Goal: Task Accomplishment & Management: Manage account settings

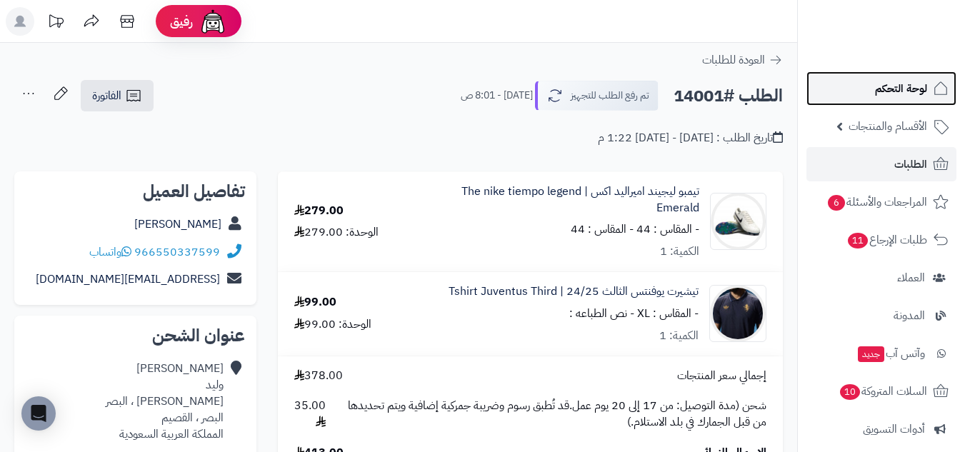
click at [880, 95] on span "لوحة التحكم" at bounding box center [901, 89] width 52 height 20
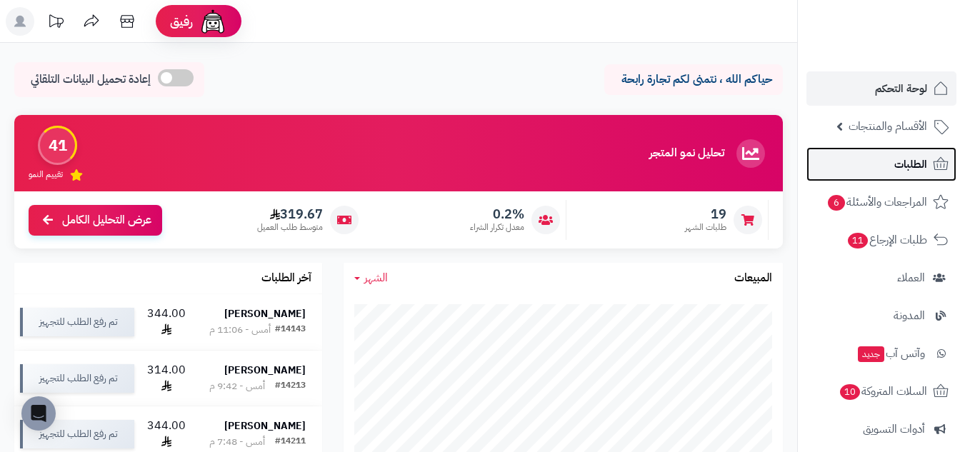
click at [906, 162] on span "الطلبات" at bounding box center [910, 164] width 33 height 20
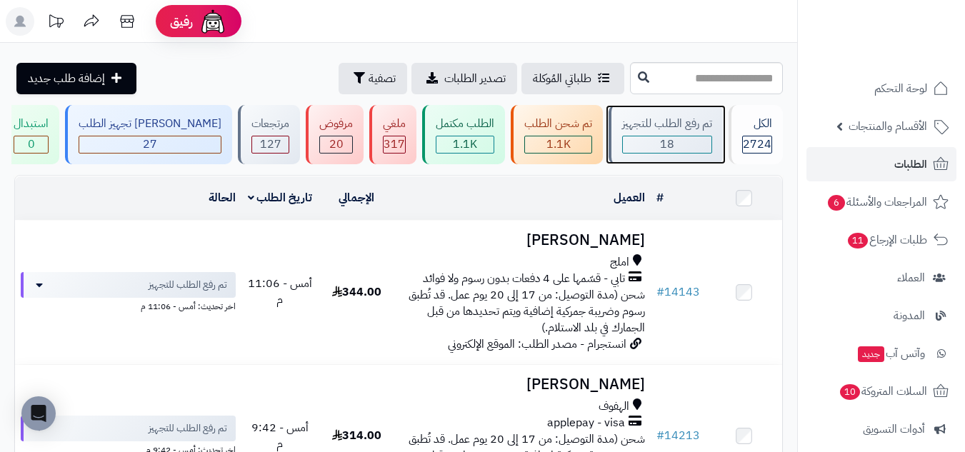
click at [663, 143] on span "18" at bounding box center [667, 144] width 14 height 17
click at [676, 149] on div "18" at bounding box center [667, 144] width 89 height 16
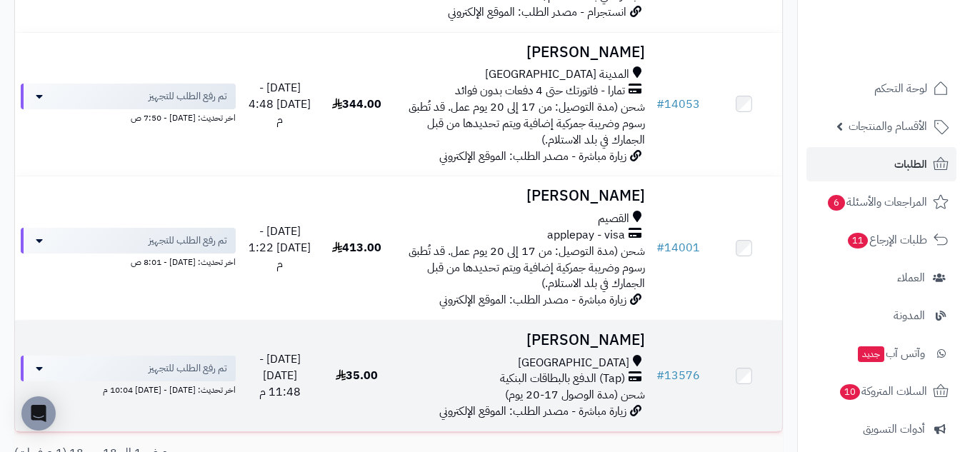
scroll to position [2230, 0]
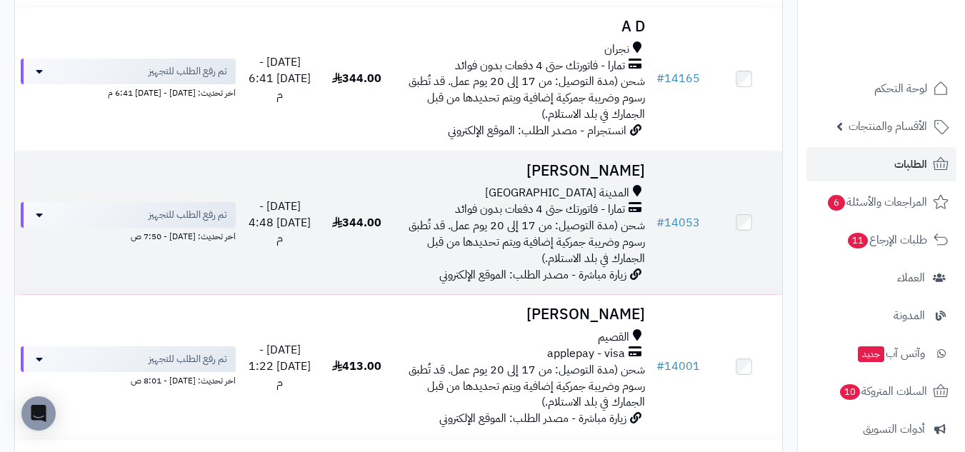
click at [461, 173] on h3 "[PERSON_NAME]" at bounding box center [523, 171] width 244 height 16
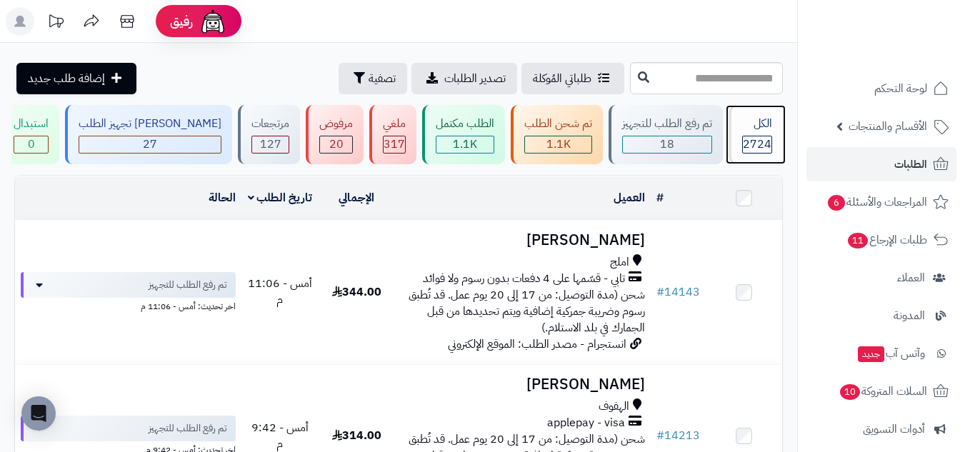
click at [746, 148] on span "2724" at bounding box center [757, 144] width 29 height 17
type input "*****"
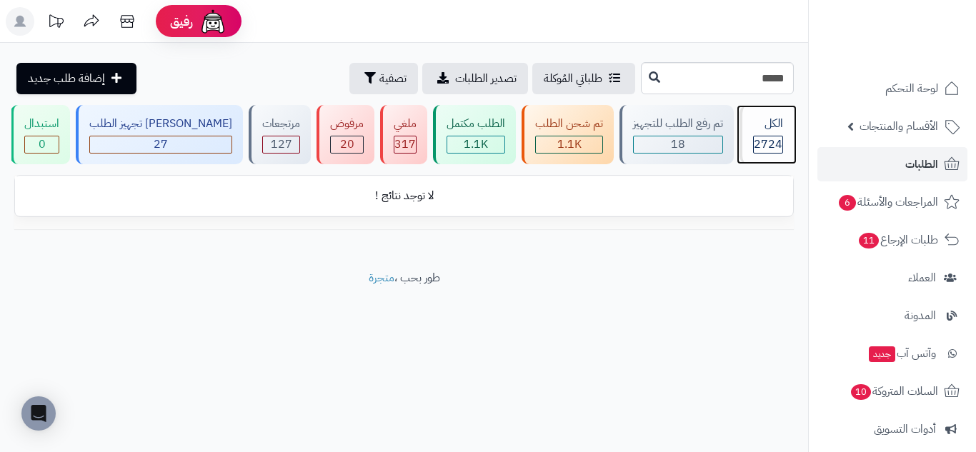
click at [766, 134] on div "الكل 2724" at bounding box center [766, 134] width 54 height 59
click at [750, 79] on input "*****" at bounding box center [717, 78] width 153 height 32
type input "*****"
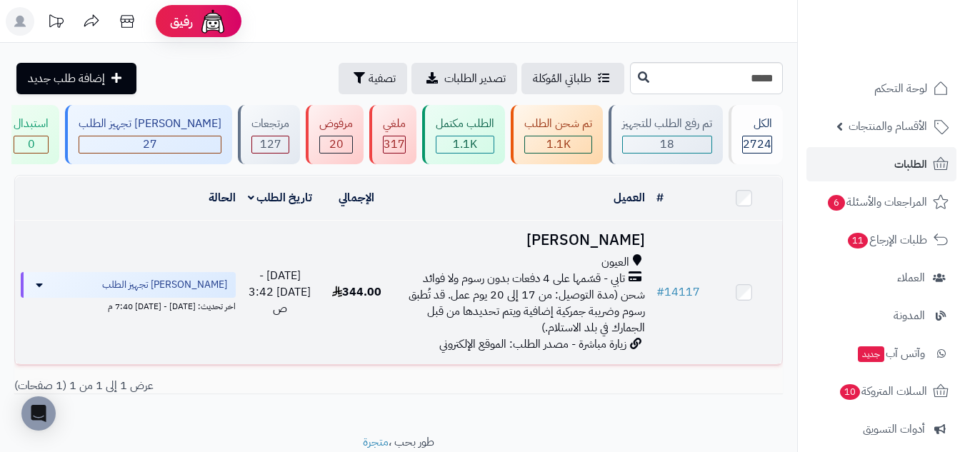
click at [465, 249] on td "[PERSON_NAME] العيون تابي - قسّمها على 4 دفعات بدون رسوم ولا فوائد شحن (مدة الت…" at bounding box center [523, 293] width 256 height 144
click at [544, 250] on td "[PERSON_NAME] العيون تابي - قسّمها على 4 دفعات بدون رسوم ولا فوائد شحن (مدة الت…" at bounding box center [523, 293] width 256 height 144
click at [391, 316] on td "344.00" at bounding box center [357, 293] width 76 height 144
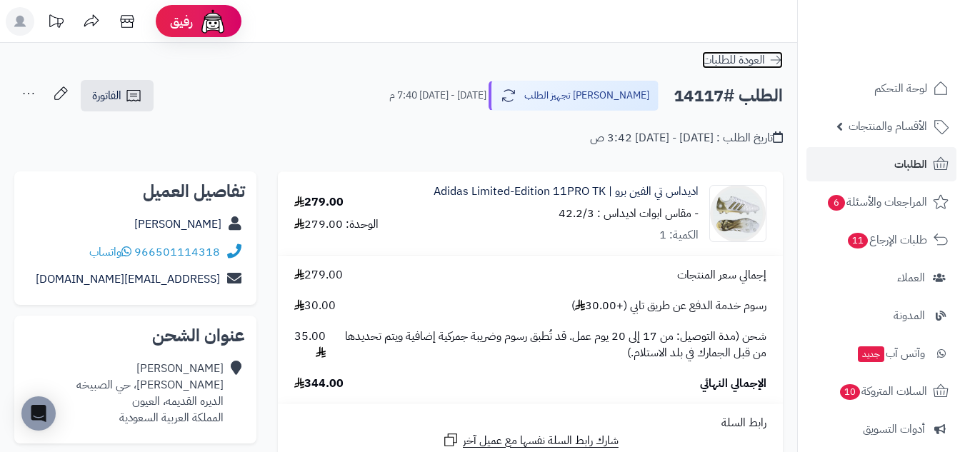
click at [778, 59] on icon at bounding box center [775, 60] width 14 height 14
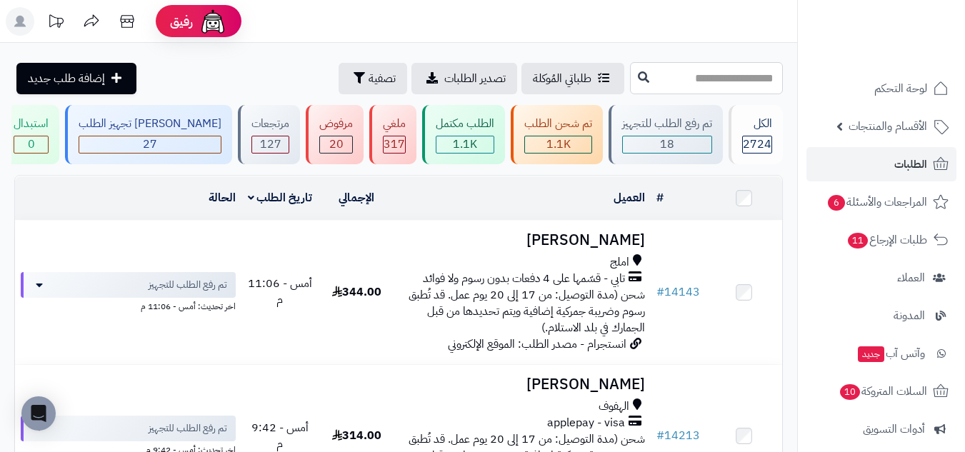
click at [747, 81] on input "text" at bounding box center [706, 78] width 153 height 32
drag, startPoint x: 705, startPoint y: 68, endPoint x: 712, endPoint y: 56, distance: 14.1
click at [705, 68] on input "text" at bounding box center [706, 78] width 153 height 32
click at [685, 148] on div "18" at bounding box center [667, 144] width 89 height 16
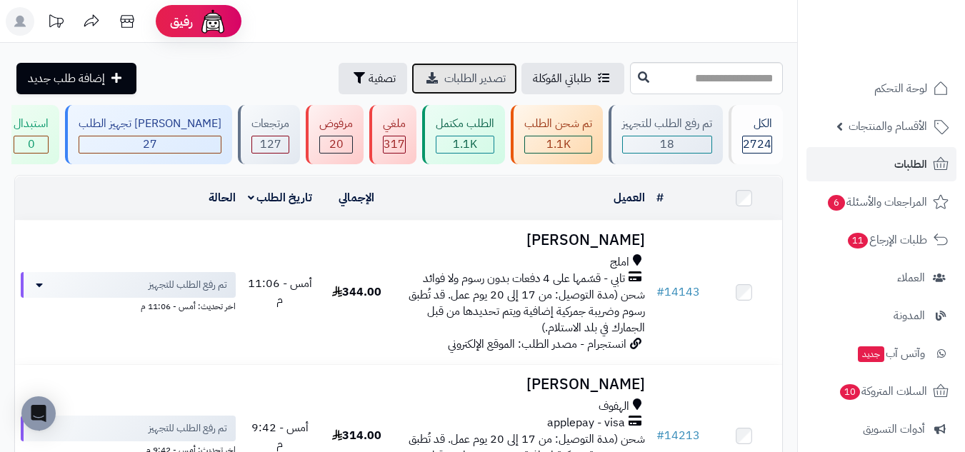
click at [444, 86] on span "تصدير الطلبات" at bounding box center [474, 78] width 61 height 17
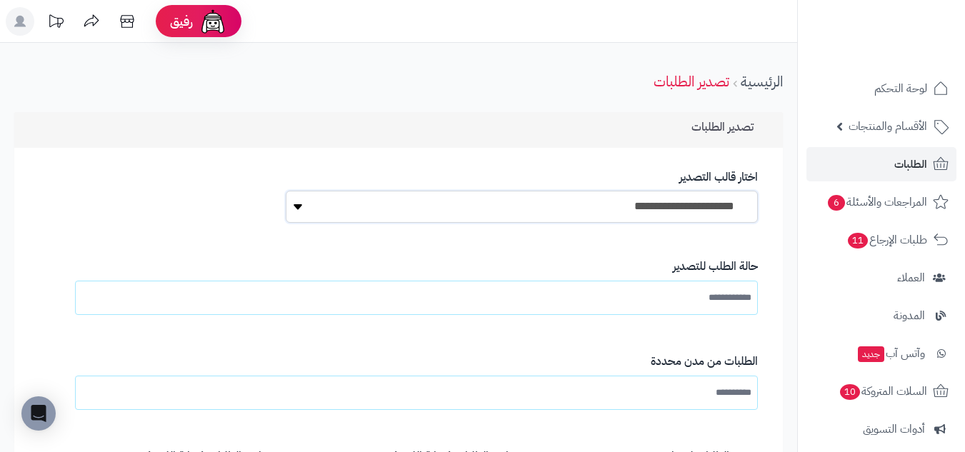
click at [669, 201] on select "**********" at bounding box center [522, 207] width 472 height 32
select select "*"
click at [286, 191] on select "**********" at bounding box center [522, 207] width 472 height 32
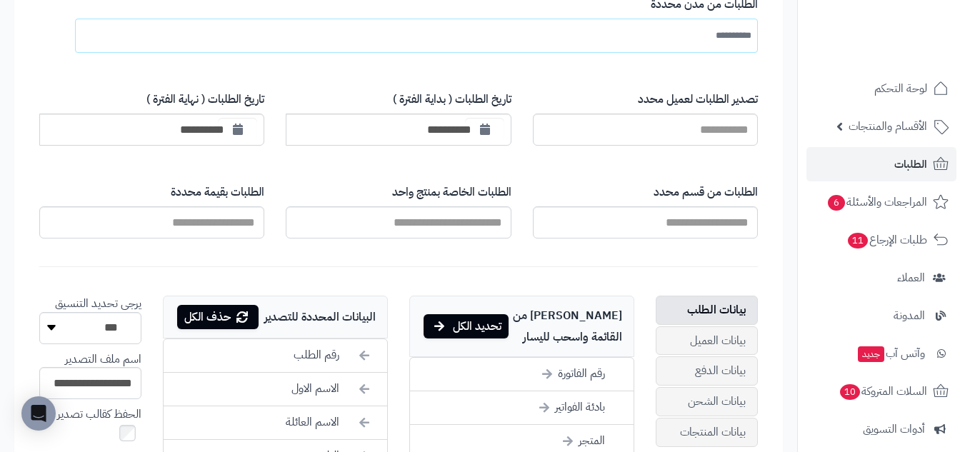
scroll to position [238, 0]
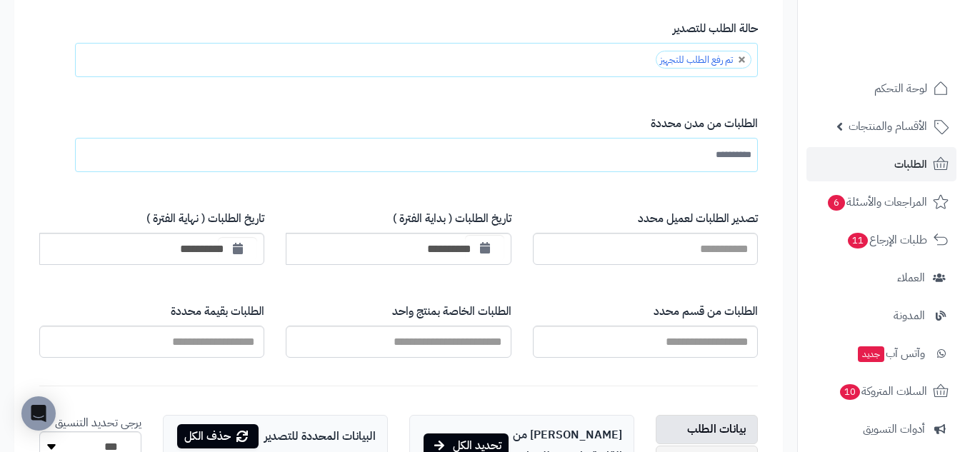
click at [485, 251] on icon "button" at bounding box center [485, 247] width 10 height 11
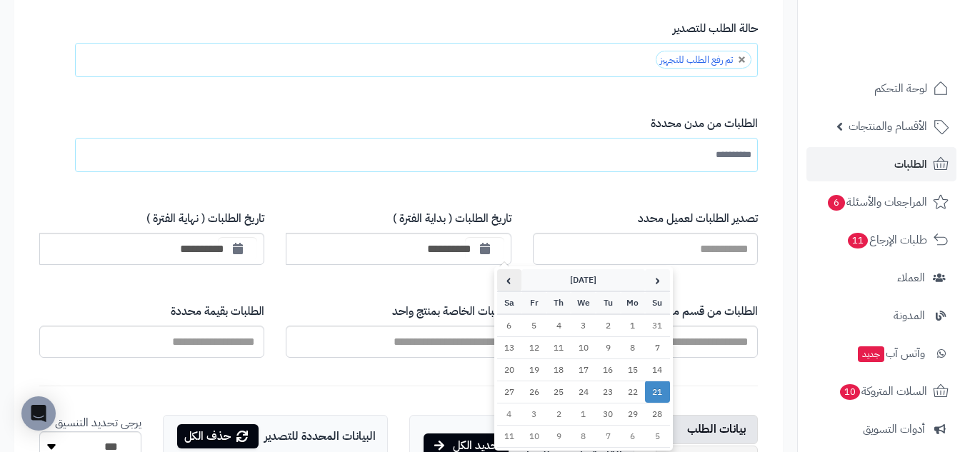
click at [505, 281] on th "›" at bounding box center [509, 280] width 25 height 22
click at [565, 326] on td "2" at bounding box center [558, 325] width 25 height 23
type input "**********"
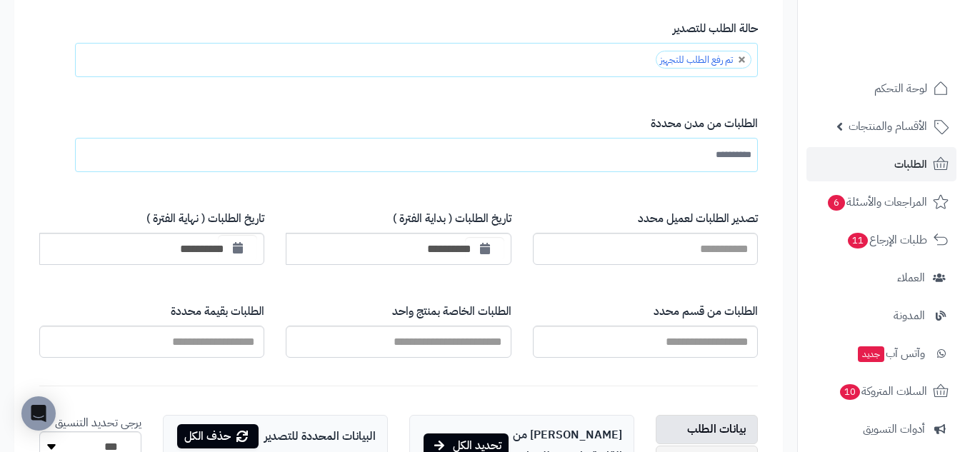
click at [238, 253] on icon "button" at bounding box center [238, 247] width 10 height 11
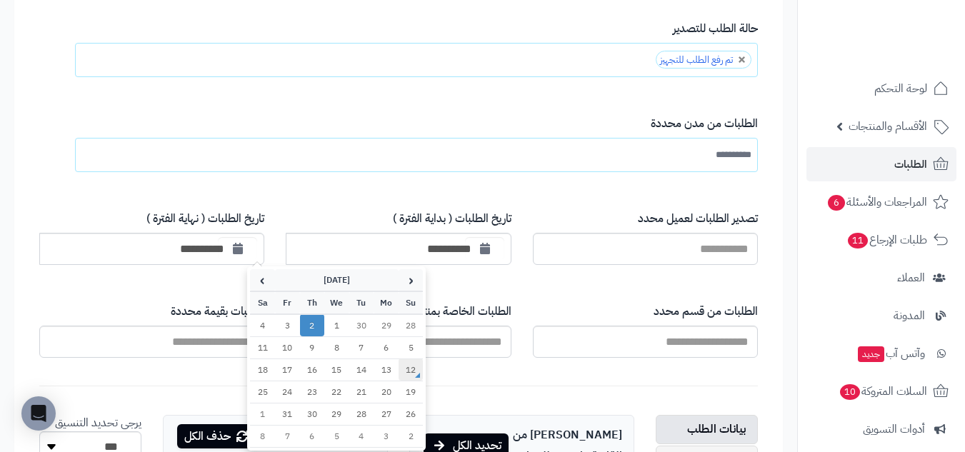
click at [410, 371] on td "12" at bounding box center [411, 370] width 25 height 22
type input "**********"
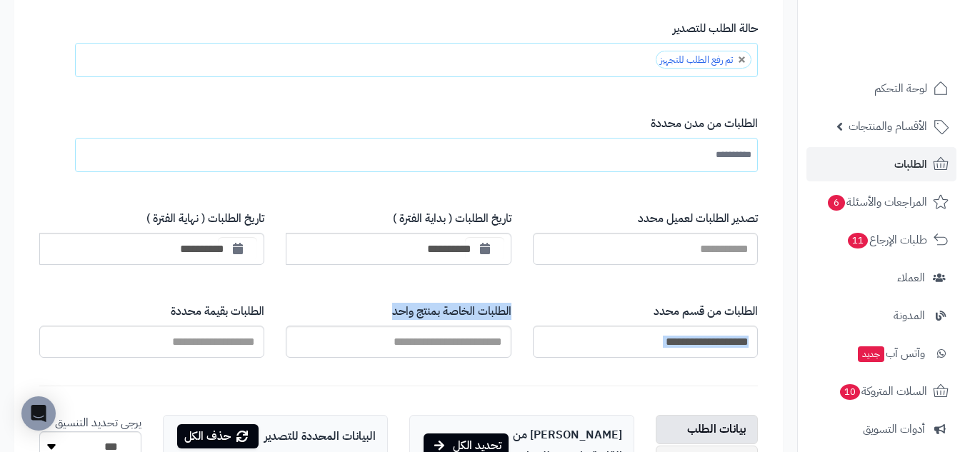
drag, startPoint x: 546, startPoint y: 276, endPoint x: 391, endPoint y: 330, distance: 163.3
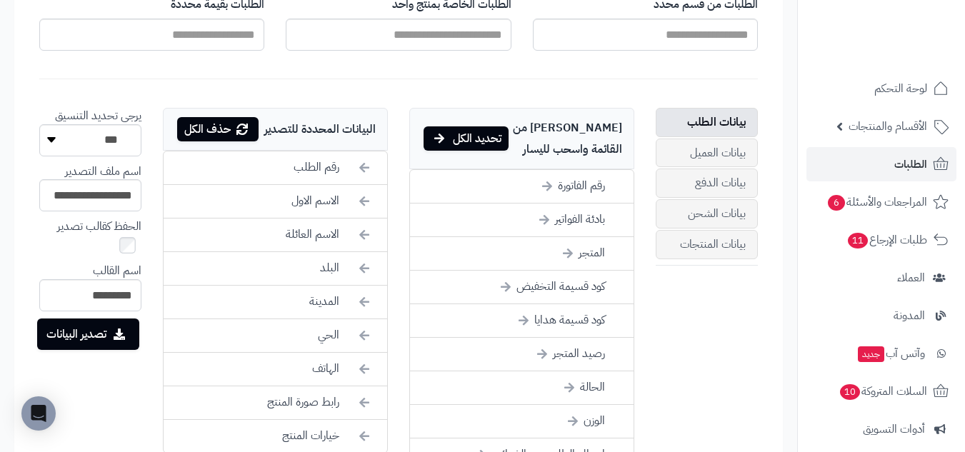
scroll to position [595, 0]
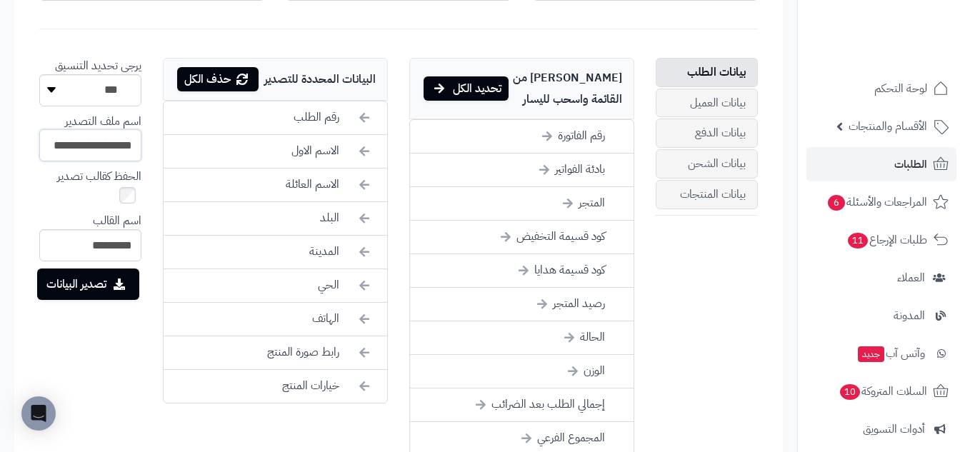
click at [131, 144] on input "**********" at bounding box center [90, 145] width 102 height 32
click at [102, 280] on button "تصدير البيانات" at bounding box center [88, 283] width 102 height 31
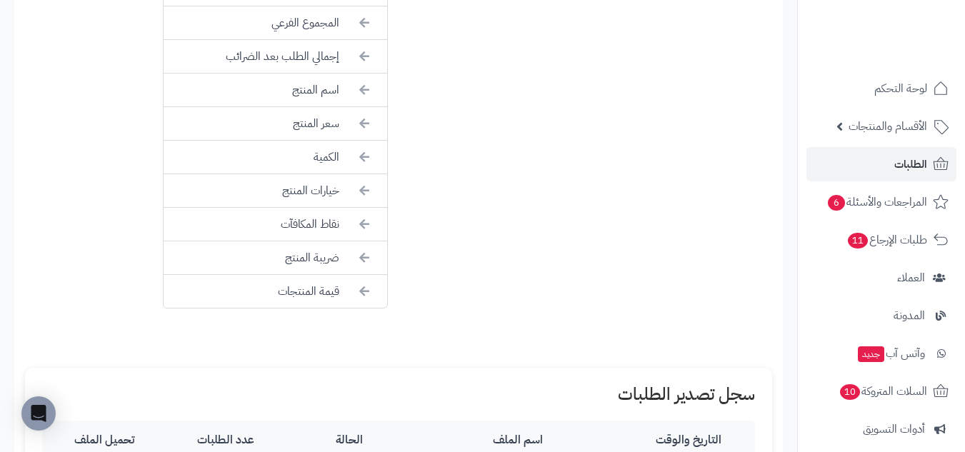
scroll to position [1360, 0]
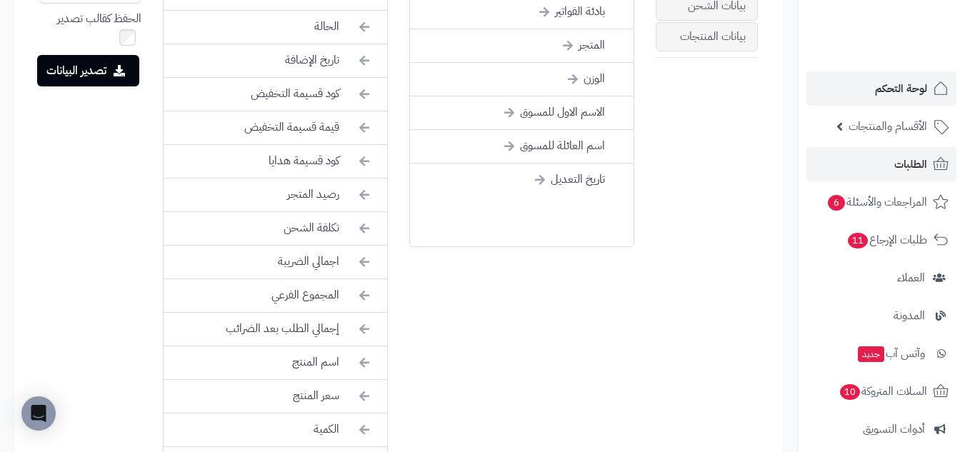
scroll to position [718, 0]
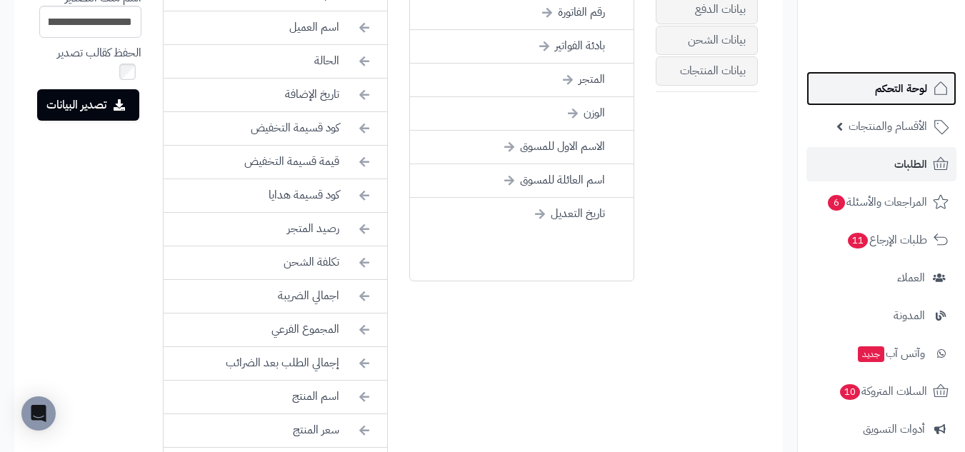
click at [902, 86] on span "لوحة التحكم" at bounding box center [901, 89] width 52 height 20
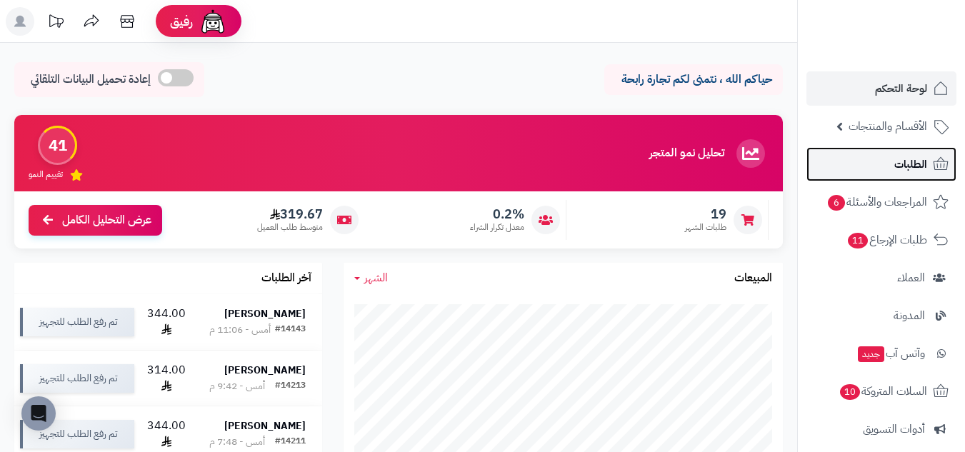
click at [934, 161] on icon at bounding box center [940, 163] width 15 height 13
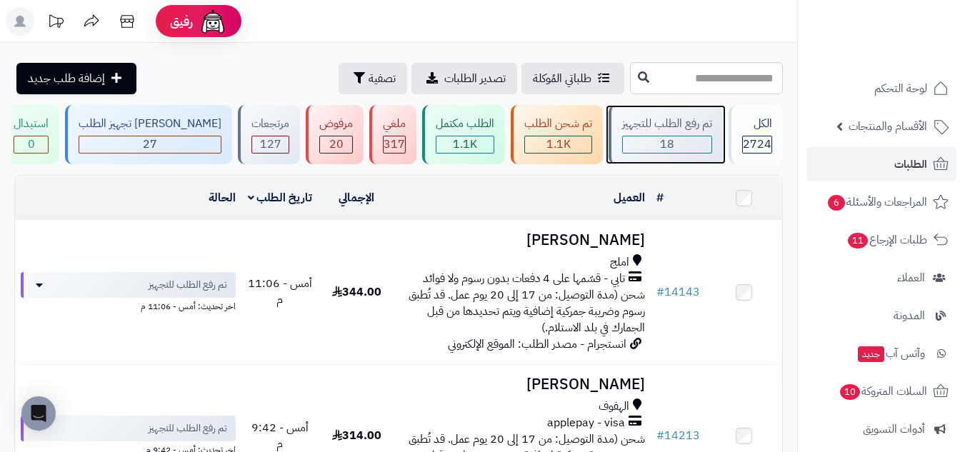
click at [660, 142] on span "18" at bounding box center [667, 144] width 14 height 17
click at [673, 146] on div "18" at bounding box center [667, 144] width 89 height 16
click at [688, 134] on div "تم رفع الطلب للتجهيز 18" at bounding box center [665, 134] width 114 height 59
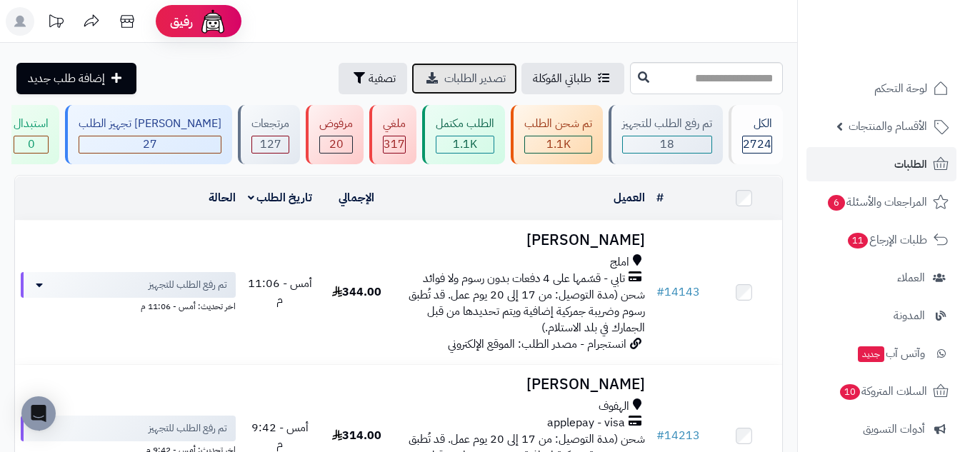
click at [444, 81] on span "تصدير الطلبات" at bounding box center [474, 78] width 61 height 17
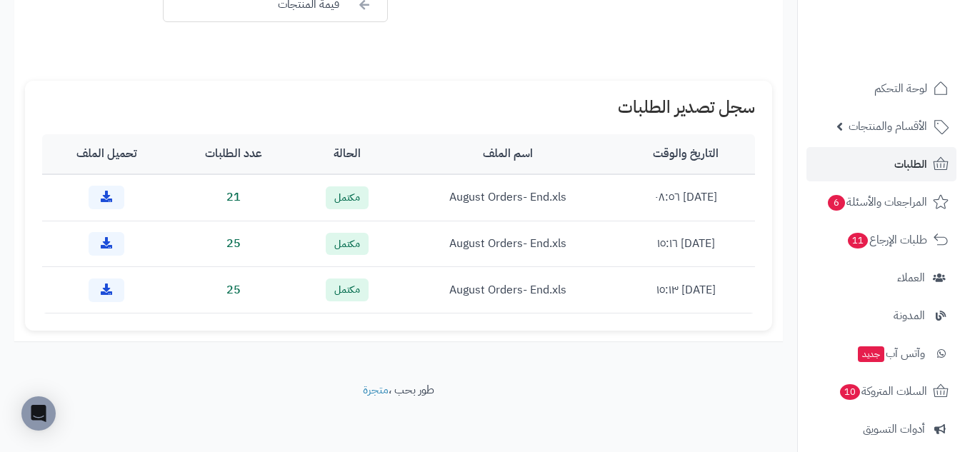
scroll to position [1313, 0]
click at [105, 196] on icon at bounding box center [106, 194] width 11 height 11
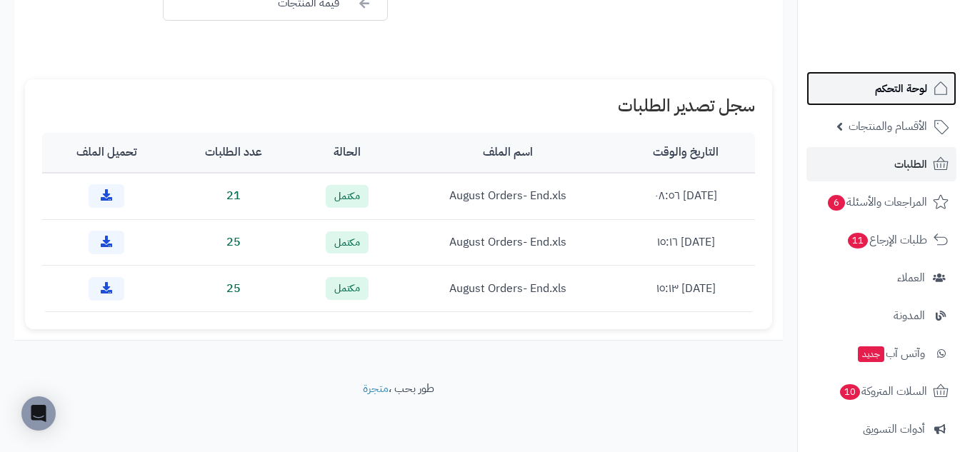
click at [897, 88] on span "لوحة التحكم" at bounding box center [901, 89] width 52 height 20
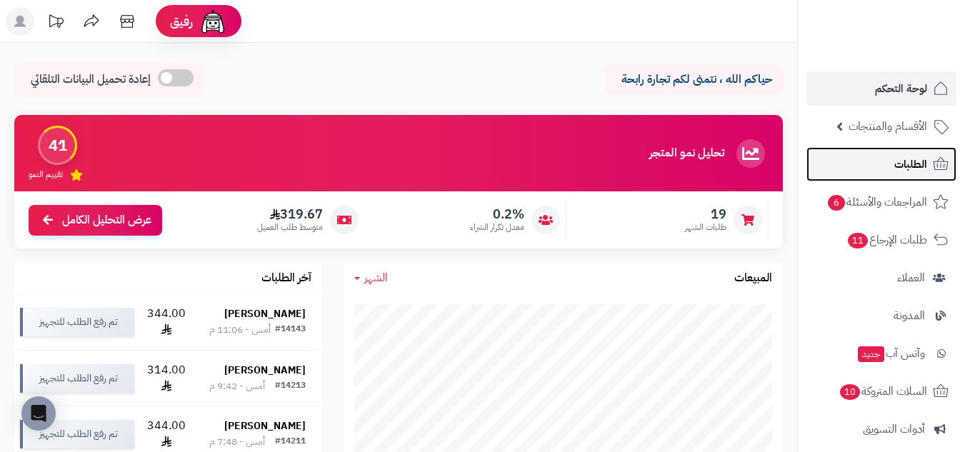
click at [920, 159] on span "الطلبات" at bounding box center [910, 164] width 33 height 20
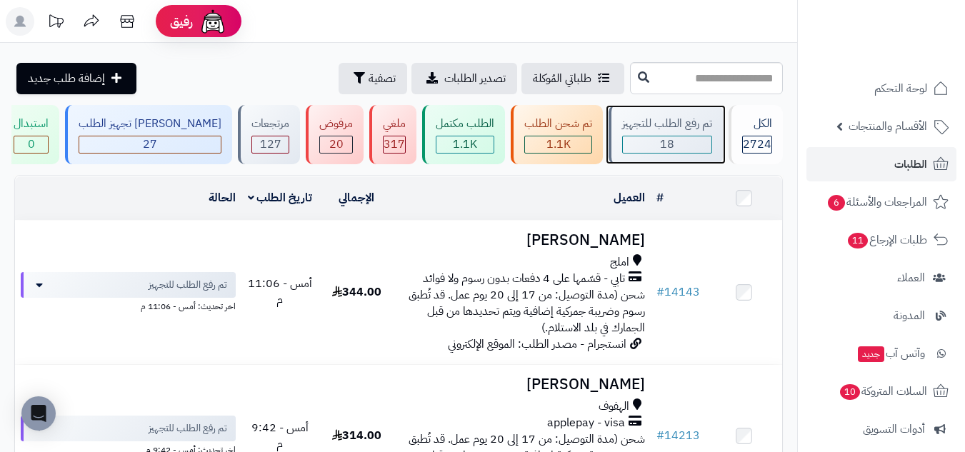
click at [660, 139] on span "18" at bounding box center [667, 144] width 14 height 17
click at [660, 140] on span "18" at bounding box center [667, 144] width 14 height 17
click at [683, 140] on div "18" at bounding box center [667, 144] width 89 height 16
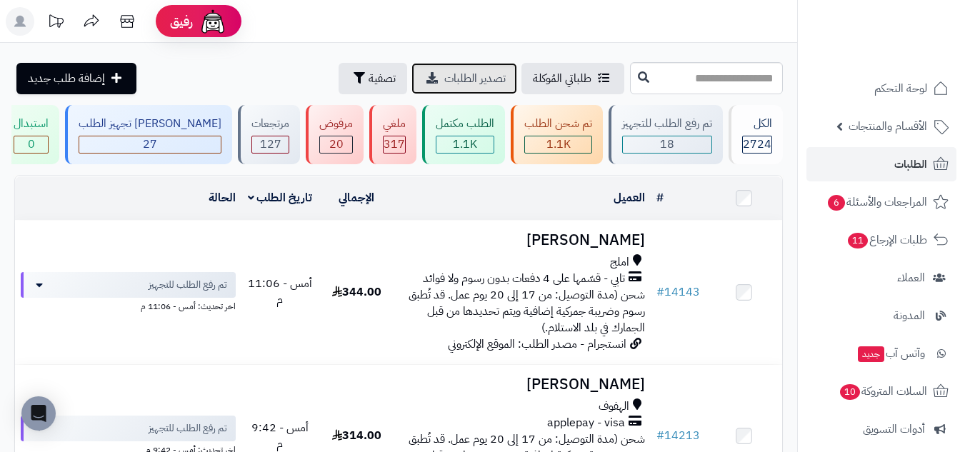
click at [444, 74] on span "تصدير الطلبات" at bounding box center [474, 78] width 61 height 17
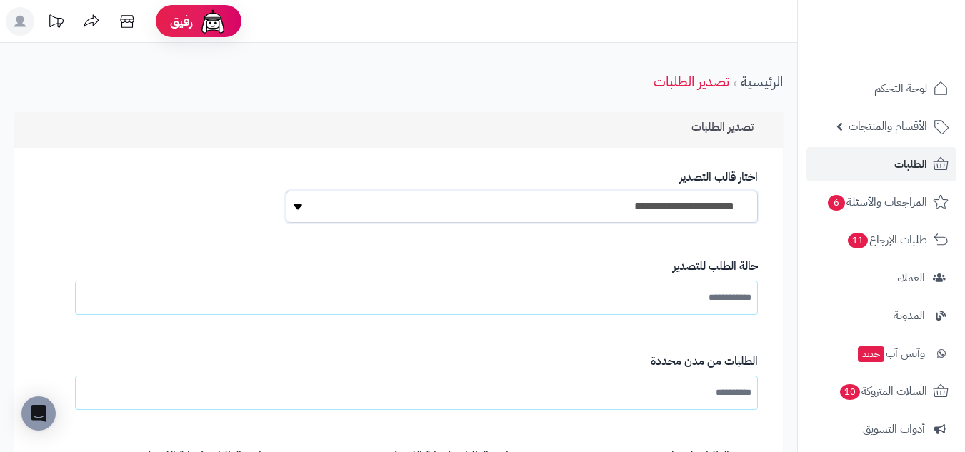
click at [713, 212] on select "**********" at bounding box center [522, 207] width 472 height 32
select select "*"
click at [286, 191] on select "**********" at bounding box center [522, 207] width 472 height 32
select select "*"
click at [919, 174] on link "الطلبات" at bounding box center [881, 164] width 150 height 34
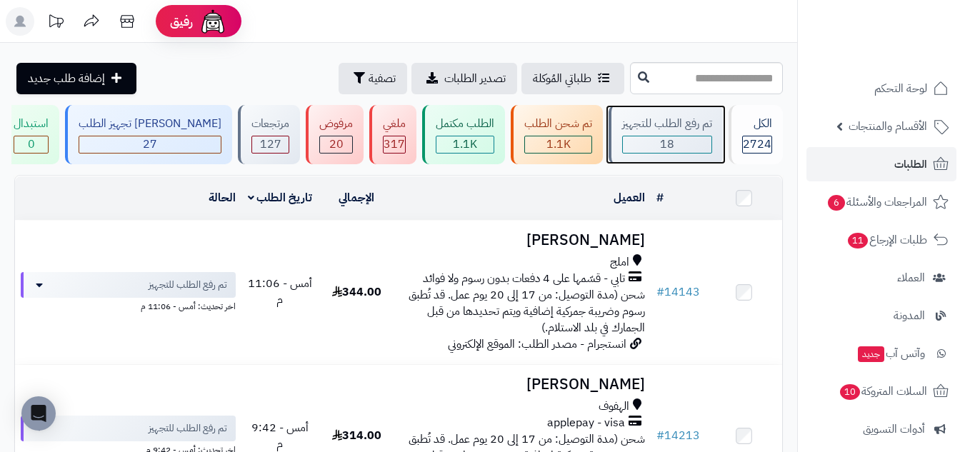
click at [673, 136] on div "18" at bounding box center [667, 145] width 90 height 18
click at [684, 151] on div "18" at bounding box center [667, 144] width 89 height 16
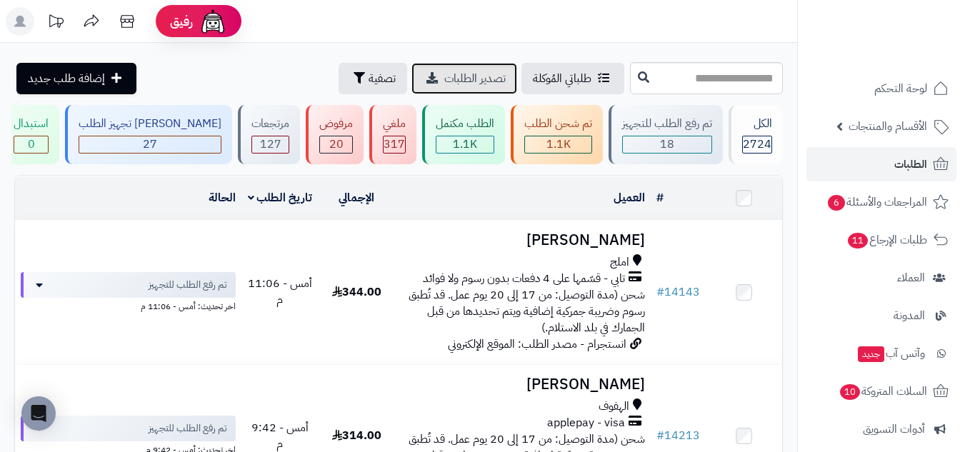
click at [444, 77] on span "تصدير الطلبات" at bounding box center [474, 78] width 61 height 17
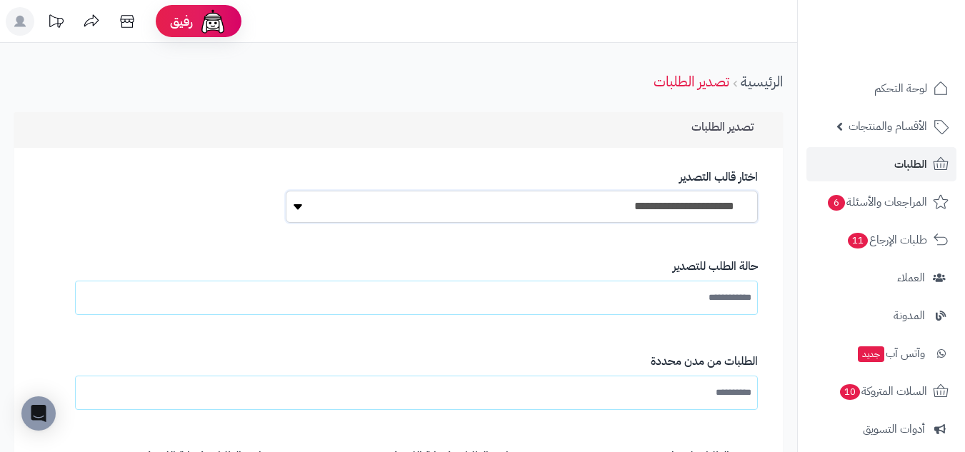
click at [655, 209] on select "**********" at bounding box center [522, 207] width 472 height 32
select select "*"
click at [286, 191] on select "**********" at bounding box center [522, 207] width 472 height 32
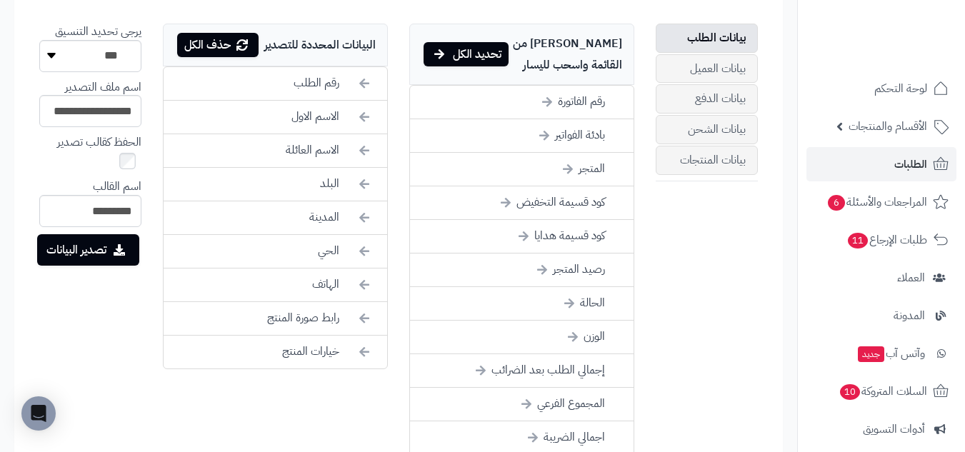
scroll to position [595, 0]
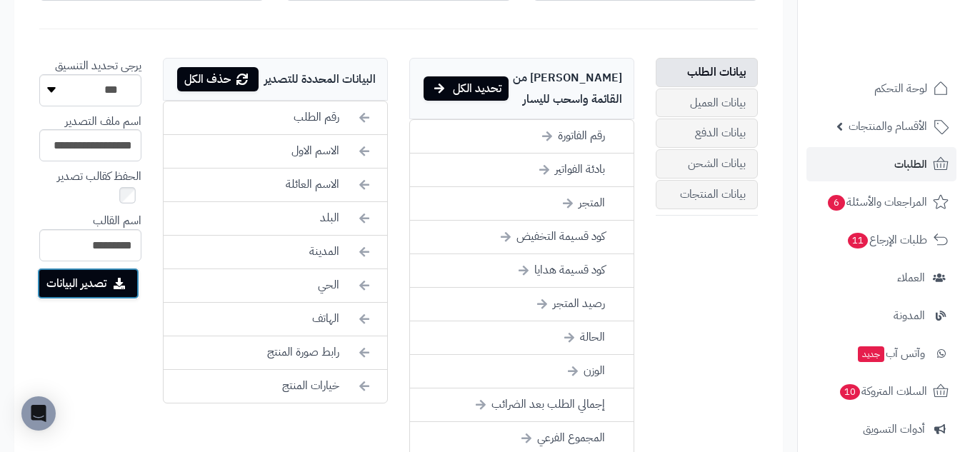
click at [109, 286] on button "تصدير البيانات" at bounding box center [88, 283] width 102 height 31
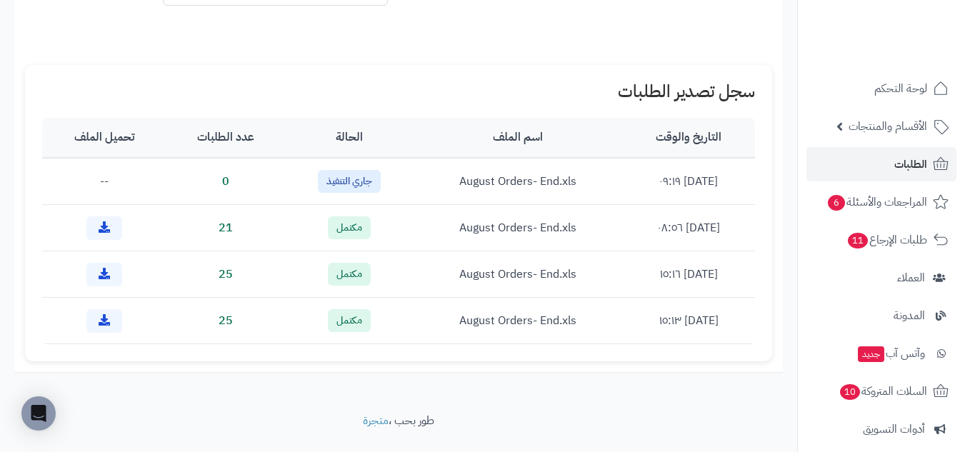
scroll to position [1406, 0]
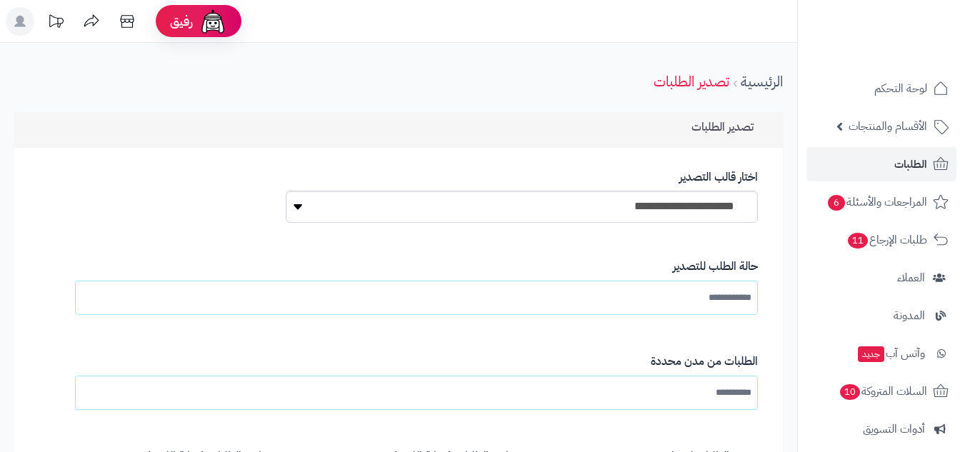
scroll to position [1360, 0]
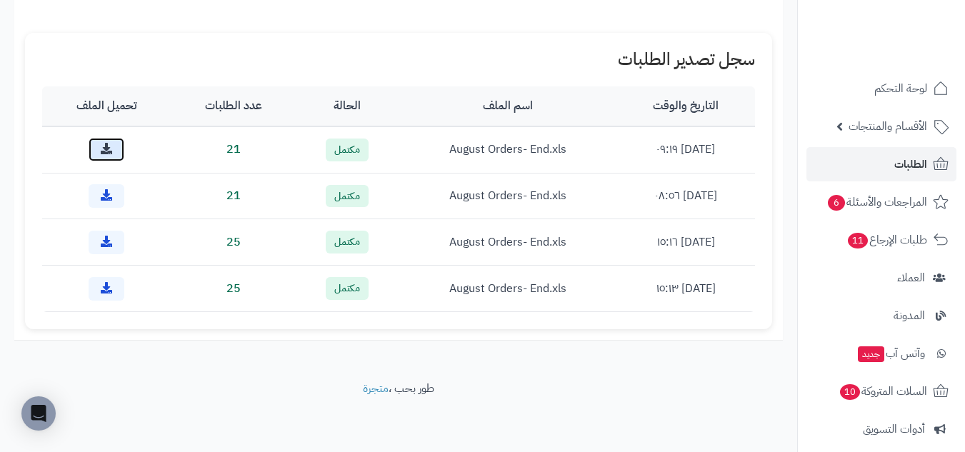
click at [101, 144] on icon at bounding box center [106, 148] width 11 height 11
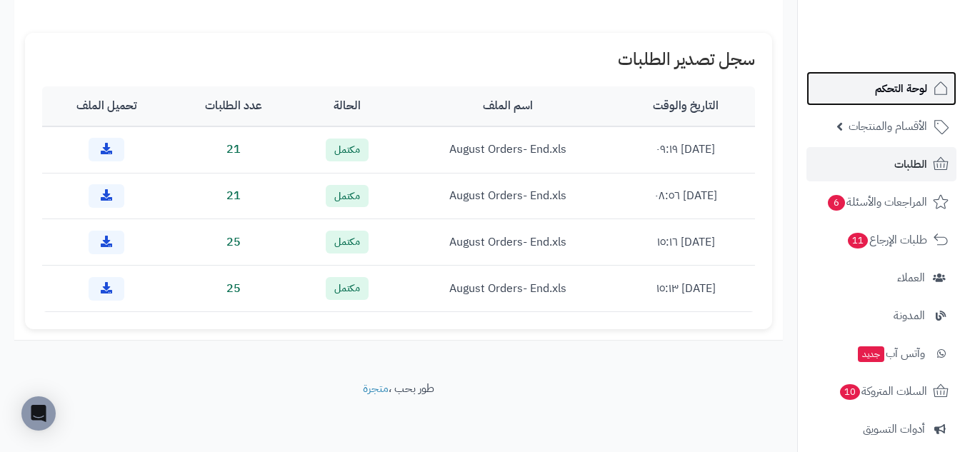
click at [906, 89] on span "لوحة التحكم" at bounding box center [901, 89] width 52 height 20
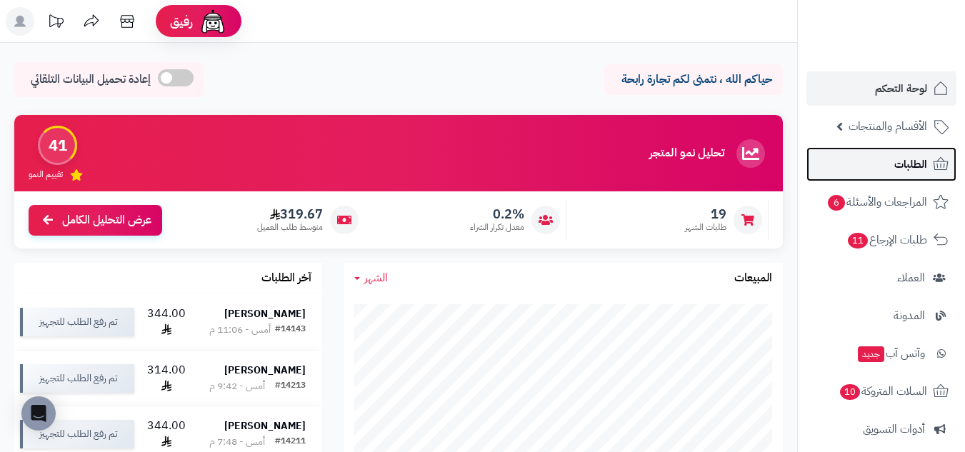
click at [923, 166] on span "الطلبات" at bounding box center [910, 164] width 33 height 20
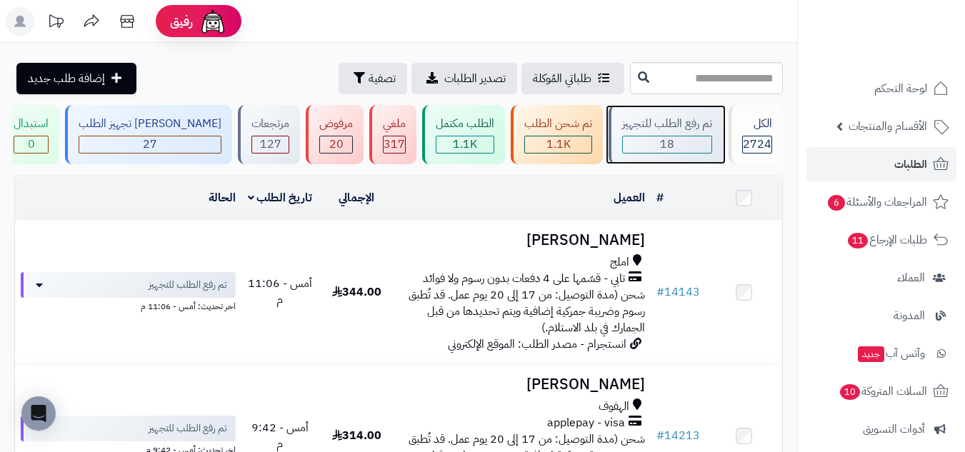
click at [673, 153] on div "18" at bounding box center [667, 145] width 90 height 18
click at [662, 150] on span "18" at bounding box center [667, 144] width 14 height 17
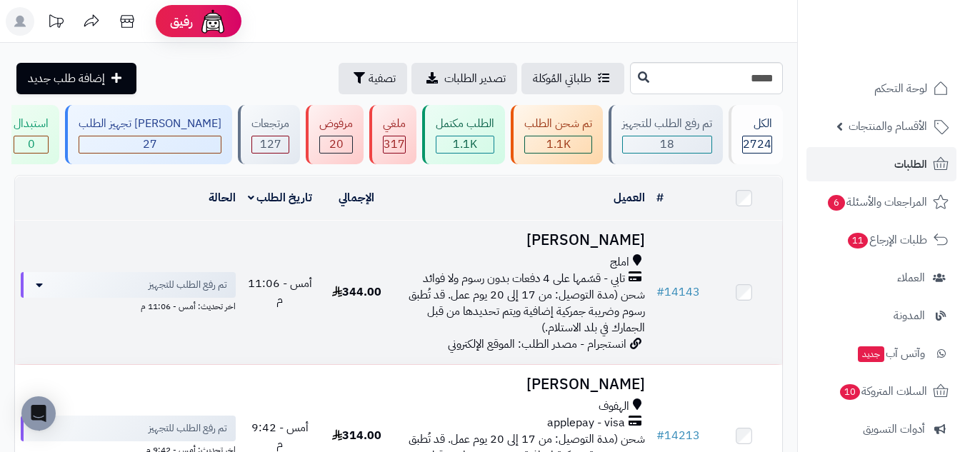
type input "*****"
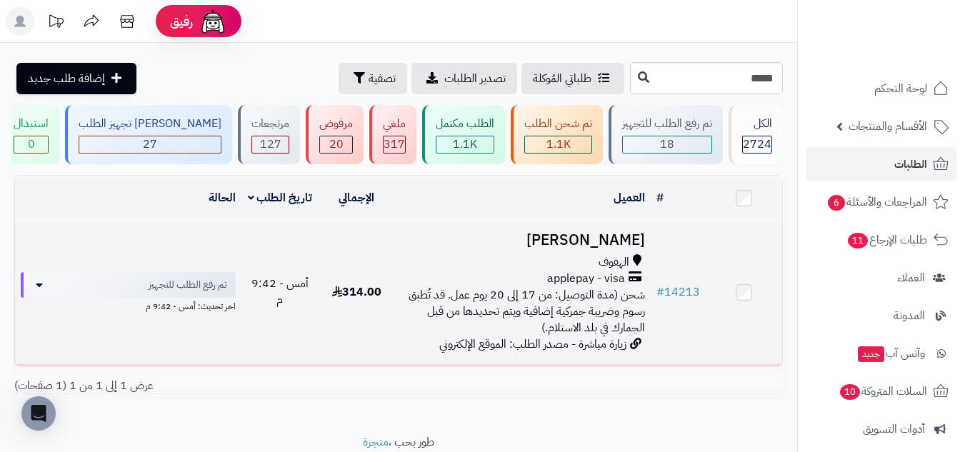
click at [473, 249] on td "[PERSON_NAME] الهفوف applepay - visa شحن (مدة التوصيل: من 17 إلى 20 يوم عمل. قد…" at bounding box center [523, 293] width 256 height 144
click at [485, 251] on td "[PERSON_NAME] الهفوف applepay - visa شحن (مدة التوصيل: من 17 إلى 20 يوم عمل. قد…" at bounding box center [523, 293] width 256 height 144
click at [481, 254] on div "الهفوف" at bounding box center [523, 262] width 244 height 16
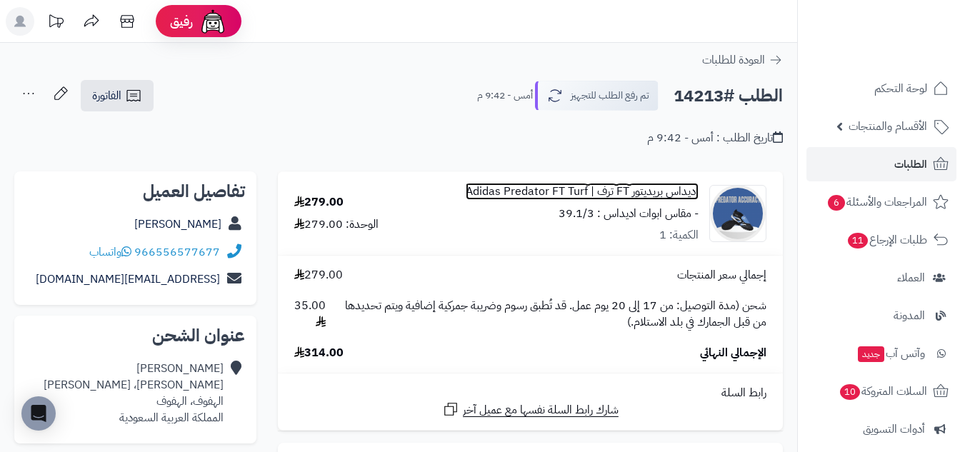
click at [673, 191] on link "اديداس بريديتور FT ترف | Adidas Predator FT Turf" at bounding box center [582, 192] width 233 height 16
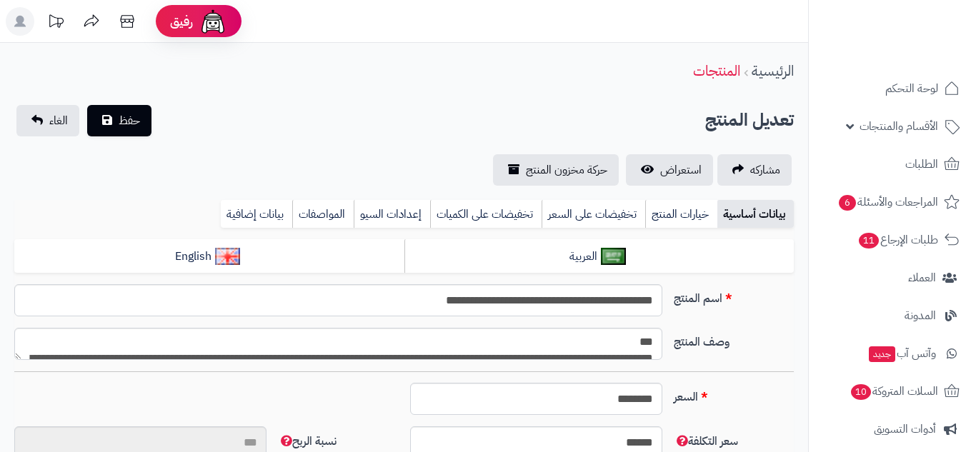
type input "**"
type input "**********"
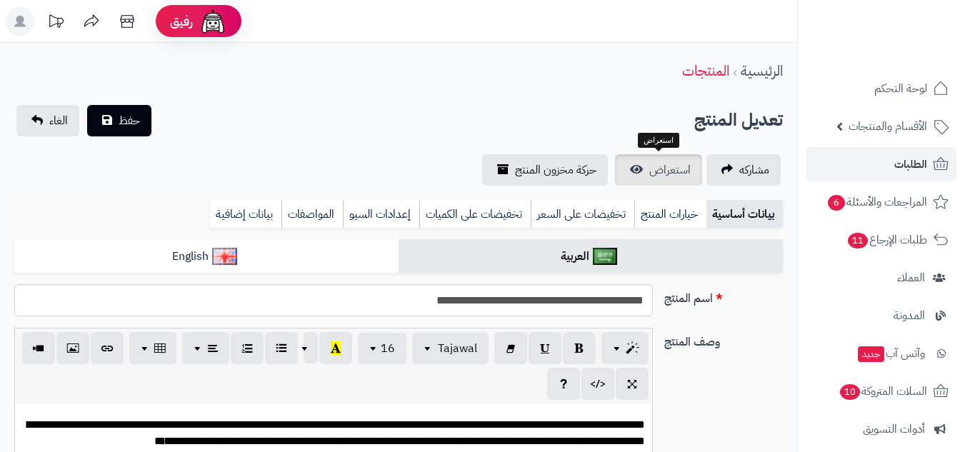
type input "******"
click at [670, 163] on span "استعراض" at bounding box center [669, 169] width 41 height 17
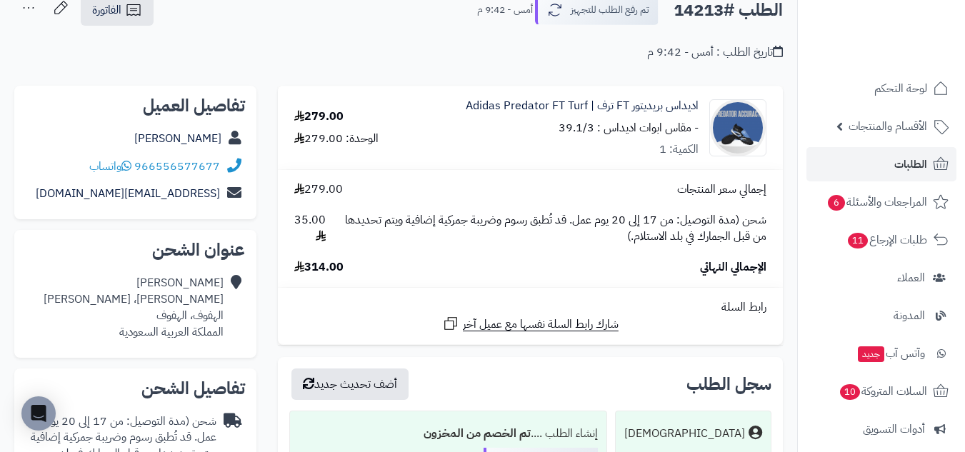
scroll to position [119, 0]
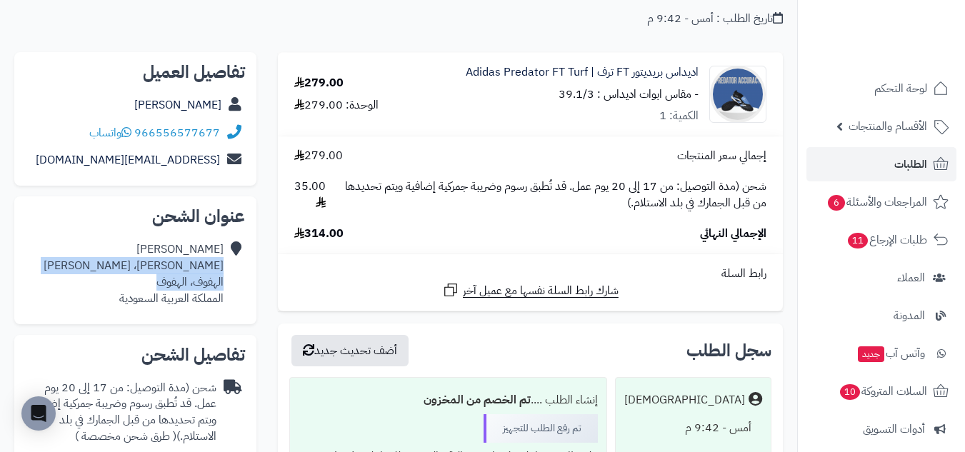
drag, startPoint x: 222, startPoint y: 269, endPoint x: 154, endPoint y: 286, distance: 70.7
click at [154, 286] on div "Ahmad Marwan جبلة بن ثابت، المزروع الهفوف، الهفوف المملكة العربية السعودية" at bounding box center [134, 273] width 180 height 65
copy div "جبلة بن ثابت، المزروع الهفوف، الهفوف"
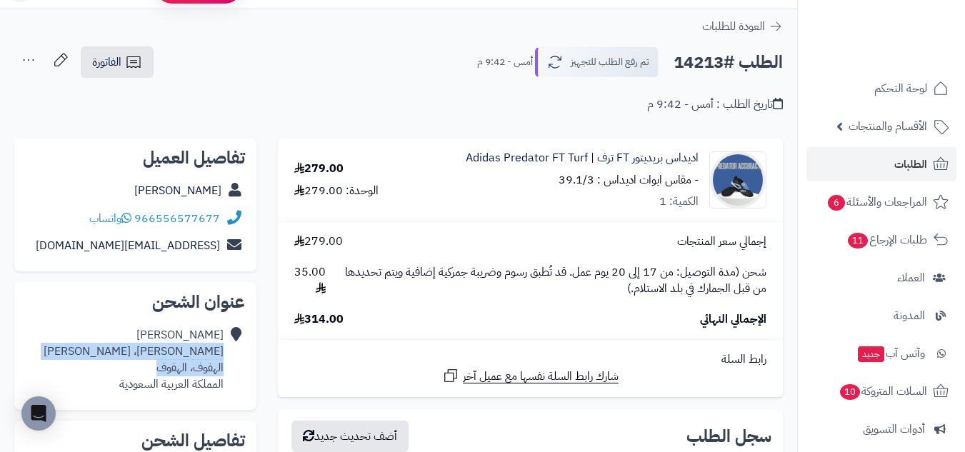
scroll to position [0, 0]
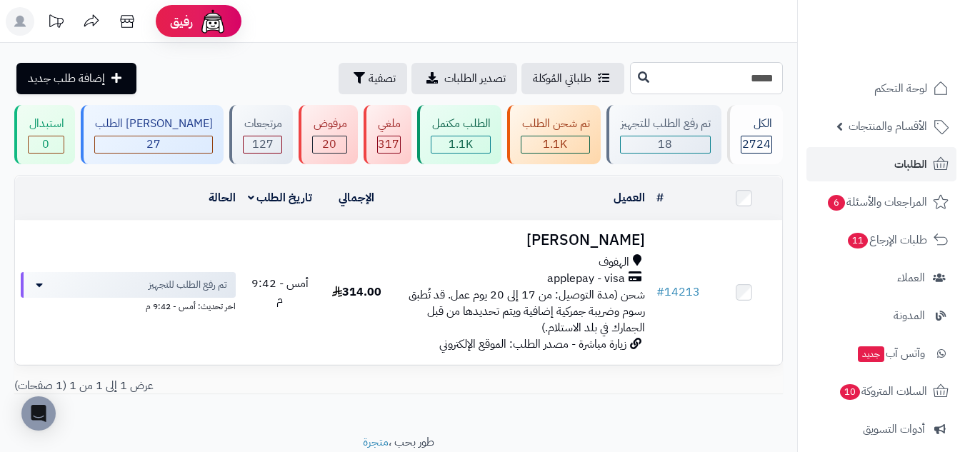
click at [759, 79] on input "*****" at bounding box center [706, 78] width 153 height 32
paste input "*****"
type input "*****"
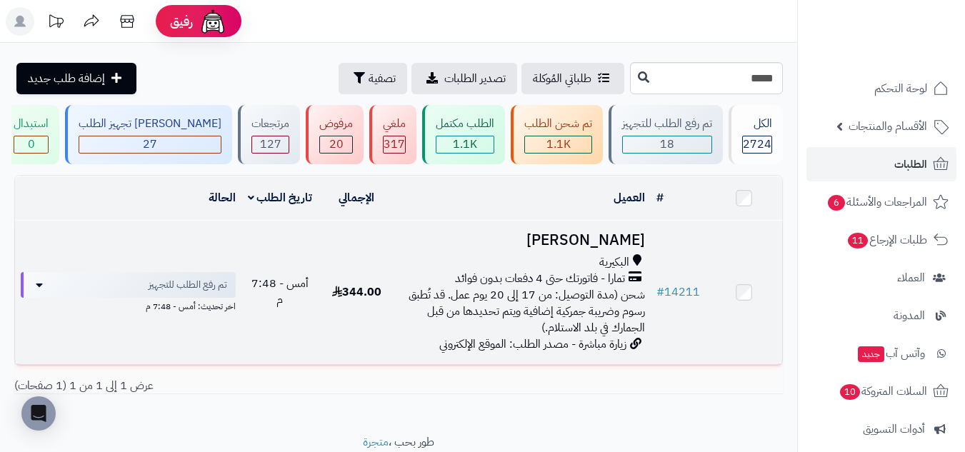
click at [395, 233] on td "344.00" at bounding box center [357, 293] width 76 height 144
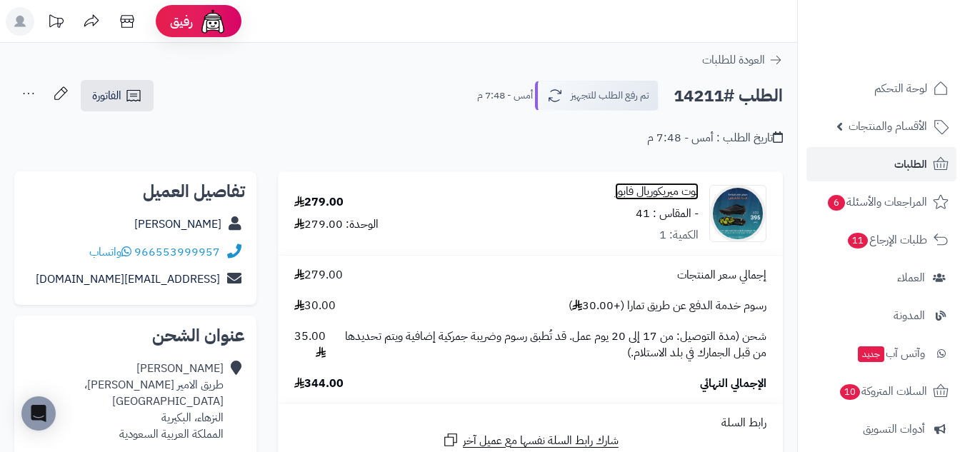
click at [695, 186] on link "بوت ميريكوريال فابور" at bounding box center [657, 192] width 84 height 16
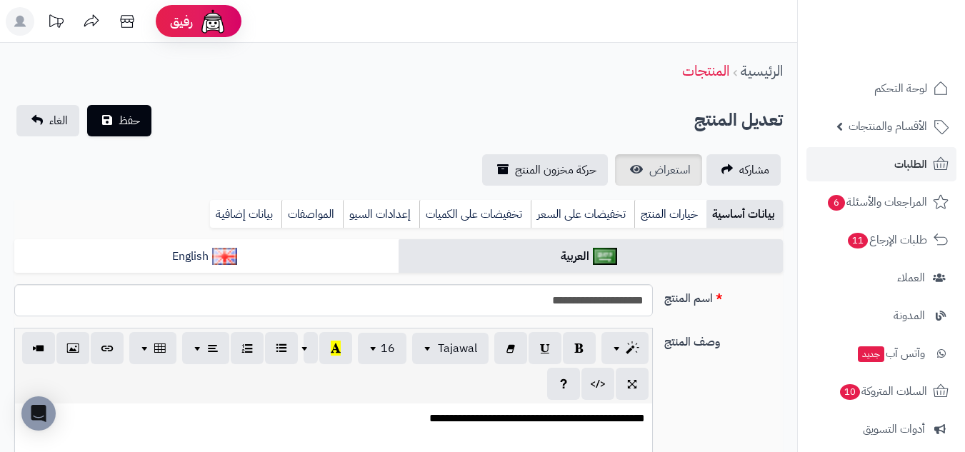
scroll to position [636, 0]
click at [676, 179] on link "استعراض" at bounding box center [658, 169] width 87 height 31
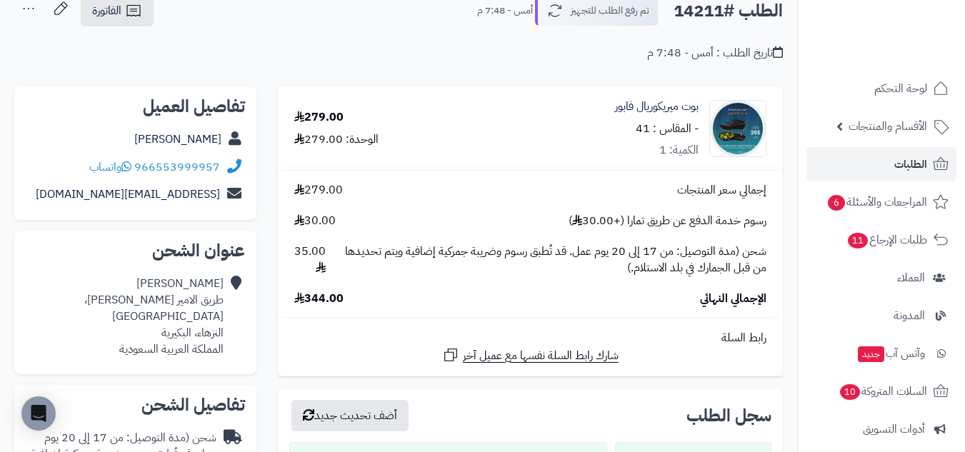
scroll to position [119, 0]
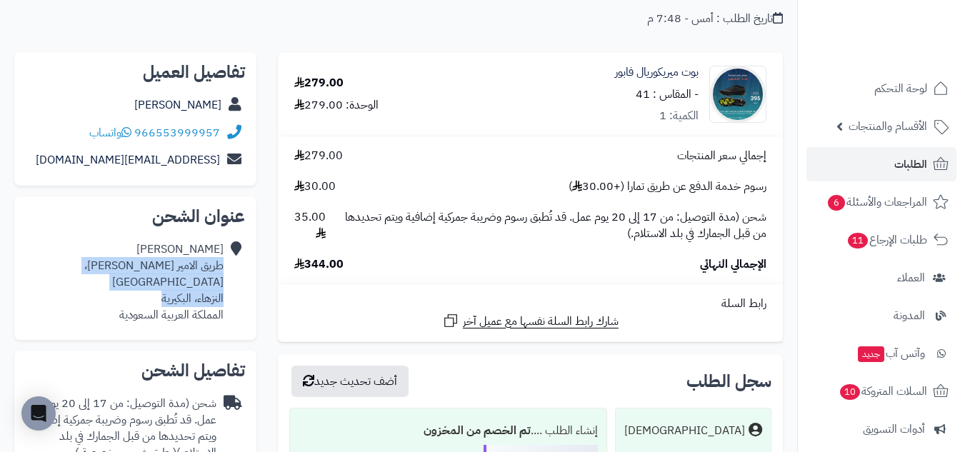
drag, startPoint x: 223, startPoint y: 269, endPoint x: 156, endPoint y: 282, distance: 67.8
click at [156, 282] on div "فواز الحربي طريق الامير فيصل بن بندر، النزهاء النزهاء، البكيرية المملكة العربية…" at bounding box center [125, 281] width 198 height 81
copy div "طريق الامير فيصل بن بندر، النزهاء النزهاء، البكيرية"
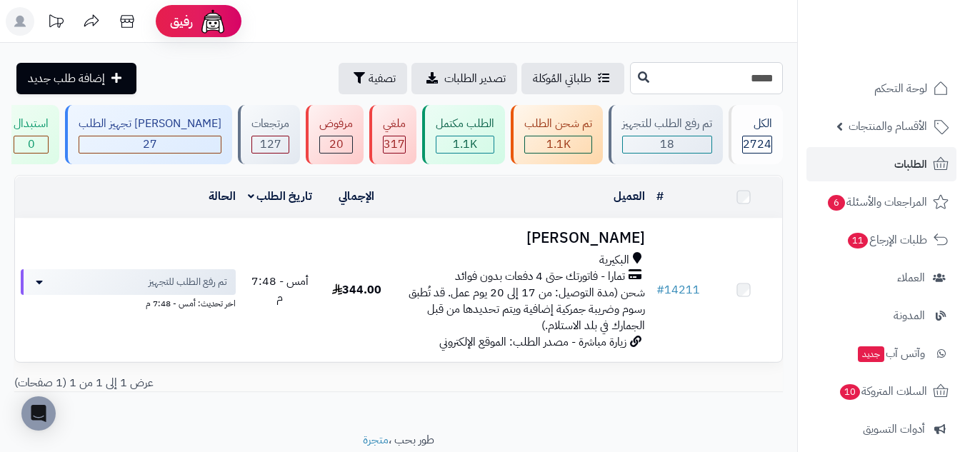
click at [738, 78] on input "*****" at bounding box center [706, 78] width 153 height 32
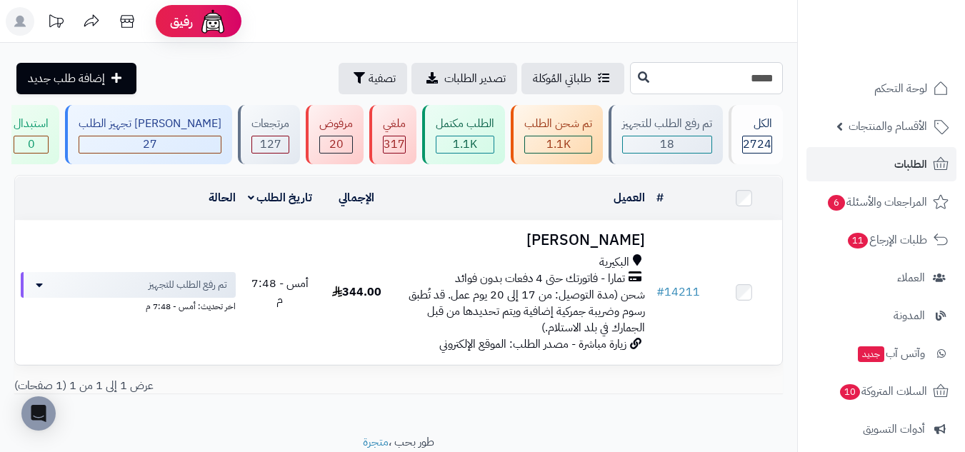
click at [738, 78] on input "*****" at bounding box center [706, 78] width 153 height 32
paste input "*****"
type input "*****"
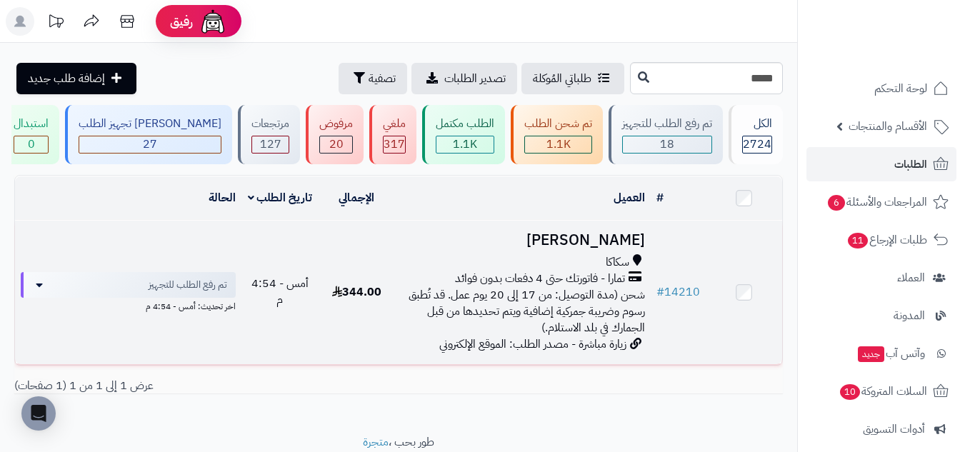
click at [477, 251] on td "[PERSON_NAME] تمارا - فاتورتك حتى 4 دفعات بدون فوائد شحن (مدة التوصيل: من 17 إل…" at bounding box center [523, 293] width 256 height 144
click at [476, 244] on h3 "[PERSON_NAME]" at bounding box center [523, 240] width 244 height 16
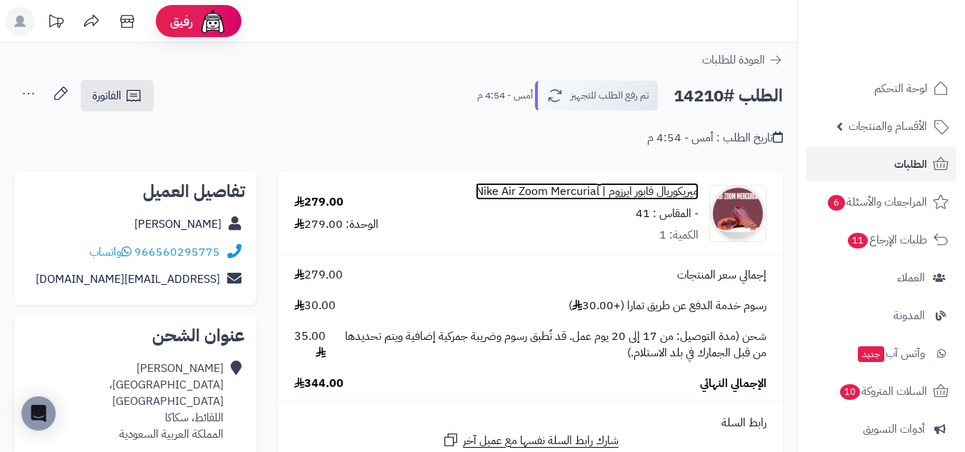
click at [686, 189] on link "ميريكوريال فابور ايرزوم | Nike Air Zoom Mercurial" at bounding box center [587, 192] width 223 height 16
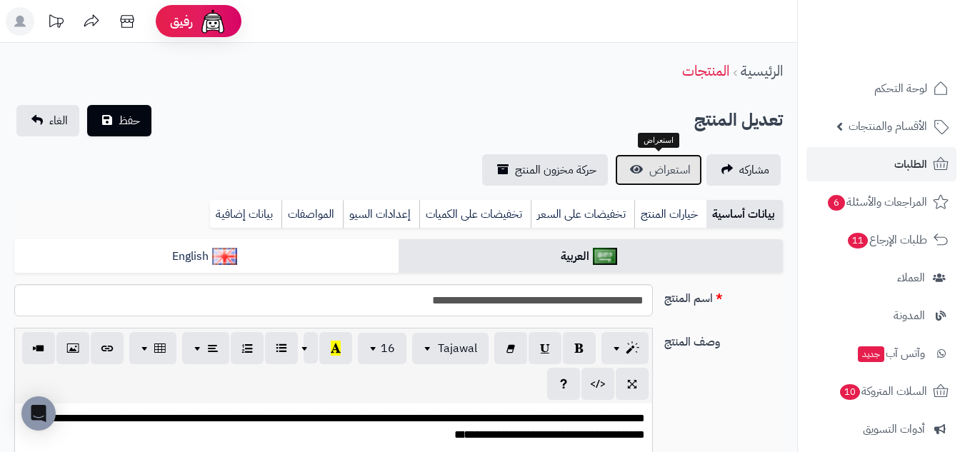
click at [673, 174] on span "استعراض" at bounding box center [669, 169] width 41 height 17
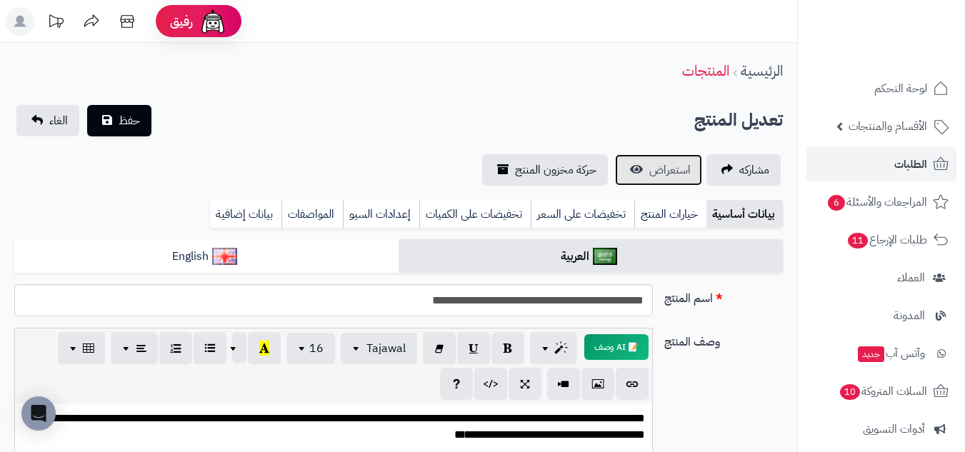
scroll to position [636, 0]
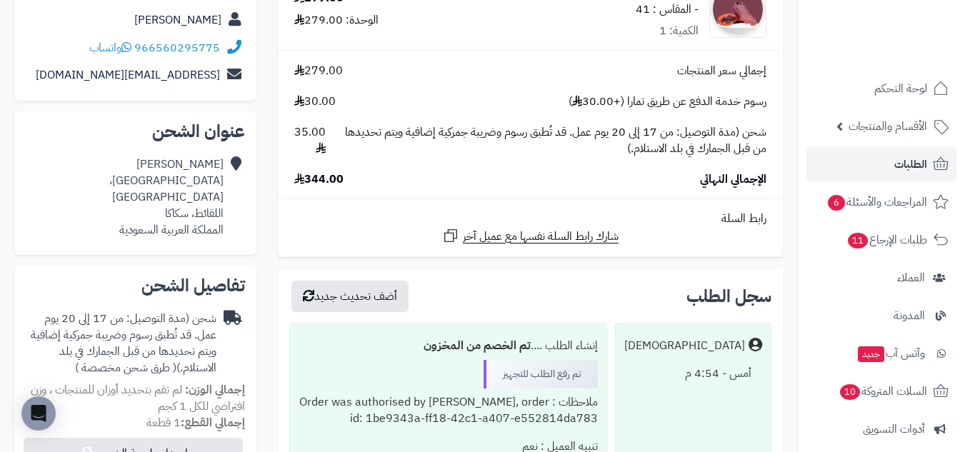
scroll to position [238, 0]
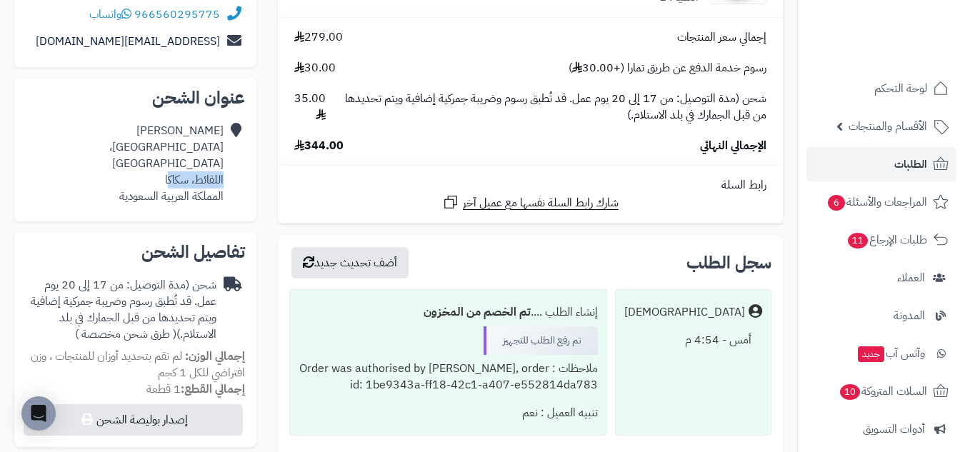
drag, startPoint x: 222, startPoint y: 161, endPoint x: 167, endPoint y: 165, distance: 55.2
click at [167, 165] on div "مروان الزحيفي شارع اللقايط، سلطانة اللقائط، سكاكا المملكة العربية السعودية" at bounding box center [125, 163] width 198 height 81
click at [222, 148] on div "مروان الزحيفي شارع اللقايط، سلطانة اللقائط، سكاكا المملكة العربية السعودية" at bounding box center [125, 163] width 198 height 81
drag, startPoint x: 222, startPoint y: 148, endPoint x: 171, endPoint y: 162, distance: 52.7
click at [171, 162] on div "مروان الزحيفي شارع اللقايط، سلطانة اللقائط، سكاكا المملكة العربية السعودية" at bounding box center [125, 163] width 198 height 81
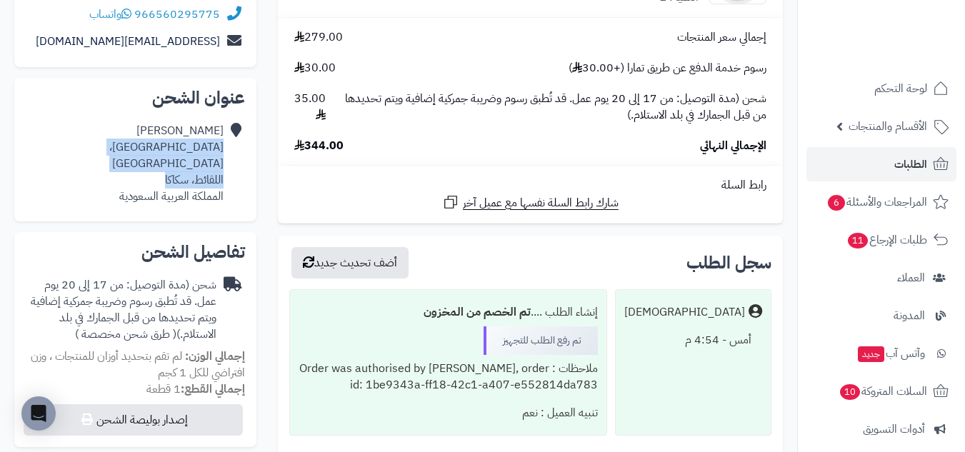
copy div "شارع اللقايط، سلطانة اللقائط، سكاكا"
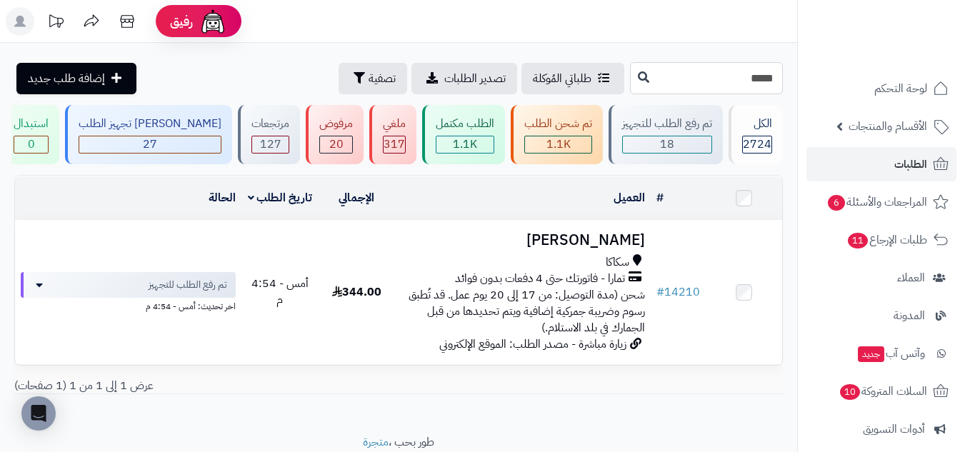
click at [756, 84] on input "*****" at bounding box center [706, 78] width 153 height 32
click at [756, 83] on input "*****" at bounding box center [706, 78] width 153 height 32
paste input "*****"
type input "*****"
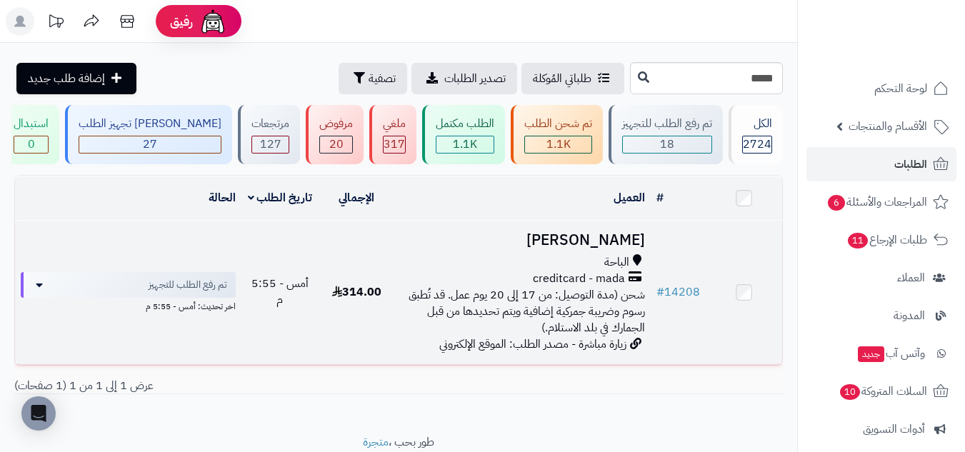
click at [499, 264] on div "الباحة" at bounding box center [523, 262] width 244 height 16
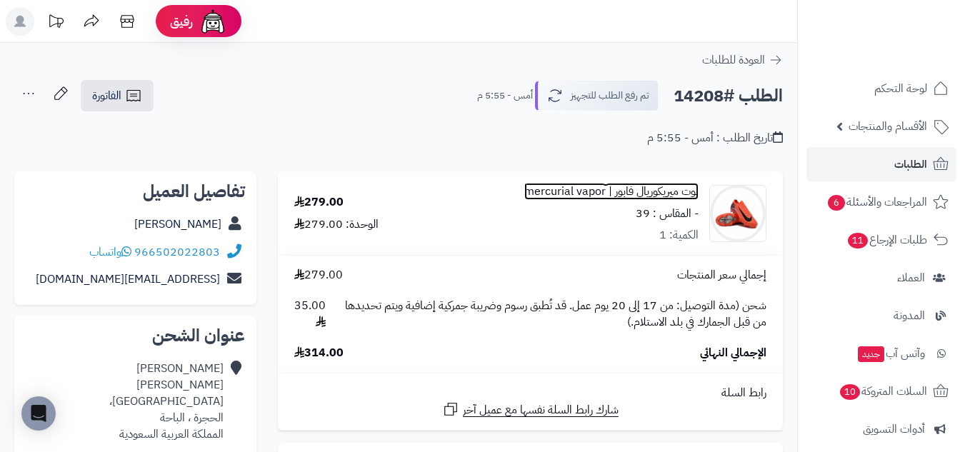
click at [677, 192] on link "بوت ميريكوريال فابور | mercurial vapor" at bounding box center [611, 192] width 174 height 16
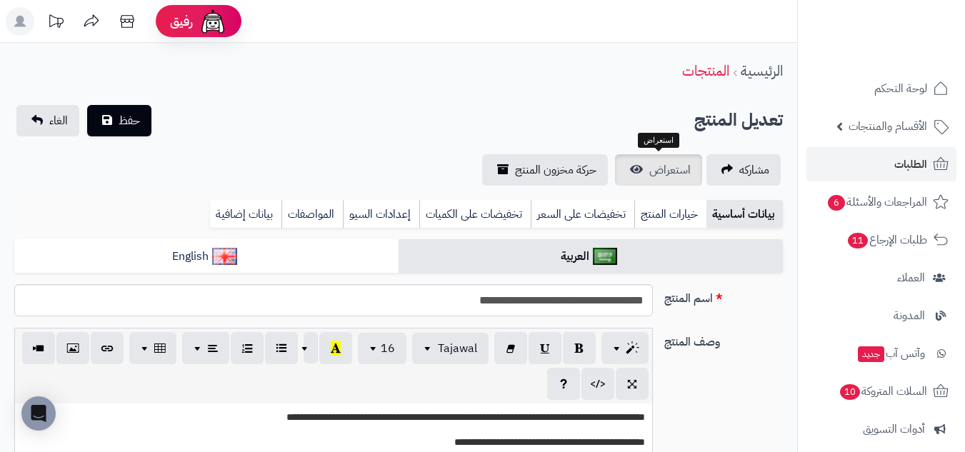
scroll to position [636, 0]
click at [675, 176] on span "استعراض" at bounding box center [669, 169] width 41 height 17
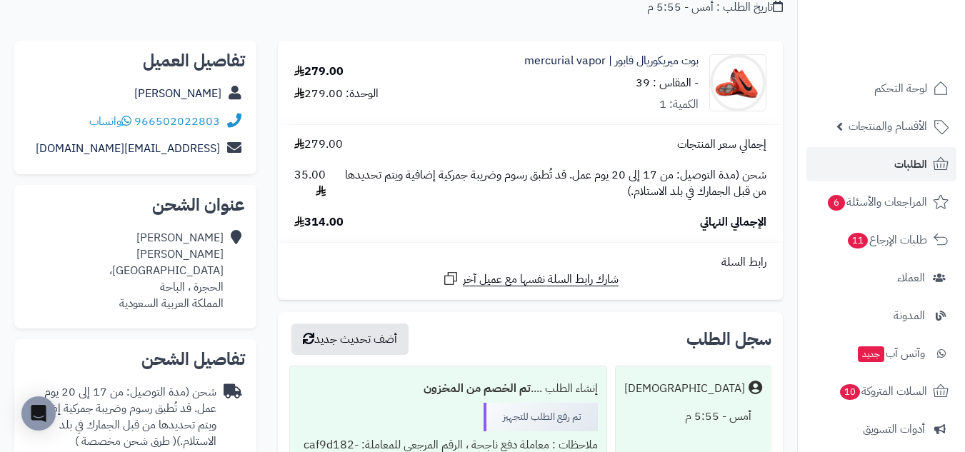
scroll to position [238, 0]
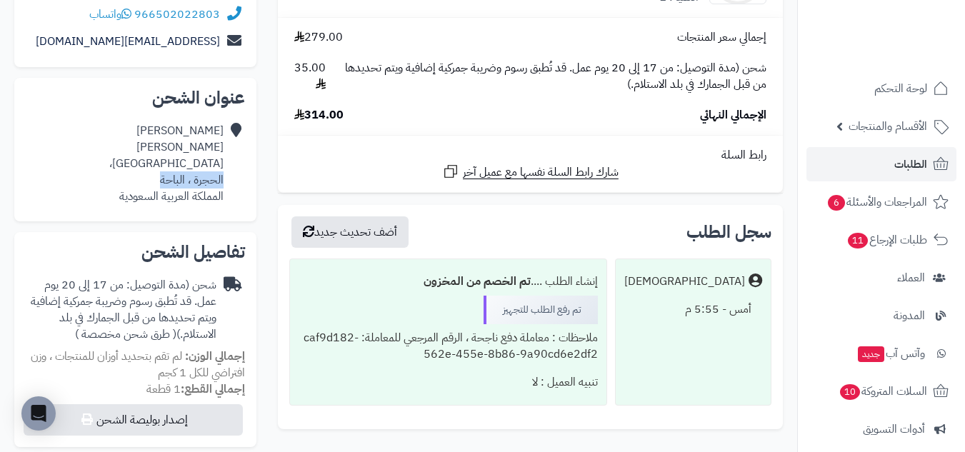
drag, startPoint x: 224, startPoint y: 179, endPoint x: 161, endPoint y: 180, distance: 62.9
click at [161, 180] on div "[PERSON_NAME] محطة [GEOGRAPHIC_DATA]، [GEOGRAPHIC_DATA] ، الباحة المملكة العربي…" at bounding box center [135, 163] width 219 height 93
copy div "الحجرة ، الباحة"
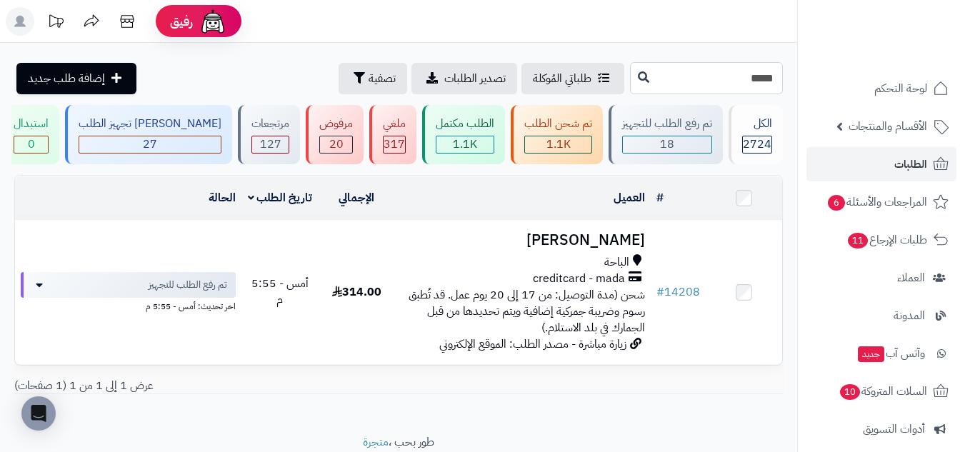
click at [740, 86] on input "*****" at bounding box center [706, 78] width 153 height 32
paste input "*****"
type input "*****"
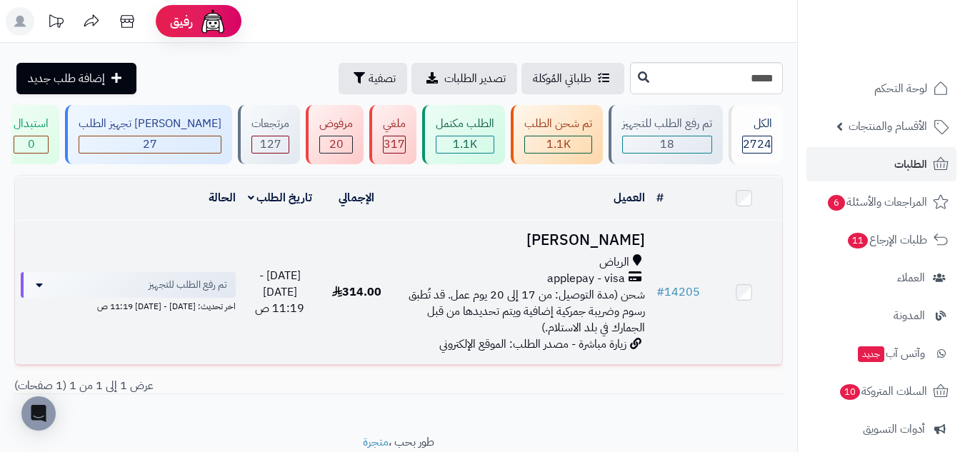
scroll to position [51, 0]
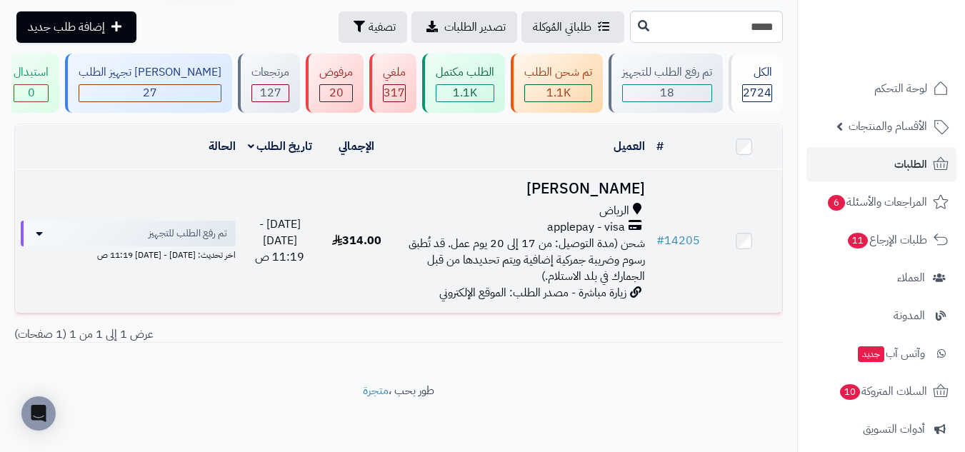
click at [469, 198] on td "[PERSON_NAME] applepay - visa شحن (مدة التوصيل: من 17 إلى 20 يوم عمل. قد تُطبق …" at bounding box center [523, 241] width 256 height 144
click at [464, 204] on div "الرياض" at bounding box center [523, 211] width 244 height 16
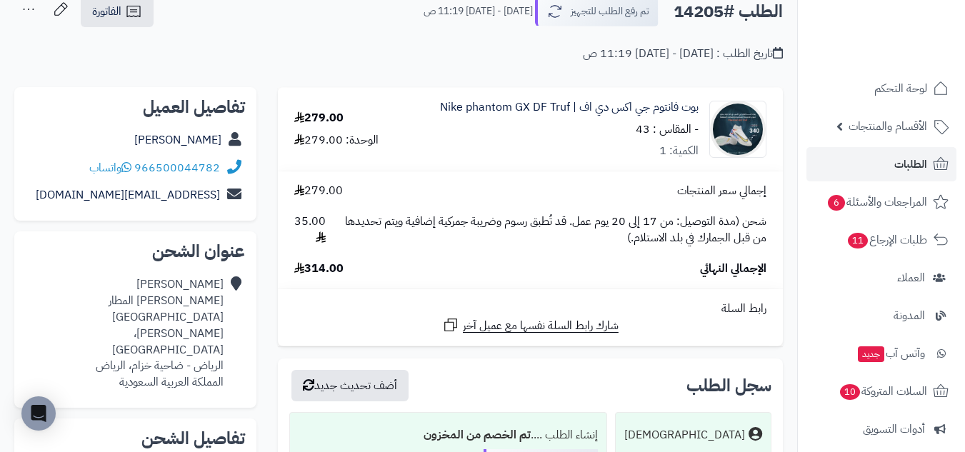
scroll to position [119, 0]
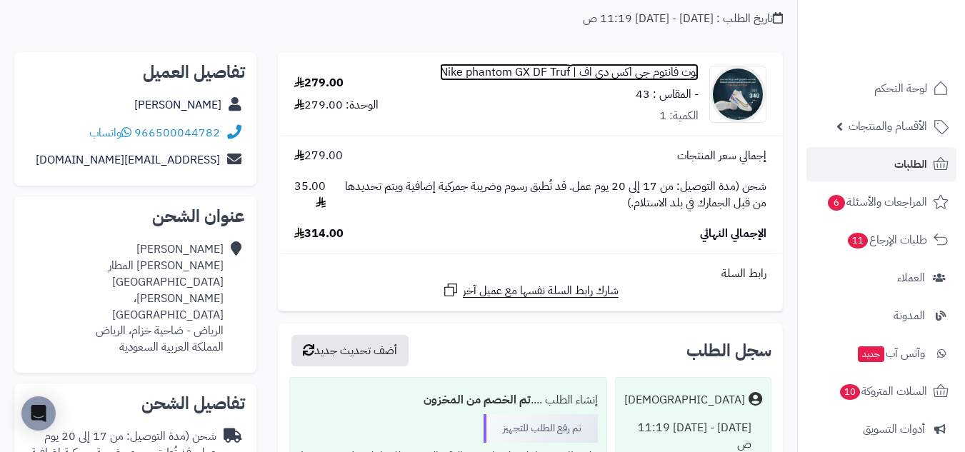
click at [678, 74] on link "بوت فانتوم جي اكس دي اف | Nike phantom GX DF Truf" at bounding box center [569, 72] width 259 height 16
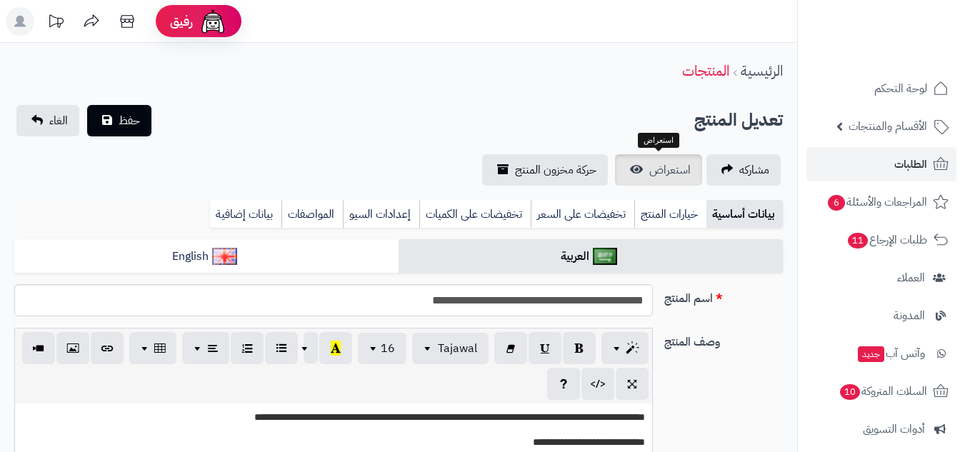
scroll to position [636, 0]
click at [671, 171] on span "استعراض" at bounding box center [669, 169] width 41 height 17
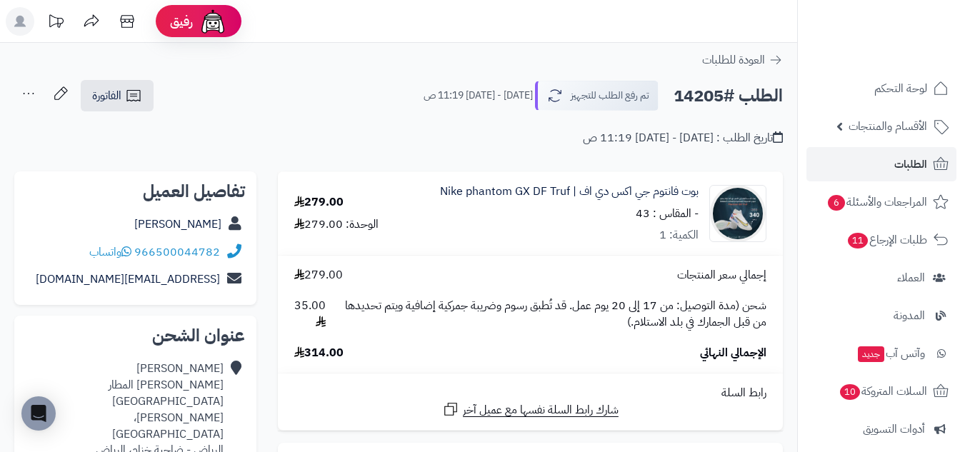
scroll to position [119, 0]
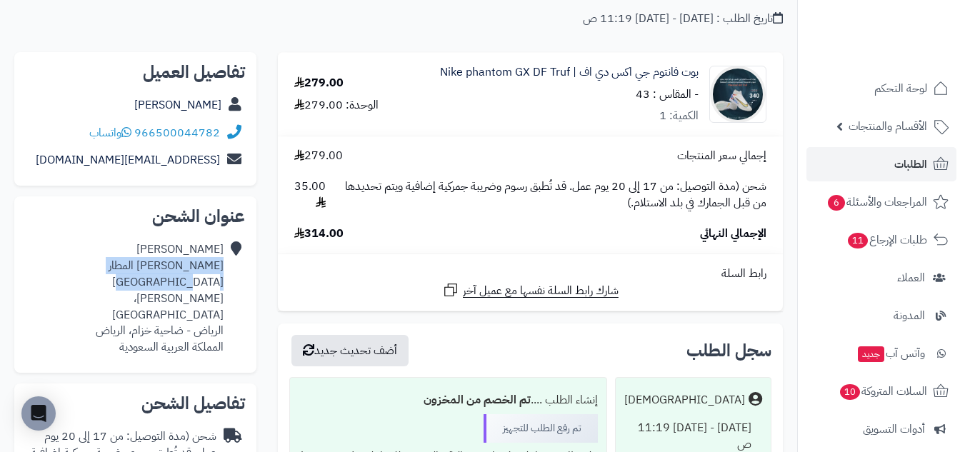
drag, startPoint x: 223, startPoint y: 266, endPoint x: 60, endPoint y: 272, distance: 162.9
click at [60, 272] on div "صهيب عبدالرحمن الرياض حي المطار طريق الملك سلمان، حي المطار الرياض - ضاحية خزام…" at bounding box center [125, 298] width 198 height 114
copy div "الرياض حي المطار طريق الملك سلمان"
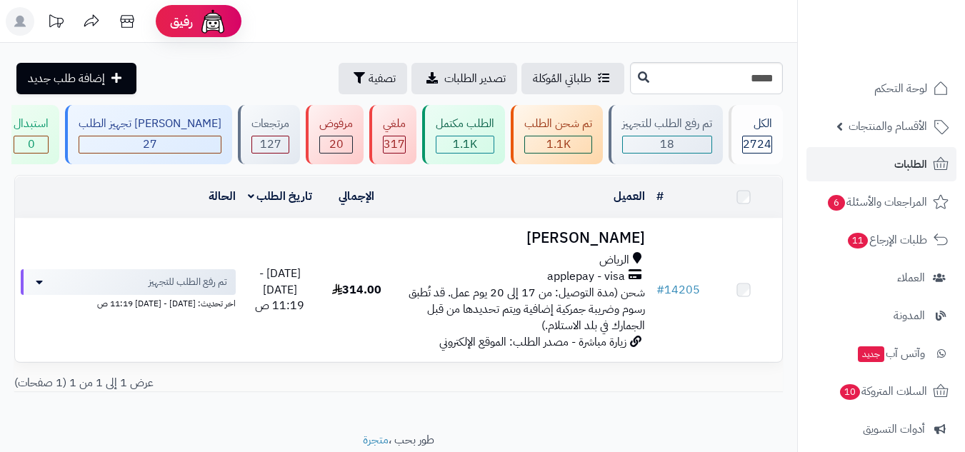
scroll to position [51, 0]
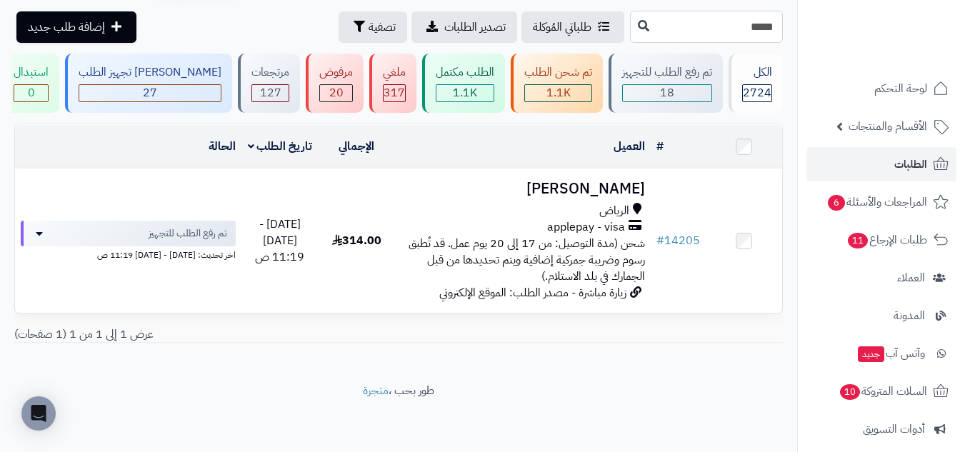
click at [734, 32] on input "*****" at bounding box center [706, 27] width 153 height 32
click at [736, 31] on input "*****" at bounding box center [706, 27] width 153 height 32
click at [738, 29] on input "*****" at bounding box center [706, 27] width 153 height 32
paste input "*****"
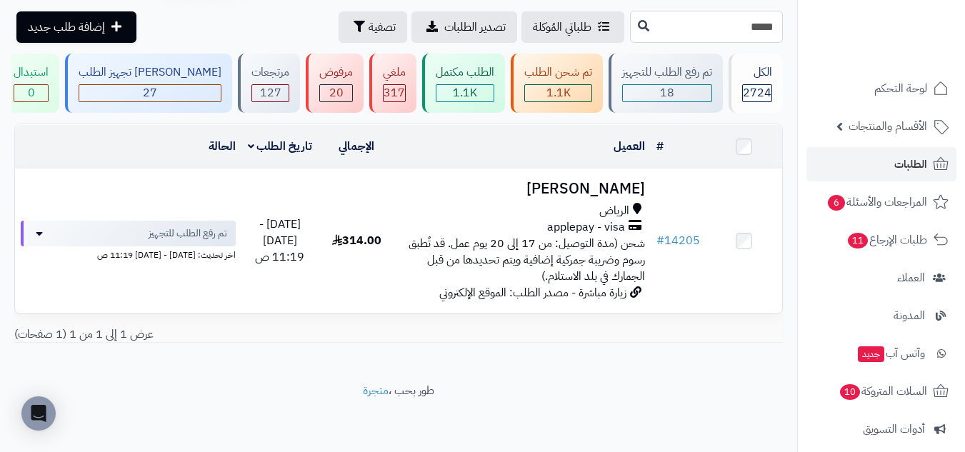
type input "*****"
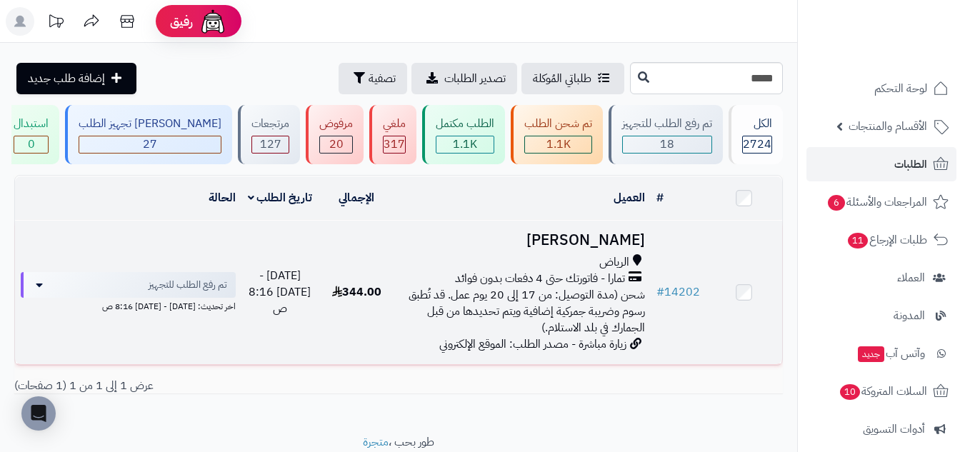
click at [404, 249] on td "الجازي الدوسري الرياض تمارا - فاتورتك حتى 4 دفعات بدون فوائد شحن (مدة التوصيل: …" at bounding box center [523, 293] width 256 height 144
click at [474, 256] on div "الرياض" at bounding box center [523, 262] width 244 height 16
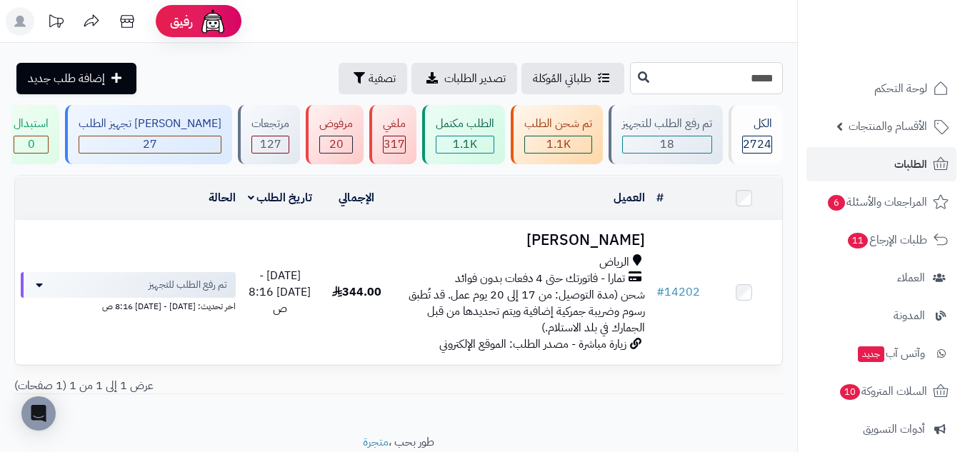
click at [748, 76] on input "*****" at bounding box center [706, 78] width 153 height 32
paste input "*****"
type input "*****"
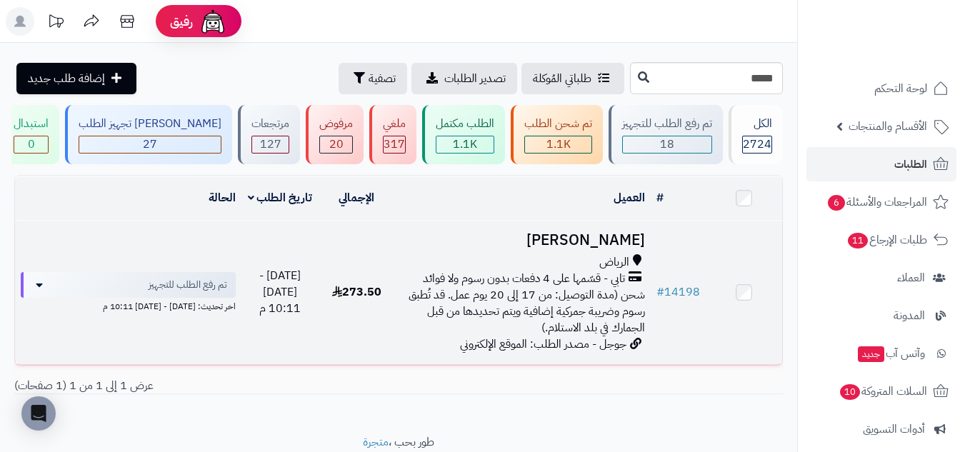
click at [439, 246] on h3 "[PERSON_NAME]" at bounding box center [523, 240] width 244 height 16
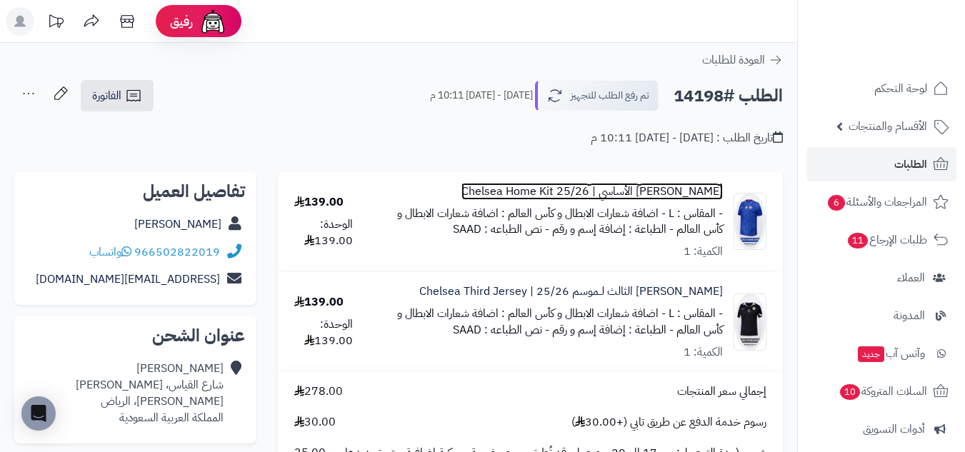
click at [710, 185] on link "تيشيرت تشيلسي الأساسي | Chelsea Home Kit 25/26" at bounding box center [591, 192] width 261 height 16
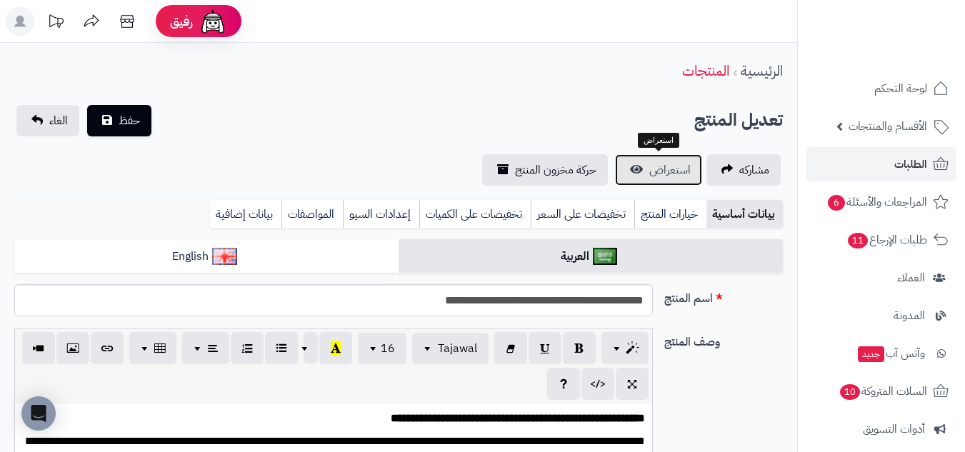
click at [683, 181] on link "استعراض" at bounding box center [658, 169] width 87 height 31
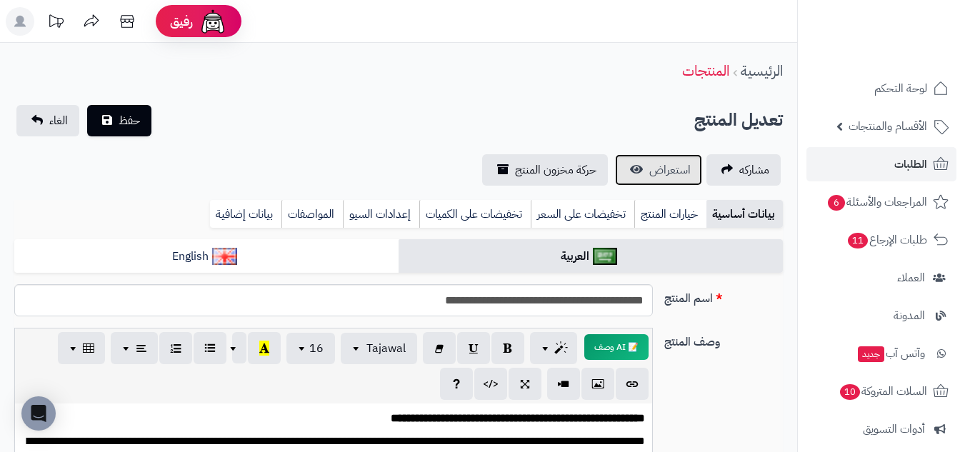
scroll to position [185, 0]
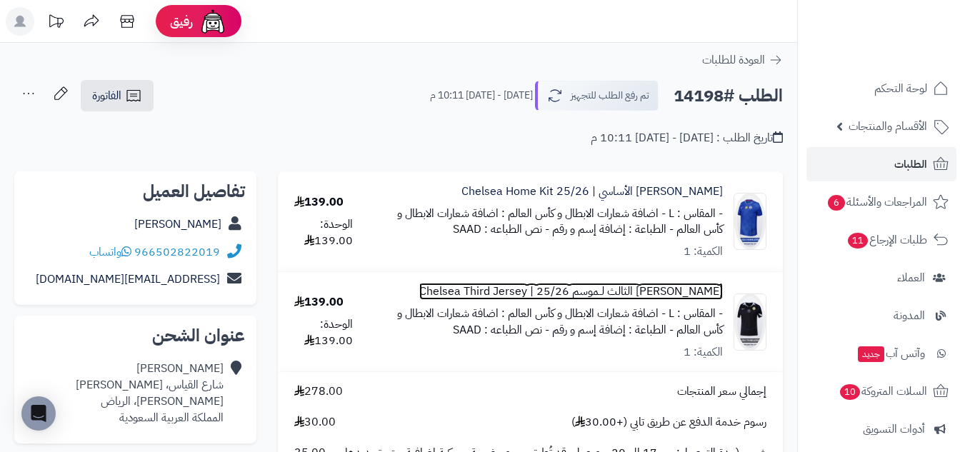
click at [720, 294] on link "تيشيرت تشيلسي الثالث لــموسم 25/26 | Chelsea Third Jersey" at bounding box center [571, 292] width 304 height 16
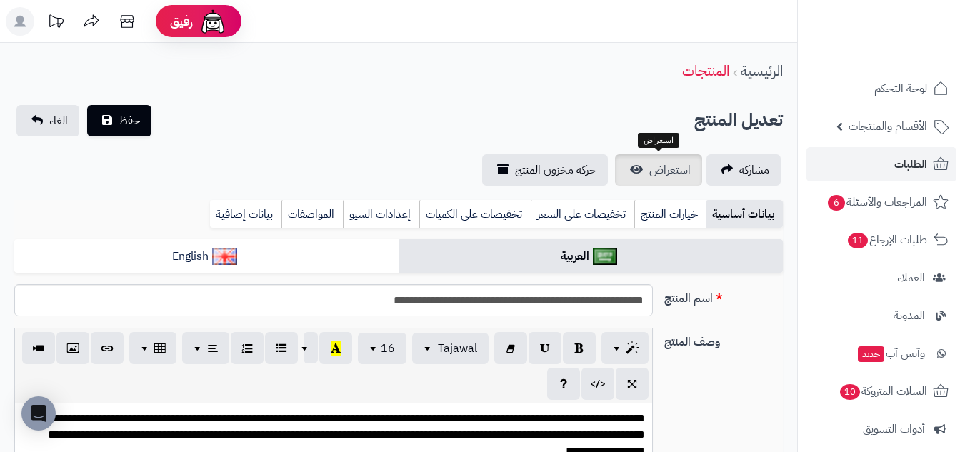
scroll to position [189, 0]
click at [676, 165] on span "استعراض" at bounding box center [669, 169] width 41 height 17
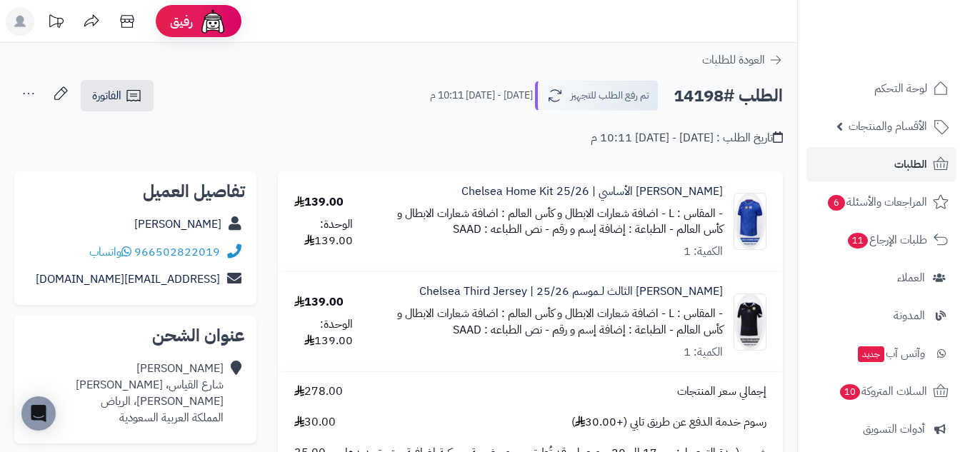
click at [714, 434] on div "إجمالي سعر المنتجات 278.00 رسوم خدمة الدفع عن طريق تابي (+30.00 ) 30.00 شحن (مد…" at bounding box center [531, 461] width 494 height 155
click at [471, 231] on small "- نص الطباعه : SAAD" at bounding box center [501, 229] width 96 height 17
copy small "SAAD"
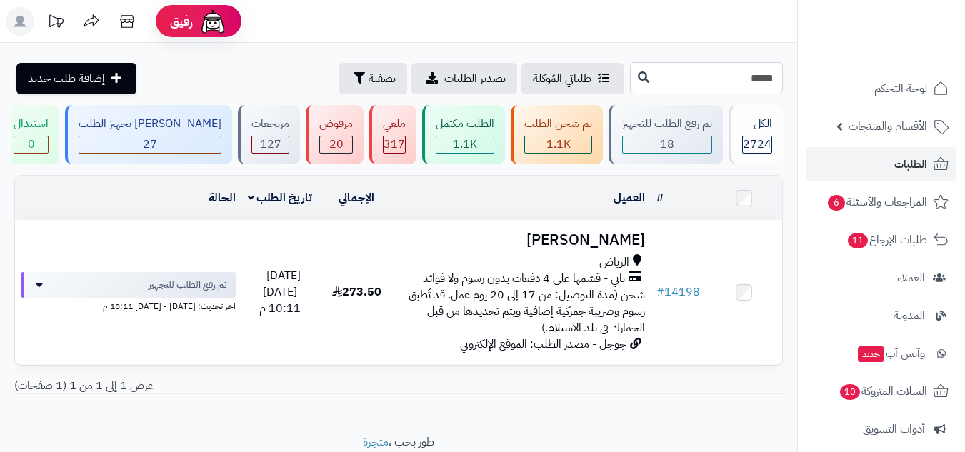
click at [738, 76] on input "*****" at bounding box center [706, 78] width 153 height 32
paste input "*****"
type input "*****"
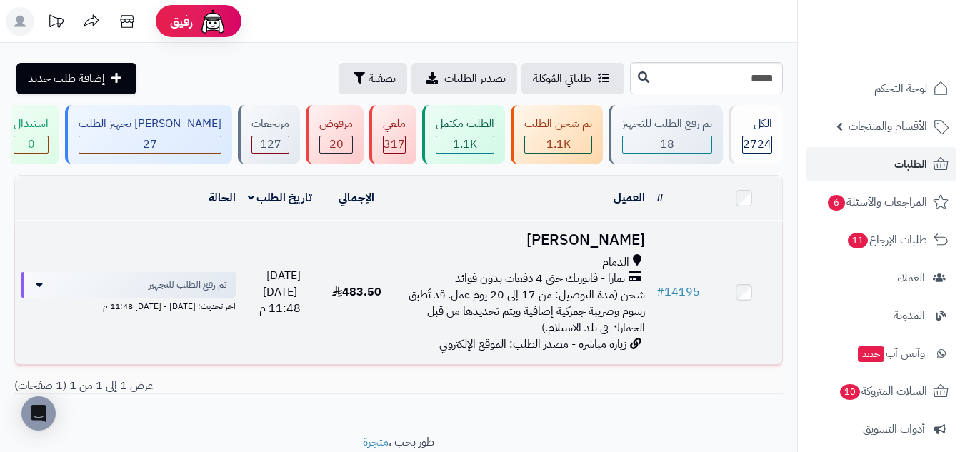
click at [405, 280] on div "تمارا - فاتورتك حتى 4 دفعات بدون فوائد" at bounding box center [523, 279] width 244 height 16
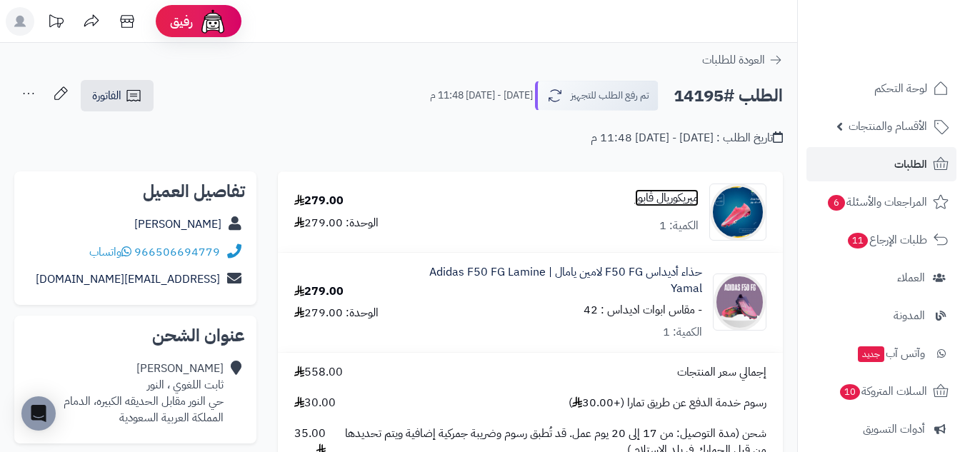
click at [695, 191] on link "ميريكوريال ڤابور" at bounding box center [667, 198] width 64 height 16
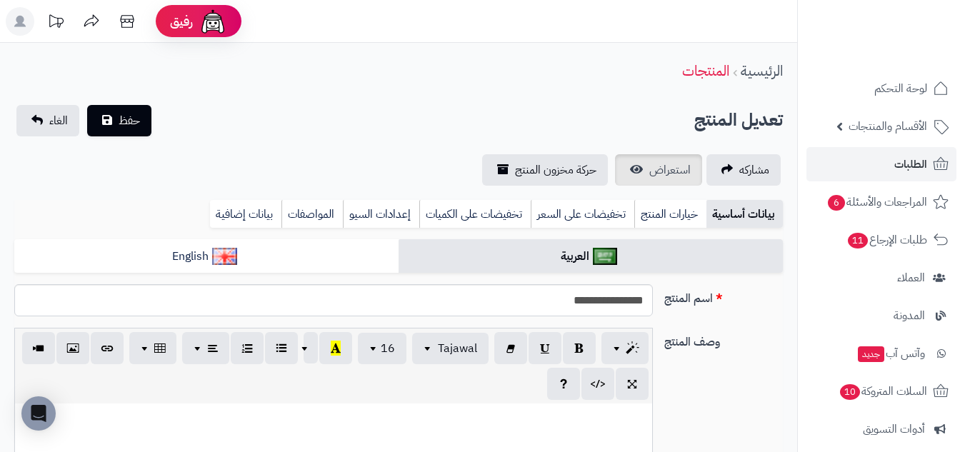
scroll to position [636, 0]
click at [671, 176] on span "استعراض" at bounding box center [669, 169] width 41 height 17
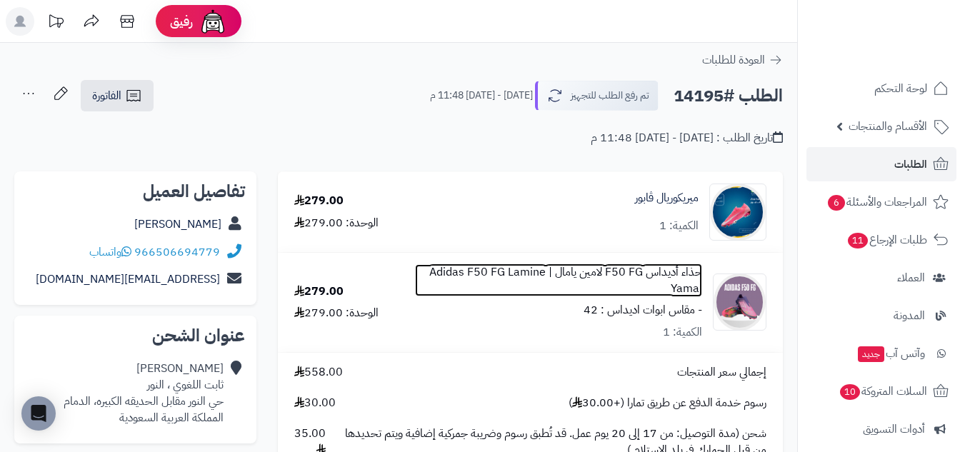
click at [685, 270] on link "حذاء أديداس F50 FG لامين يامال | Adidas F50 FG Lamine Yamal" at bounding box center [558, 280] width 287 height 33
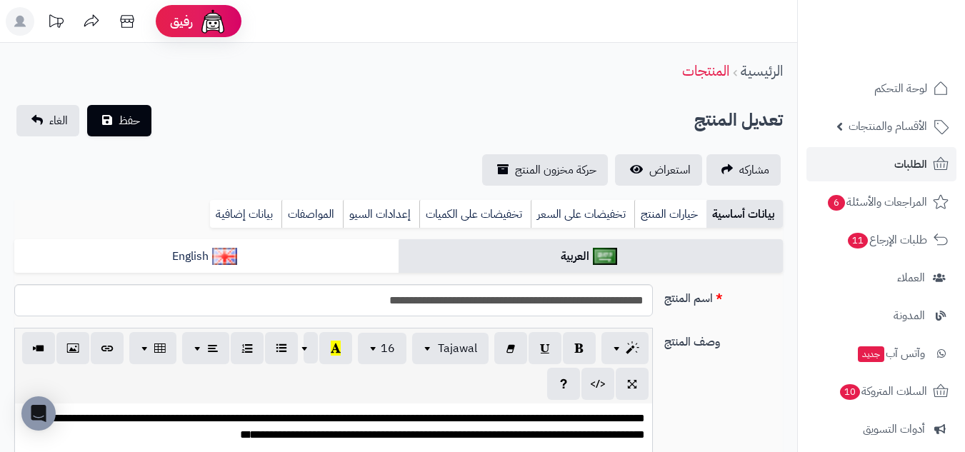
scroll to position [29, 0]
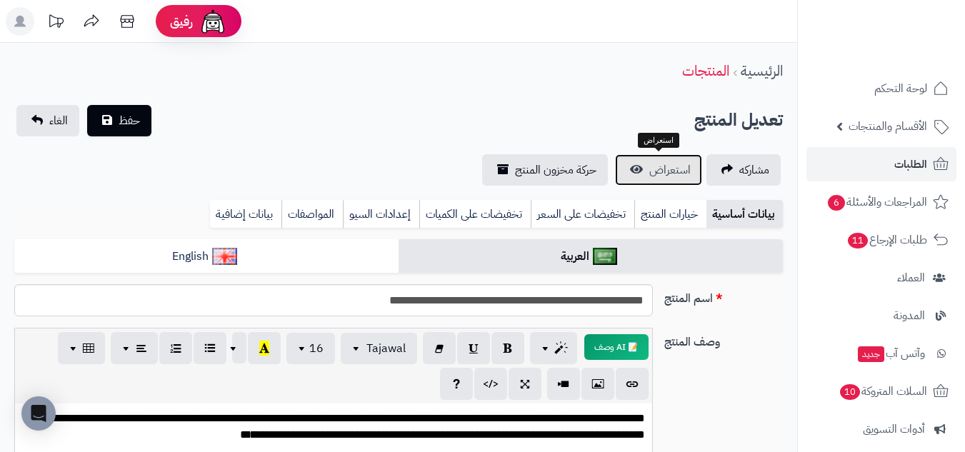
click at [679, 170] on span "استعراض" at bounding box center [669, 169] width 41 height 17
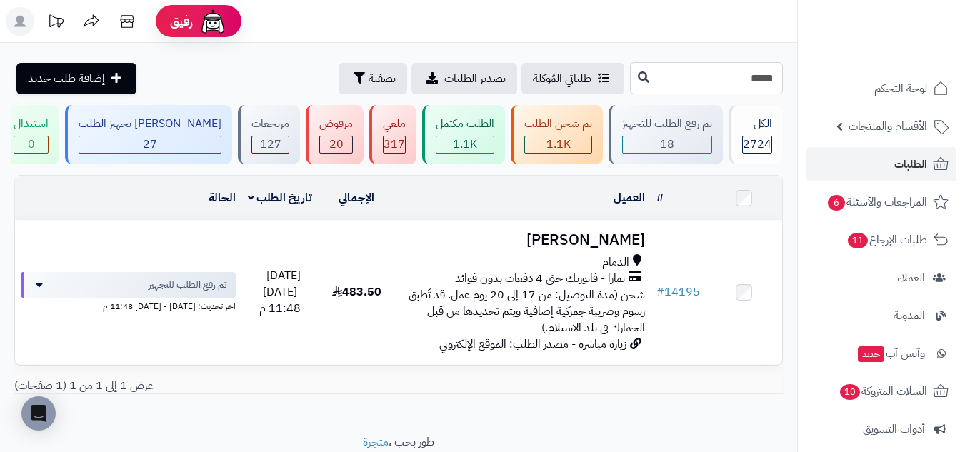
click at [764, 81] on input "*****" at bounding box center [706, 78] width 153 height 32
click at [764, 80] on input "*****" at bounding box center [706, 78] width 153 height 32
paste input "*****"
type input "*****"
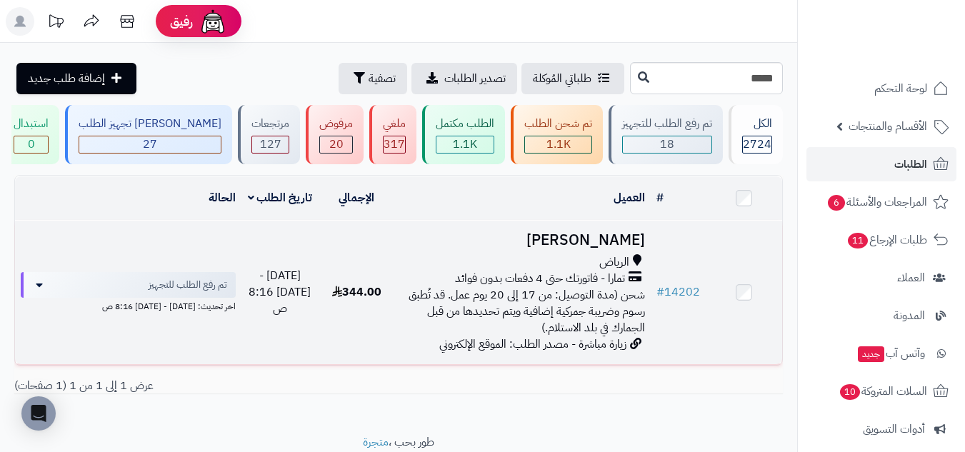
click at [526, 236] on h3 "[PERSON_NAME]" at bounding box center [523, 240] width 244 height 16
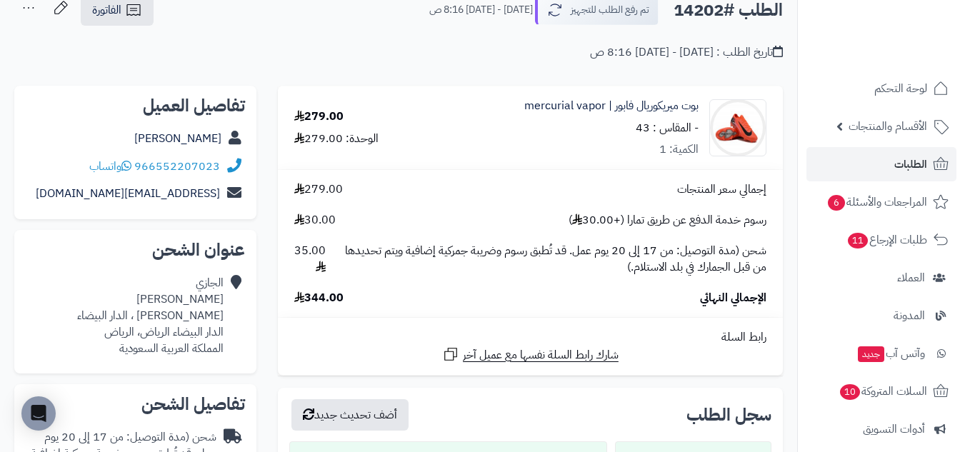
scroll to position [119, 0]
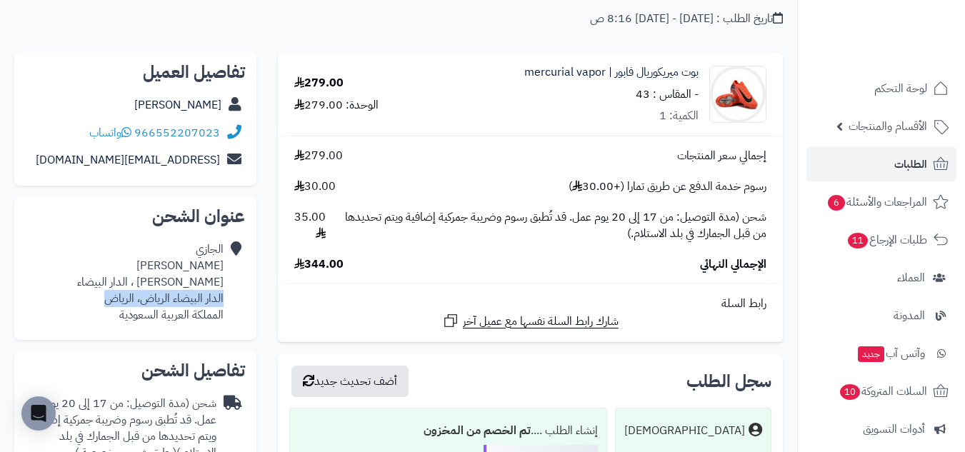
drag, startPoint x: 222, startPoint y: 296, endPoint x: 101, endPoint y: 302, distance: 121.5
click at [101, 302] on div "[PERSON_NAME] ، الدار البيضاء الدار البيضاء الرياض، [PERSON_NAME] العربية السعو…" at bounding box center [135, 282] width 219 height 93
click at [137, 300] on div "الجازي الدوسري ابن حجر ، الدار البيضاء الدار البيضاء الرياض، الرياض المملكة الع…" at bounding box center [150, 281] width 146 height 81
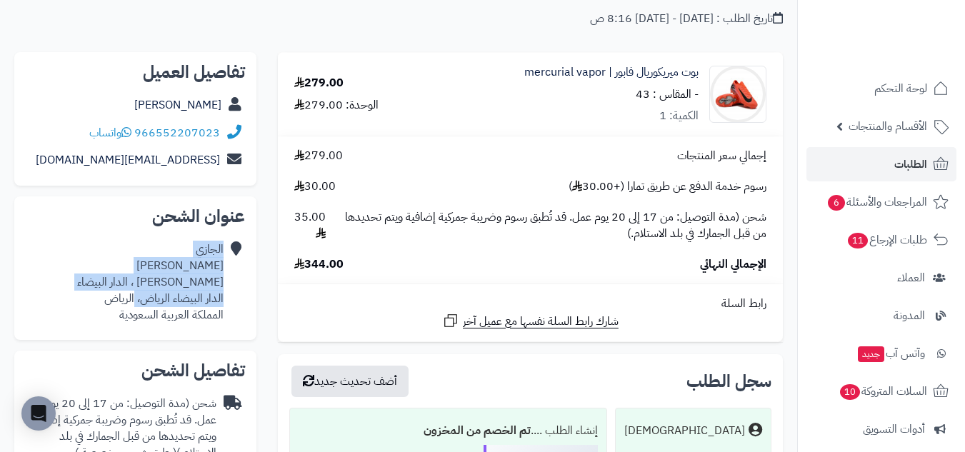
drag, startPoint x: 137, startPoint y: 300, endPoint x: 235, endPoint y: 294, distance: 98.0
click at [235, 294] on div "الجازي الدوسري ابن حجر ، الدار البيضاء الدار البيضاء الرياض، الرياض المملكة الع…" at bounding box center [135, 282] width 219 height 93
click at [192, 298] on div "الجازي الدوسري ابن حجر ، الدار البيضاء الدار البيضاء الرياض، الرياض المملكة الع…" at bounding box center [150, 281] width 146 height 81
drag, startPoint x: 138, startPoint y: 300, endPoint x: 224, endPoint y: 299, distance: 86.4
click at [224, 299] on div "الجازي الدوسري ابن حجر ، الدار البيضاء الدار البيضاء الرياض، الرياض المملكة الع…" at bounding box center [135, 282] width 219 height 93
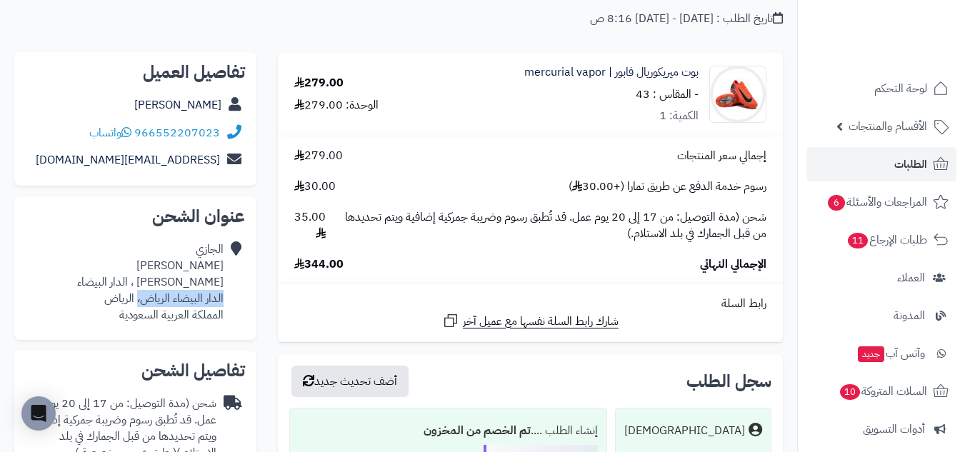
copy div "الدار البيضاء الرياض،"
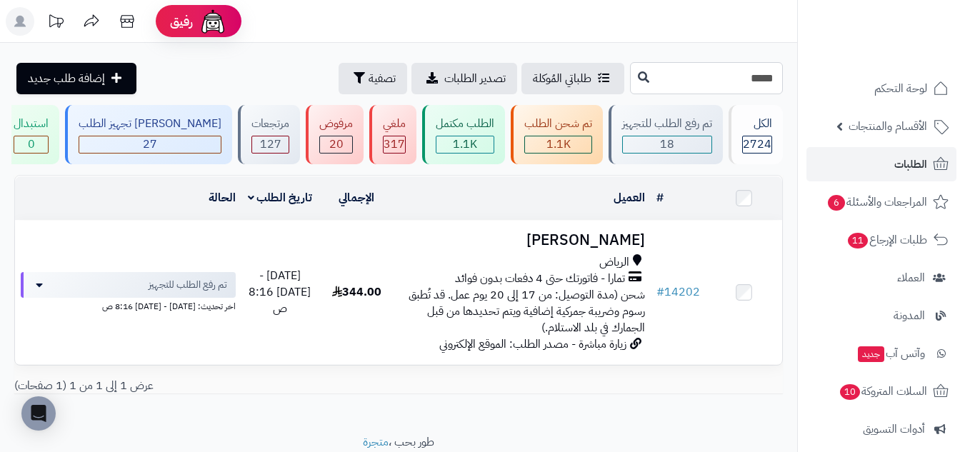
click at [741, 82] on input "*****" at bounding box center [706, 78] width 153 height 32
click input "*****"
paste input "*****"
type input "*****"
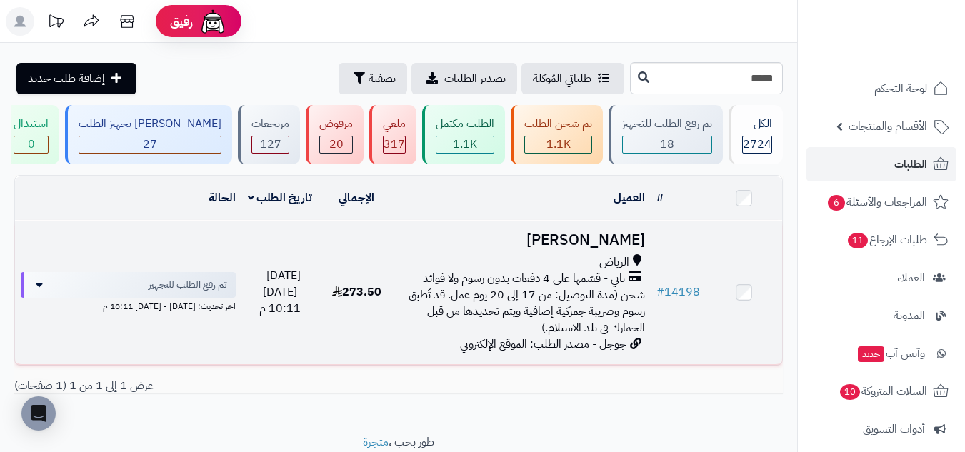
click at [336, 279] on td "273.50" at bounding box center [357, 293] width 76 height 144
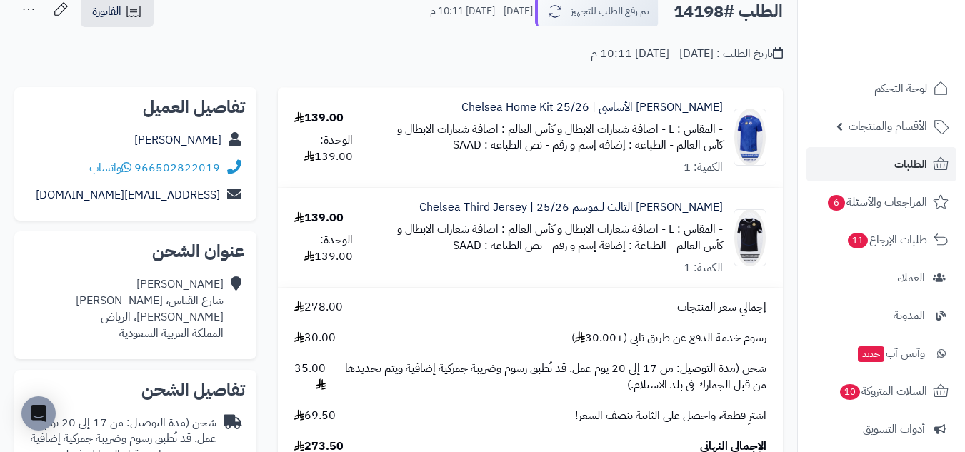
scroll to position [119, 0]
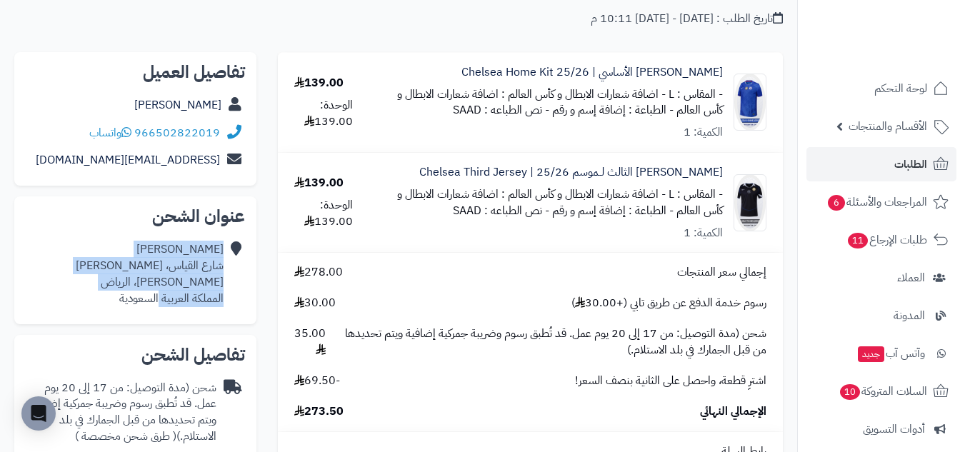
drag, startPoint x: 226, startPoint y: 279, endPoint x: 159, endPoint y: 291, distance: 68.4
click at [159, 291] on div "سعد السعيد شارع القياس، المونسية المونسية، الرياض المملكة العربية السعودية" at bounding box center [135, 274] width 219 height 76
click at [147, 281] on div "سعد السعيد شارع القياس، المونسية المونسية، الرياض المملكة العربية السعودية" at bounding box center [150, 273] width 148 height 65
drag, startPoint x: 144, startPoint y: 284, endPoint x: 237, endPoint y: 284, distance: 92.8
click at [237, 284] on div "سعد السعيد شارع القياس، المونسية المونسية، الرياض المملكة العربية السعودية" at bounding box center [135, 274] width 219 height 76
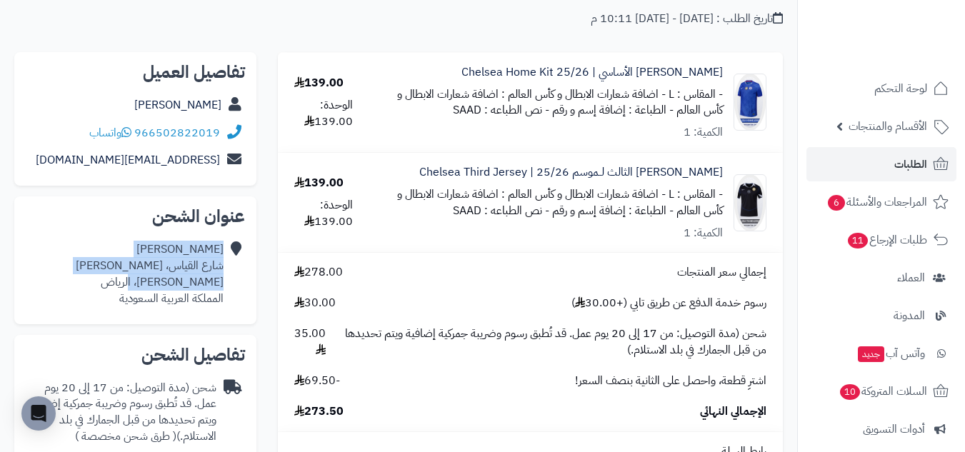
click at [214, 284] on div "سعد السعيد شارع القياس، المونسية المونسية، الرياض المملكة العربية السعودية" at bounding box center [150, 273] width 148 height 65
drag, startPoint x: 149, startPoint y: 284, endPoint x: 250, endPoint y: 284, distance: 100.7
click at [250, 284] on div "عنوان الشحن سعد السعيد شارع القياس، المونسية المونسية، الرياض المملكة العربية ا…" at bounding box center [135, 259] width 242 height 127
click at [194, 281] on div "سعد السعيد شارع القياس، المونسية المونسية، الرياض المملكة العربية السعودية" at bounding box center [150, 273] width 148 height 65
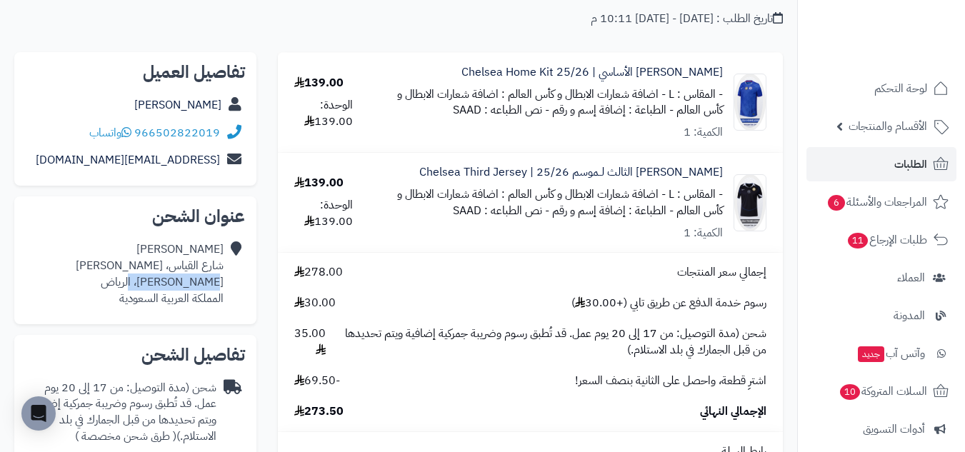
drag, startPoint x: 151, startPoint y: 283, endPoint x: 219, endPoint y: 283, distance: 67.8
click at [219, 283] on div "سعد السعيد شارع القياس، المونسية المونسية، الرياض المملكة العربية السعودية" at bounding box center [150, 273] width 148 height 65
click at [227, 284] on icon at bounding box center [234, 273] width 14 height 65
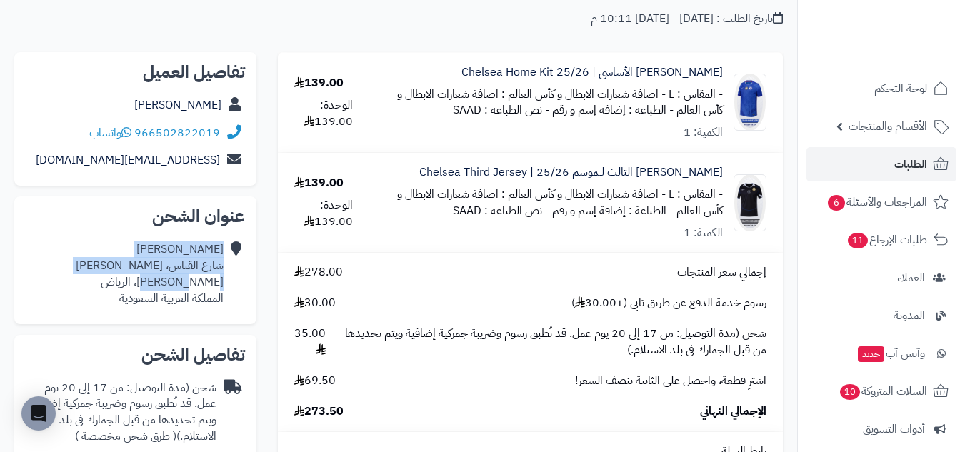
drag, startPoint x: 216, startPoint y: 284, endPoint x: 202, endPoint y: 287, distance: 14.6
click at [202, 287] on div "سعد السعيد شارع القياس، المونسية المونسية، الرياض المملكة العربية السعودية" at bounding box center [135, 274] width 219 height 76
click at [202, 287] on div "سعد السعيد شارع القياس، المونسية المونسية، الرياض المملكة العربية السعودية" at bounding box center [150, 273] width 148 height 65
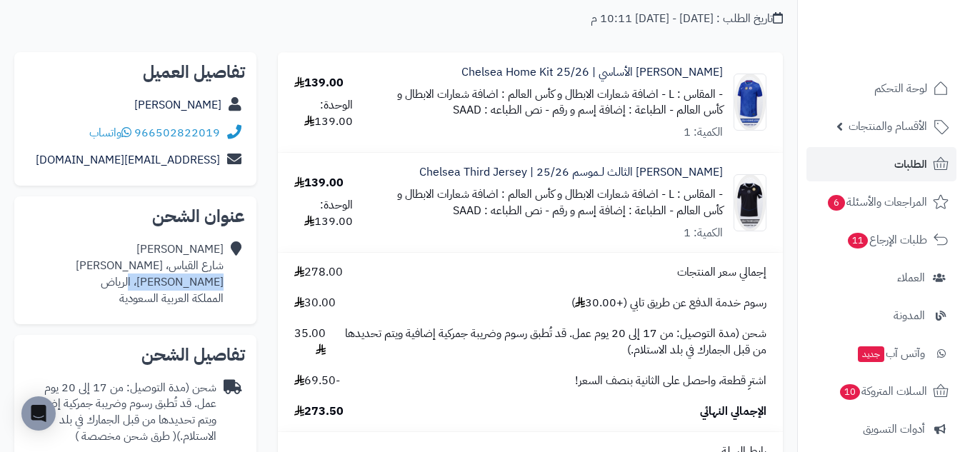
drag, startPoint x: 223, startPoint y: 284, endPoint x: 151, endPoint y: 288, distance: 72.3
click at [151, 288] on div "سعد السعيد شارع القياس، المونسية المونسية، الرياض المملكة العربية السعودية" at bounding box center [150, 273] width 148 height 65
copy div "المونسية، الرياض"
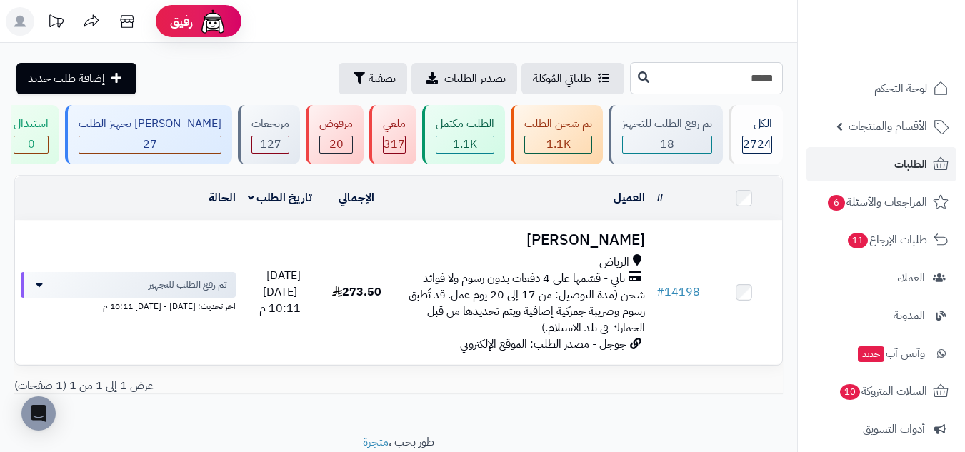
click at [754, 84] on input "*****" at bounding box center [706, 78] width 153 height 32
paste input "*****"
type input "*****"
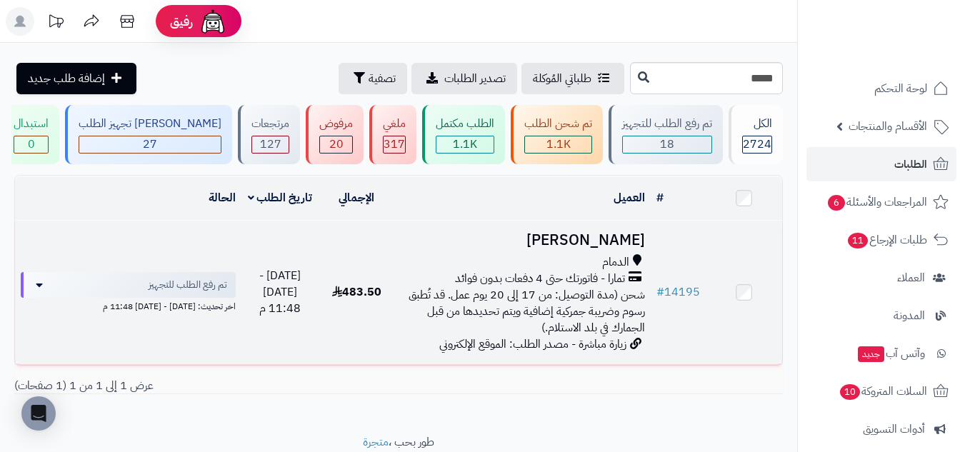
click at [509, 241] on h3 "[PERSON_NAME]" at bounding box center [523, 240] width 244 height 16
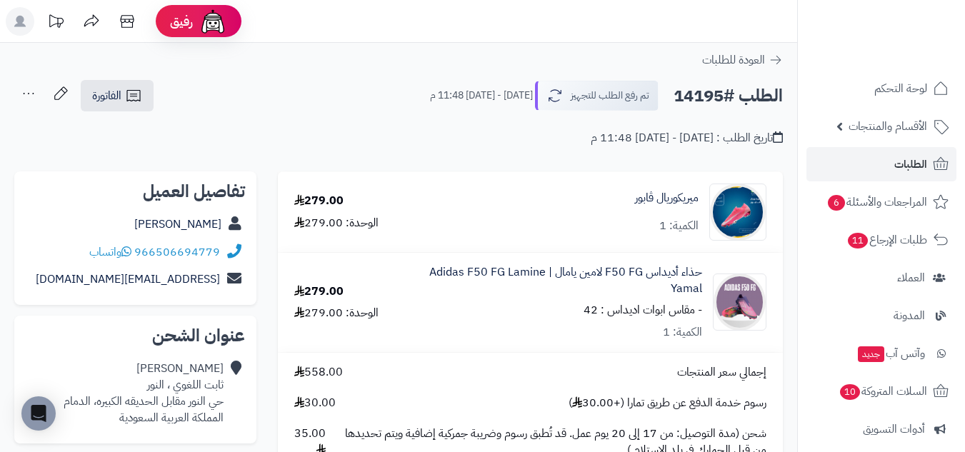
scroll to position [119, 0]
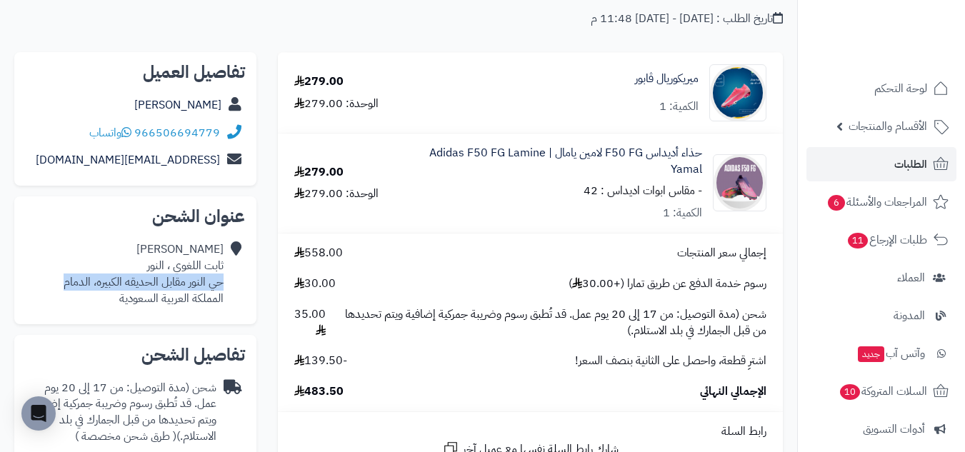
drag, startPoint x: 222, startPoint y: 284, endPoint x: 59, endPoint y: 287, distance: 162.9
click at [59, 287] on div "جاسر النجعي ثابت اللغوي ، النور حي النور مقابل الحديقه الكبيره، الدمام المملكة …" at bounding box center [135, 274] width 219 height 76
copy div "حي النور مقابل الحديقه الكبيره، الدمام"
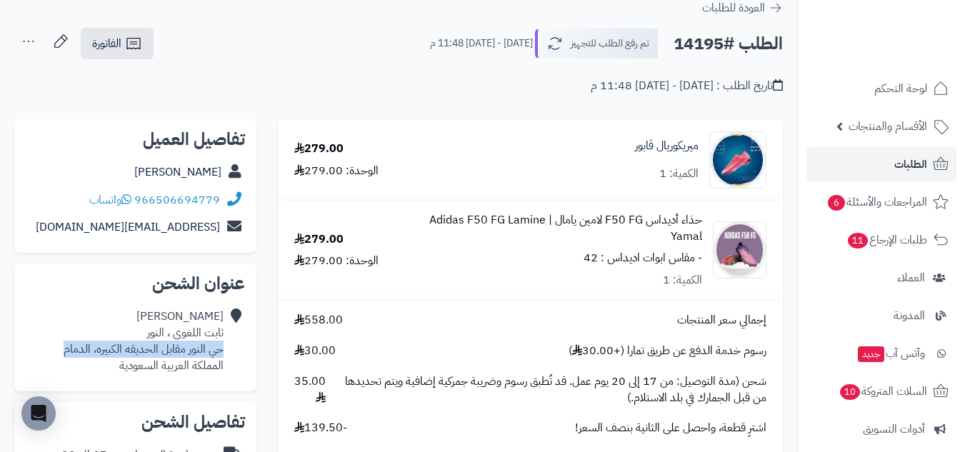
scroll to position [0, 0]
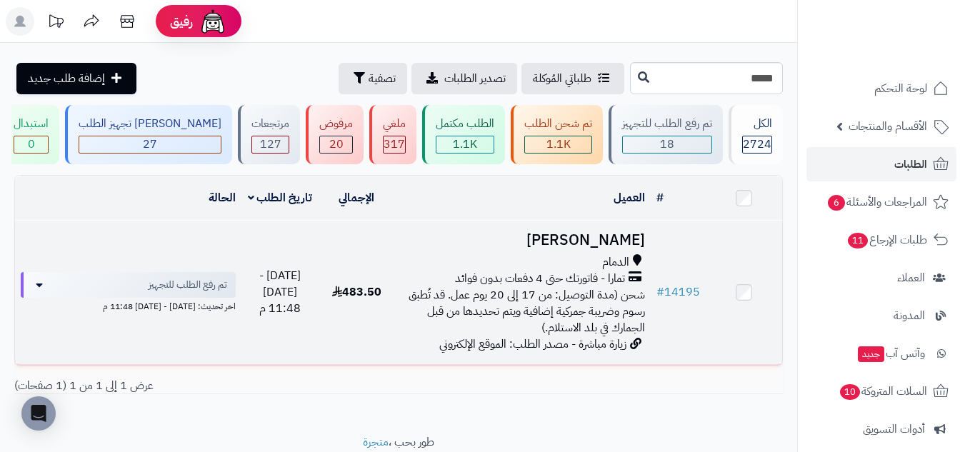
click at [515, 245] on h3 "[PERSON_NAME]" at bounding box center [523, 240] width 244 height 16
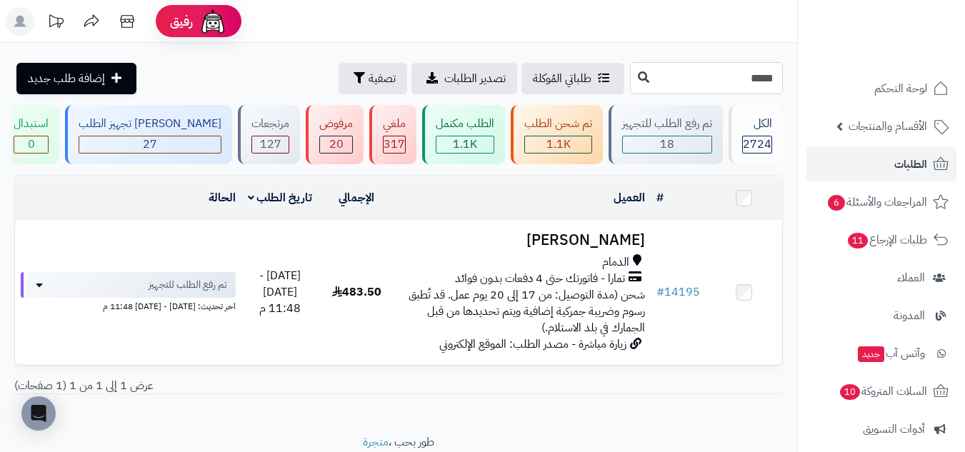
click at [763, 82] on input "*****" at bounding box center [706, 78] width 153 height 32
click at [765, 83] on input "*****" at bounding box center [706, 78] width 153 height 32
click at [758, 80] on input "*****" at bounding box center [706, 78] width 153 height 32
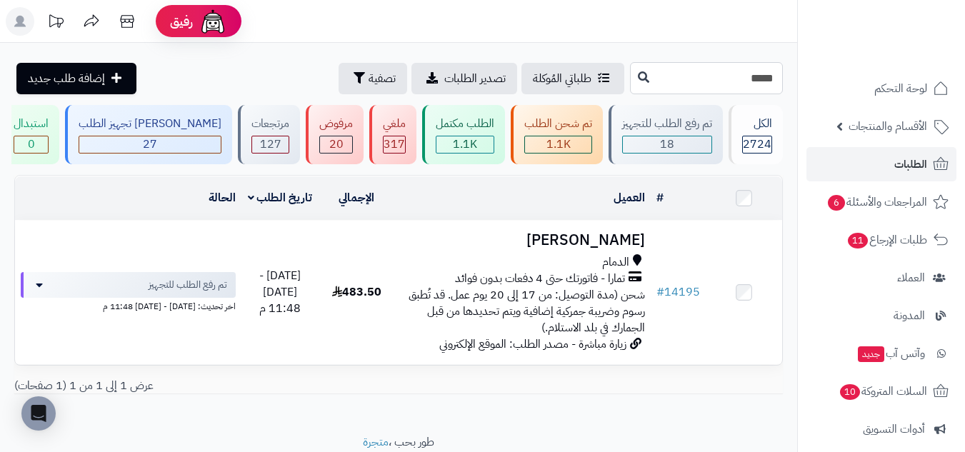
click at [734, 79] on input "*****" at bounding box center [706, 78] width 153 height 32
paste input "*****"
type input "*****"
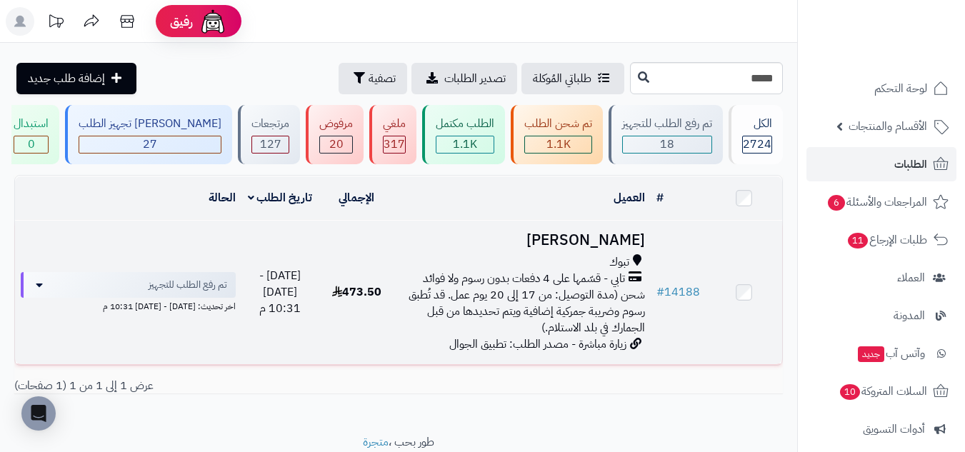
click at [371, 271] on td "473.50" at bounding box center [357, 293] width 76 height 144
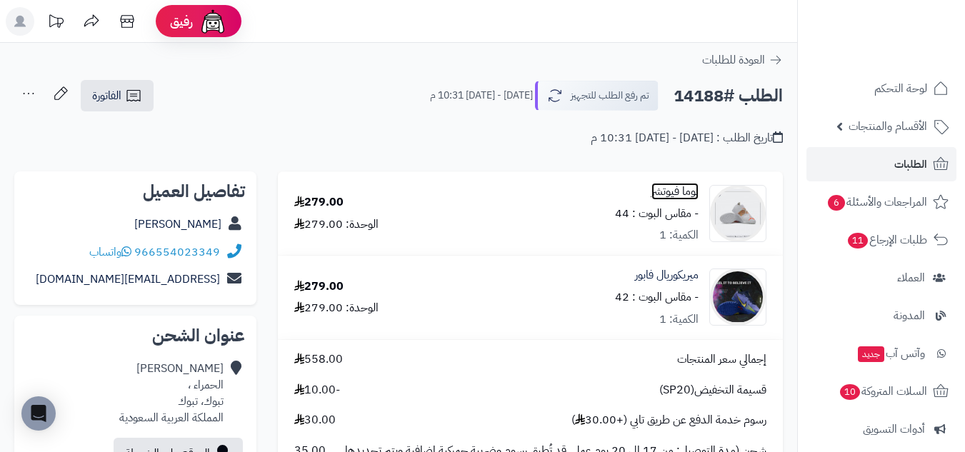
click at [684, 186] on link "بوما فيوتشر" at bounding box center [674, 192] width 47 height 16
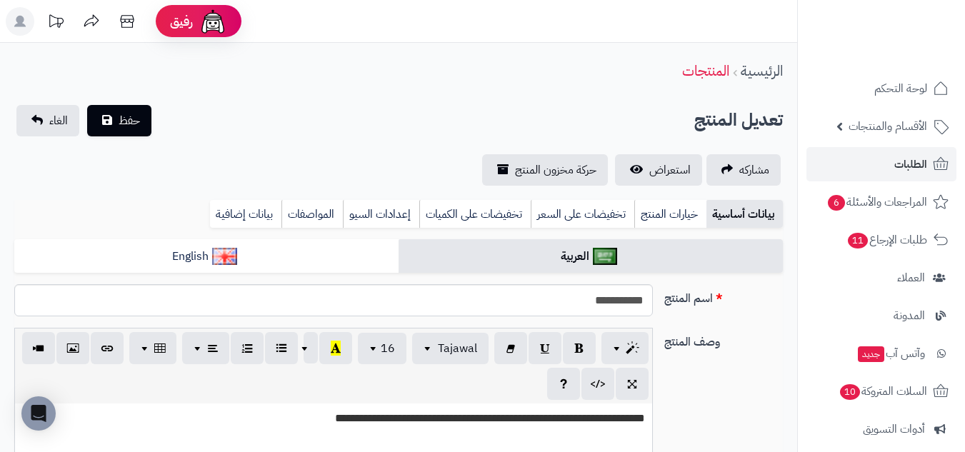
scroll to position [511, 0]
click at [677, 175] on span "استعراض" at bounding box center [669, 169] width 41 height 17
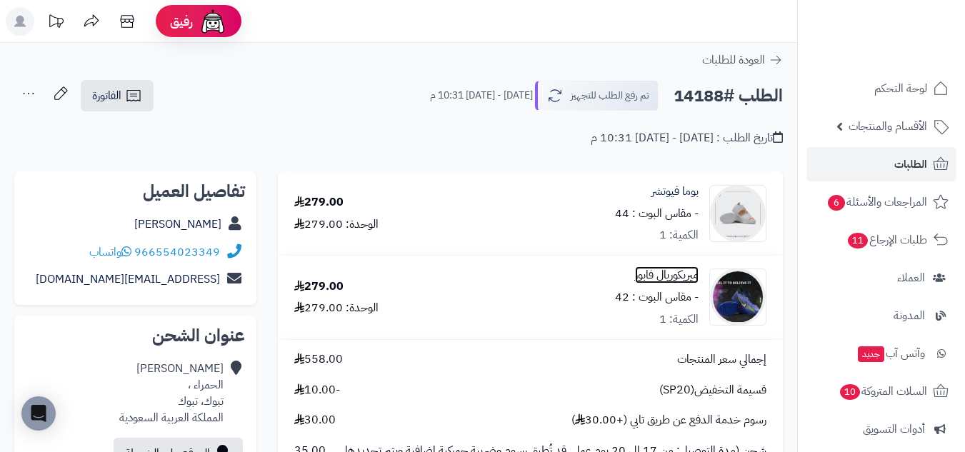
click at [679, 277] on link "ميريكوريال فابور" at bounding box center [667, 275] width 64 height 16
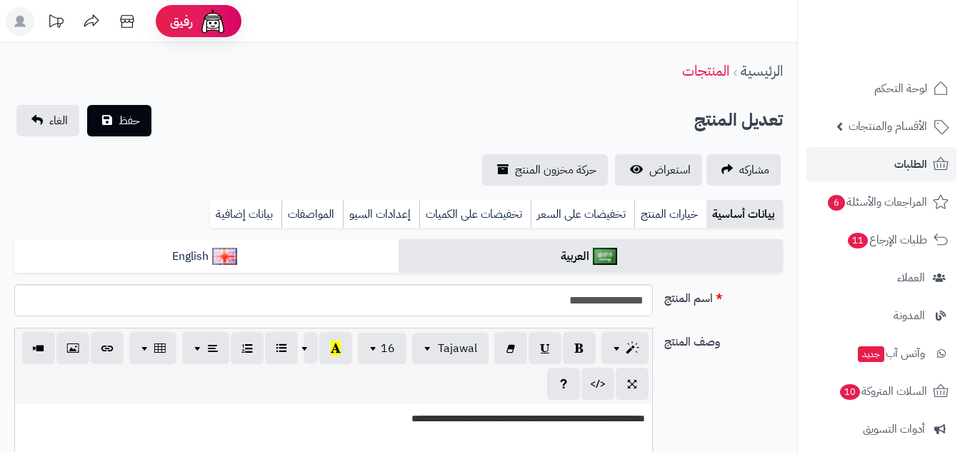
scroll to position [636, 0]
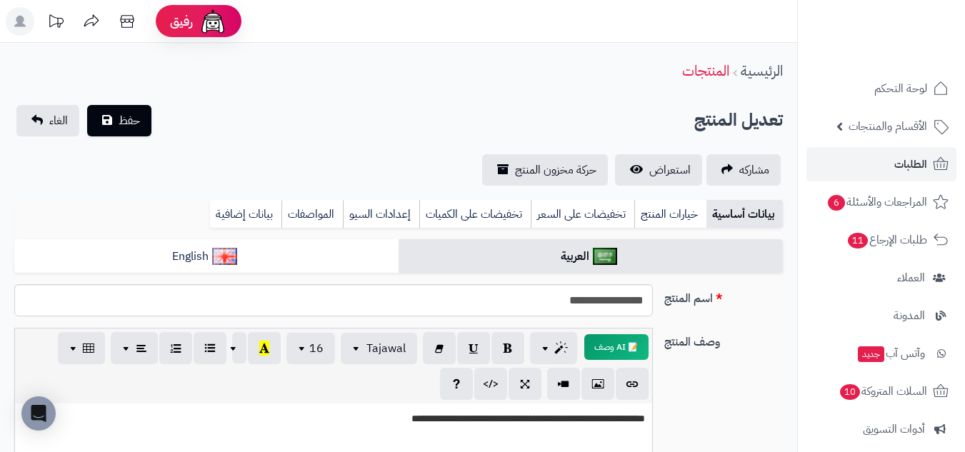
drag, startPoint x: 0, startPoint y: 0, endPoint x: 636, endPoint y: 137, distance: 650.3
click at [636, 137] on div "**********" at bounding box center [398, 145] width 797 height 81
click at [661, 166] on span "استعراض" at bounding box center [669, 169] width 41 height 17
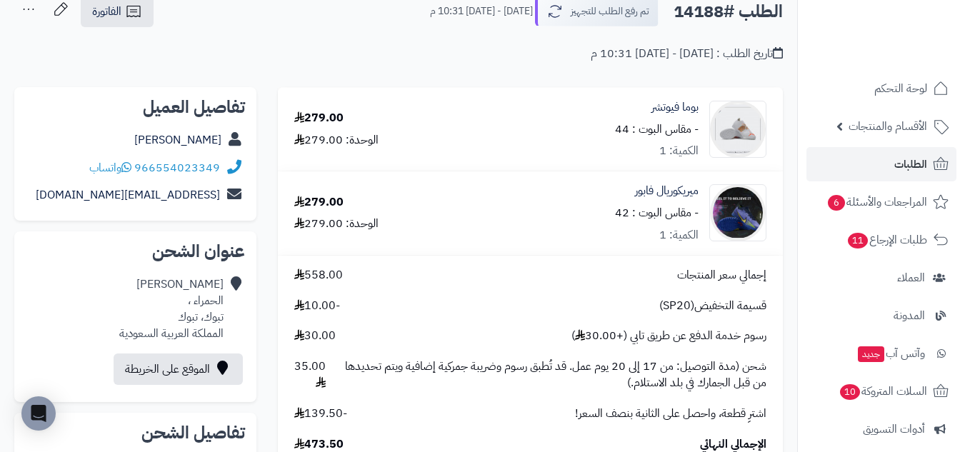
scroll to position [119, 0]
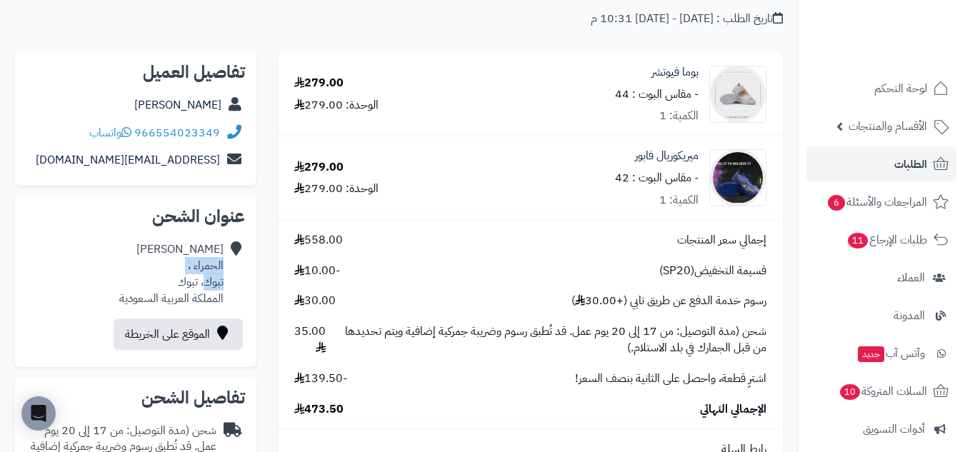
drag, startPoint x: 222, startPoint y: 269, endPoint x: 205, endPoint y: 285, distance: 23.7
click at [205, 285] on div "[PERSON_NAME] ، تبوك، تبوك المملكة العربية السعودية" at bounding box center [171, 273] width 104 height 65
copy div "الحمراء ، تبوك"
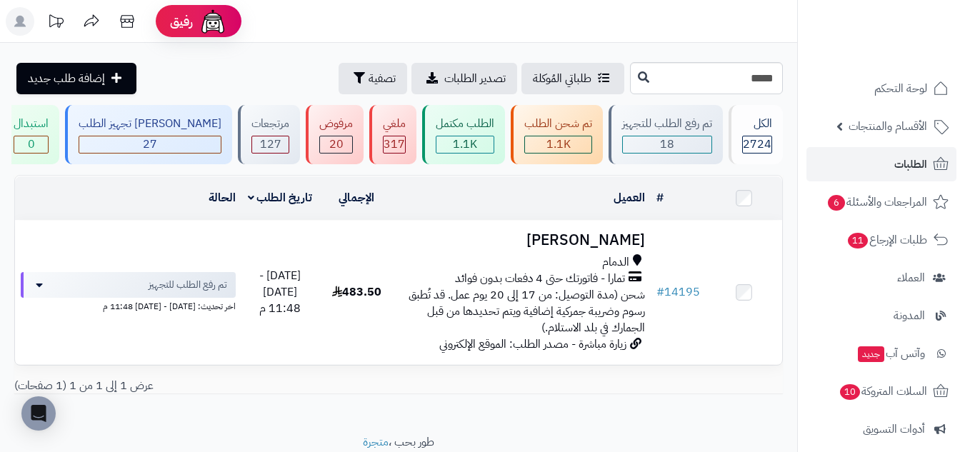
type input "*****"
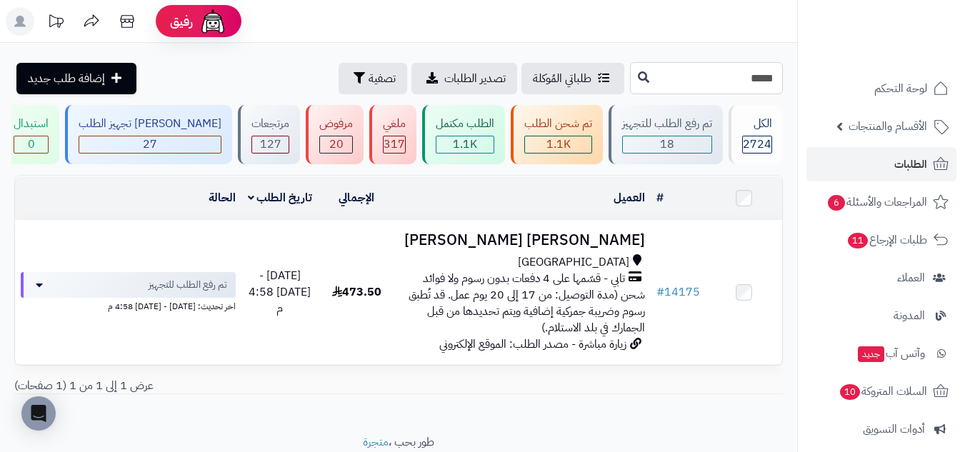
click at [723, 86] on input "*****" at bounding box center [706, 78] width 153 height 32
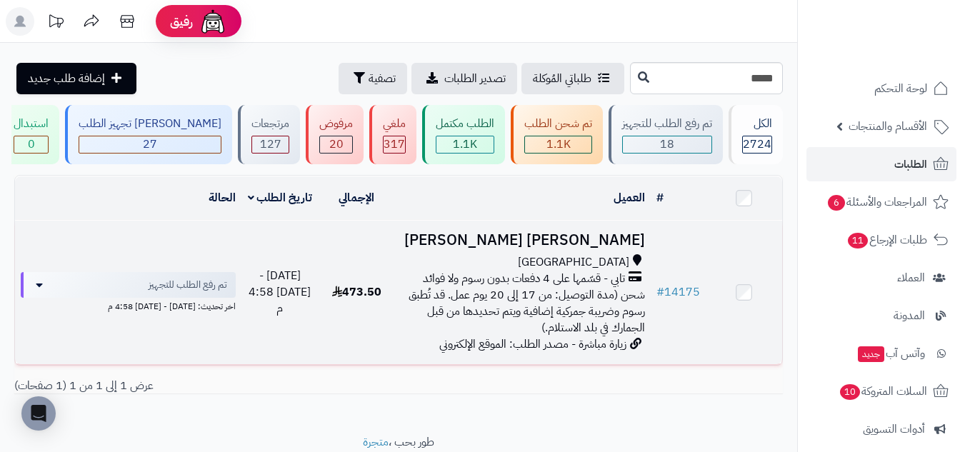
click at [435, 246] on td "سلمان الجهني جدة تابي - قسّمها على 4 دفعات بدون رسوم ولا فوائد شحن (مدة التوصيل…" at bounding box center [523, 293] width 256 height 144
click at [476, 241] on h3 "سلمان الجهني" at bounding box center [523, 240] width 244 height 16
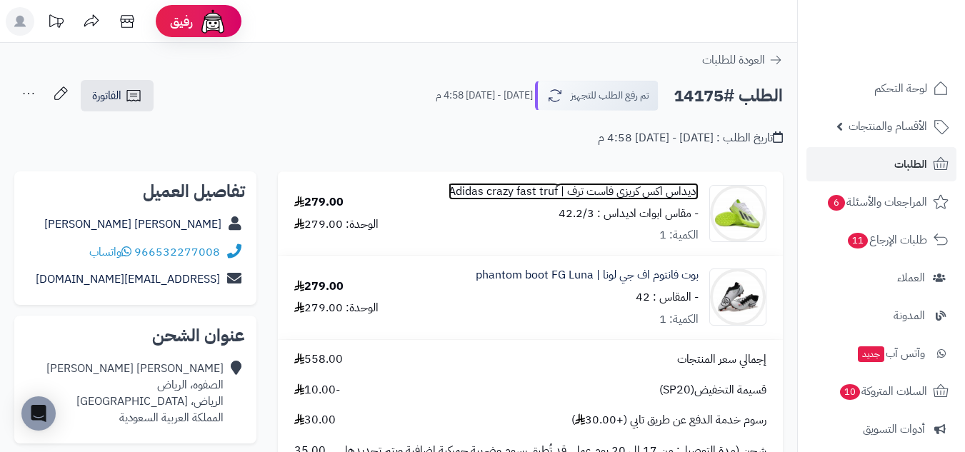
click at [670, 191] on link "اديداس اكس كريزي فاست ترف | Adidas crazy fast truf" at bounding box center [574, 192] width 250 height 16
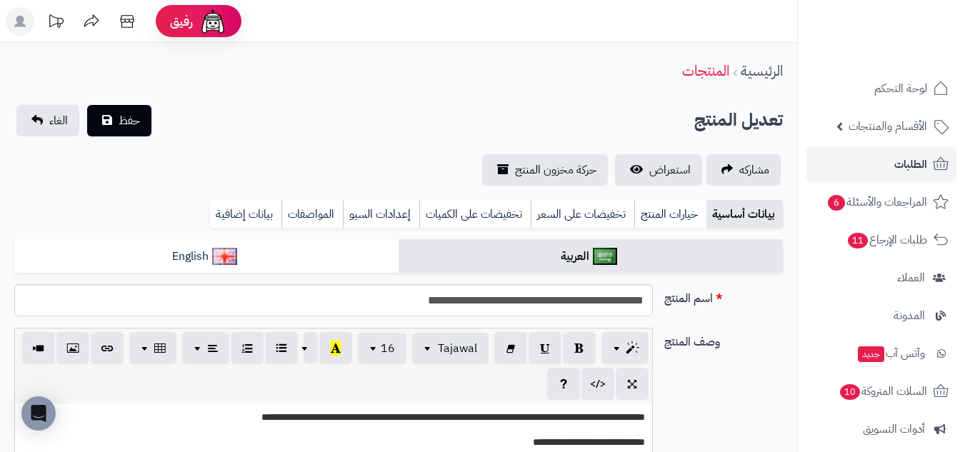
scroll to position [29, 0]
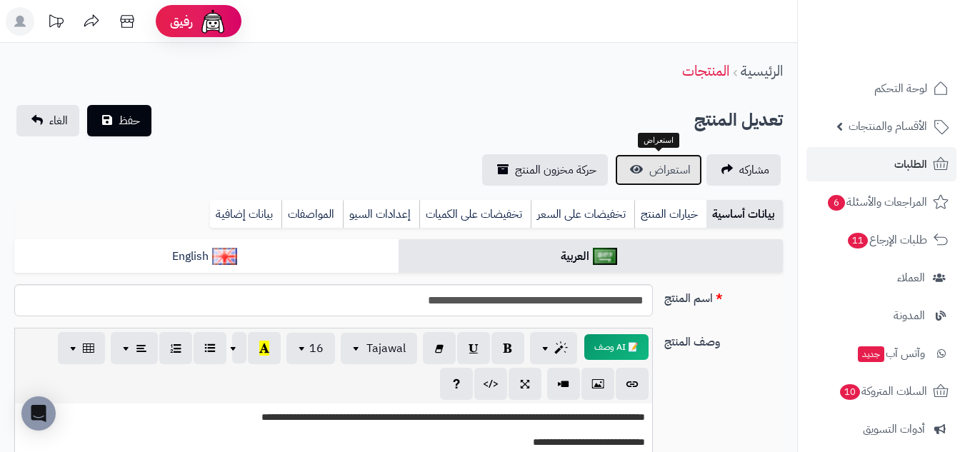
click at [674, 167] on span "استعراض" at bounding box center [669, 169] width 41 height 17
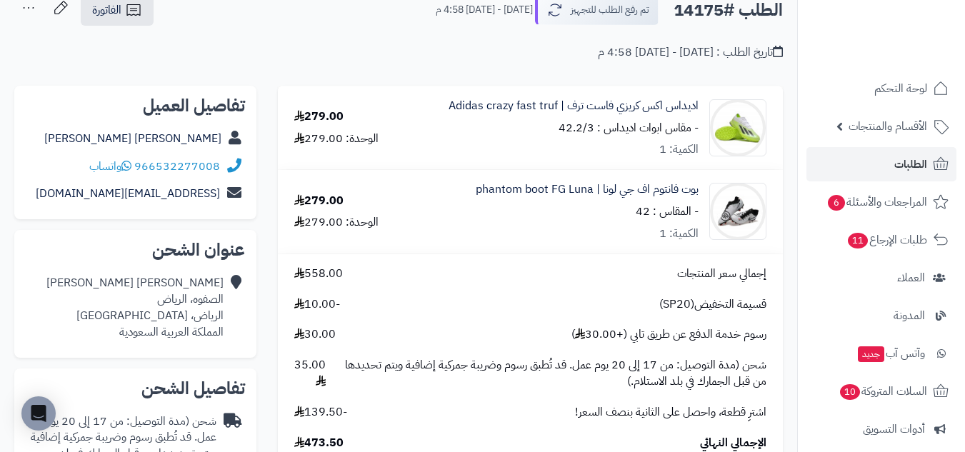
scroll to position [119, 0]
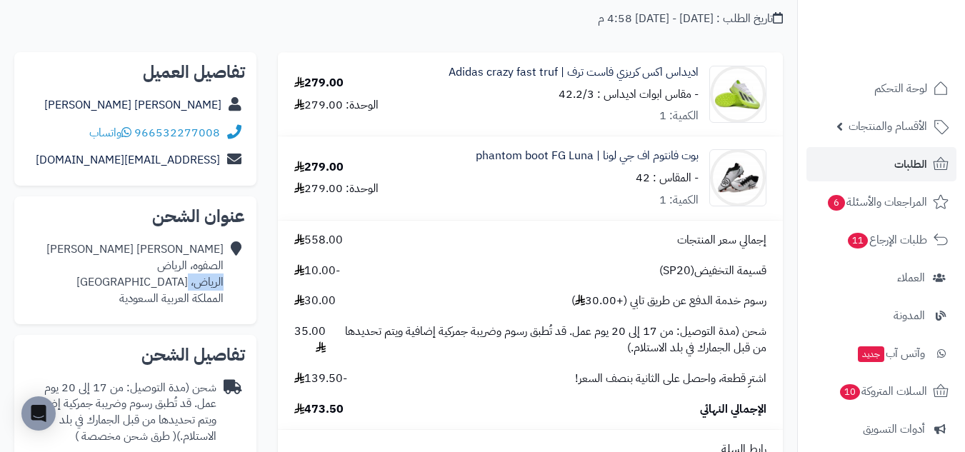
drag, startPoint x: 224, startPoint y: 281, endPoint x: 187, endPoint y: 285, distance: 37.3
click at [187, 285] on div "سلمان الجهني الصفوه، الرياض الرياض، جدة المملكة العربية السعودية" at bounding box center [135, 274] width 219 height 76
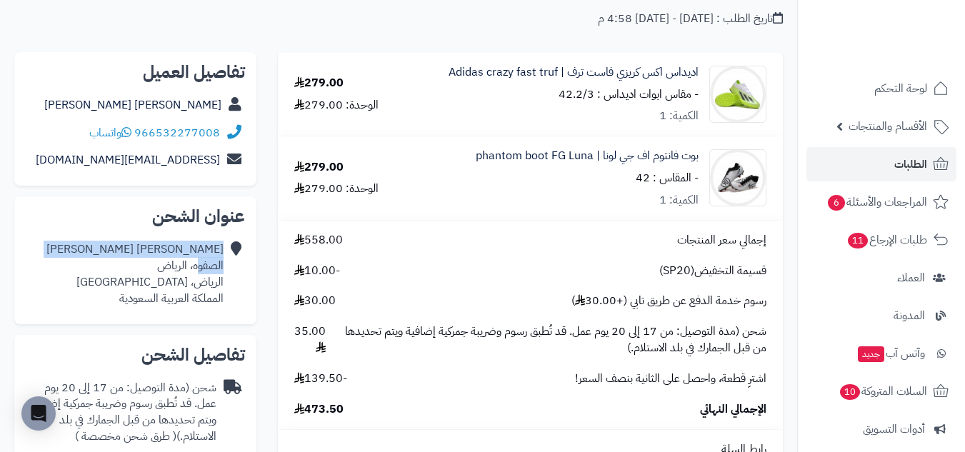
drag, startPoint x: 230, startPoint y: 261, endPoint x: 198, endPoint y: 267, distance: 32.6
click at [198, 267] on div "سلمان الجهني الصفوه، الرياض الرياض، جدة المملكة العربية السعودية" at bounding box center [135, 274] width 219 height 76
click at [224, 268] on div "سلمان الجهني الصفوه، الرياض الرياض، جدة المملكة العربية السعودية" at bounding box center [135, 274] width 219 height 76
drag, startPoint x: 226, startPoint y: 266, endPoint x: 154, endPoint y: 272, distance: 72.4
click at [164, 271] on div "سلمان الجهني الصفوه، الرياض الرياض، جدة المملكة العربية السعودية" at bounding box center [135, 274] width 219 height 76
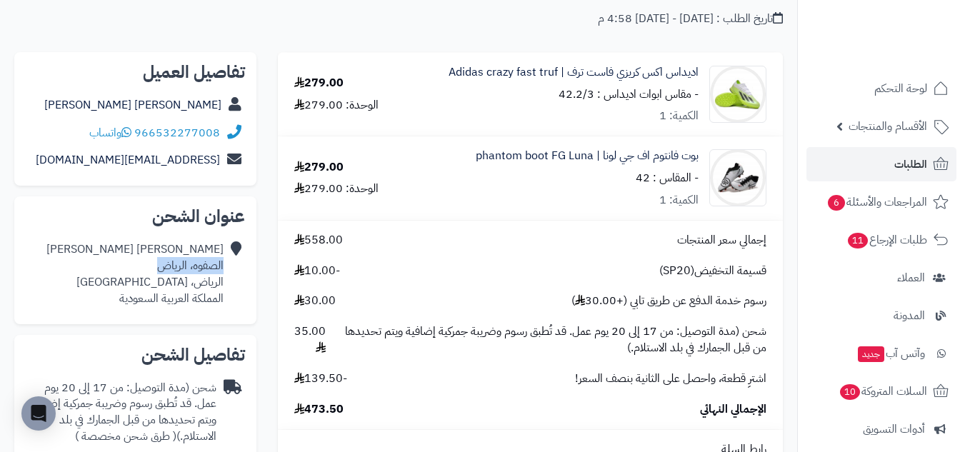
drag, startPoint x: 151, startPoint y: 272, endPoint x: 222, endPoint y: 271, distance: 71.4
click at [222, 271] on div "سلمان الجهني الصفوه، الرياض الرياض، جدة المملكة العربية السعودية" at bounding box center [134, 273] width 177 height 65
copy div "الصفوه، الرياض"
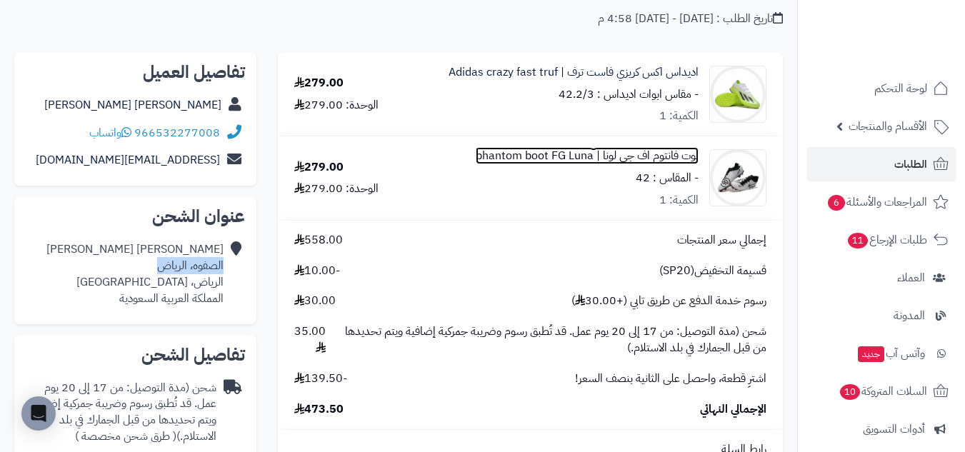
click at [683, 156] on link "بوت فانتوم اف جي لونا | phantom boot FG Luna" at bounding box center [587, 156] width 223 height 16
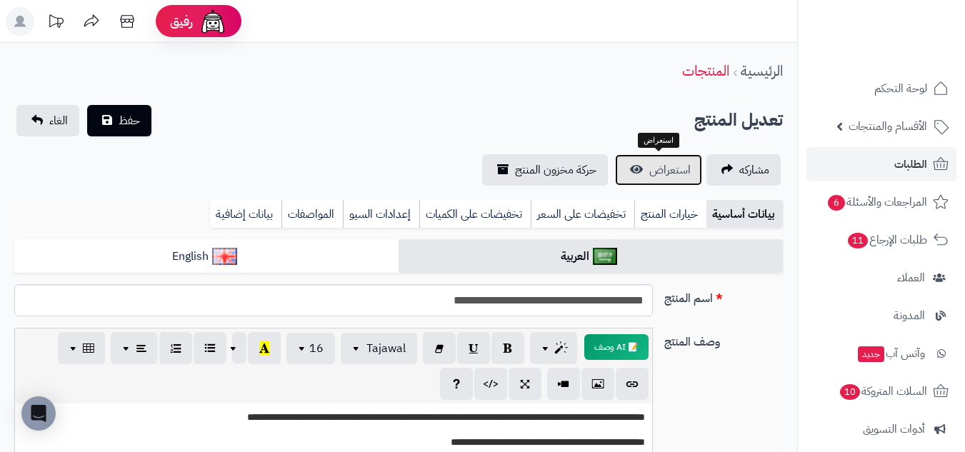
scroll to position [631, 0]
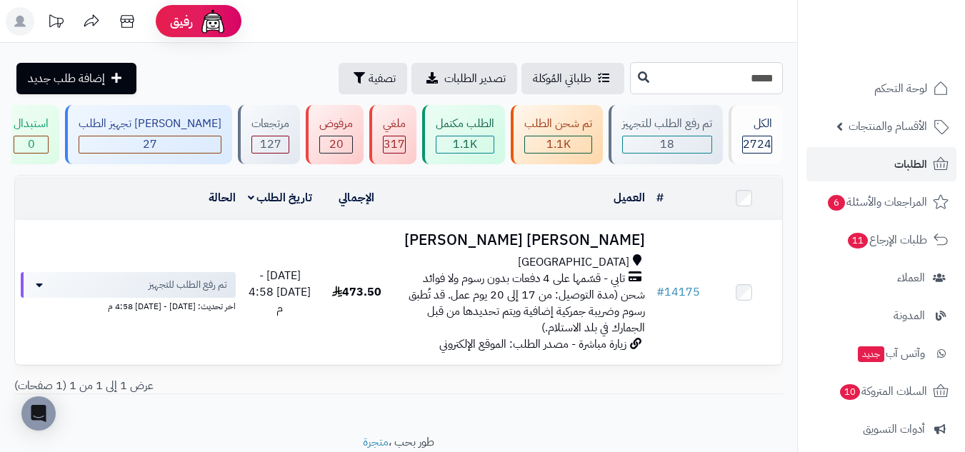
click at [750, 80] on input "*****" at bounding box center [706, 78] width 153 height 32
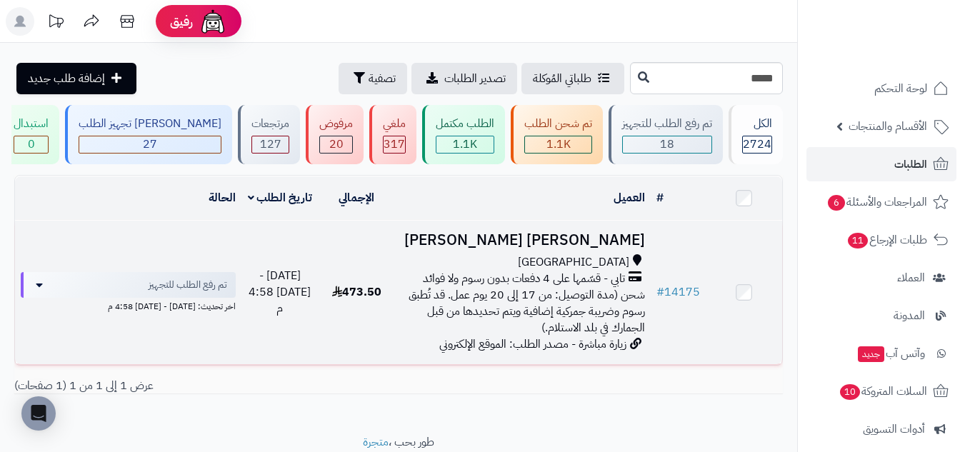
click at [522, 241] on h3 "[PERSON_NAME] [PERSON_NAME]" at bounding box center [523, 240] width 244 height 16
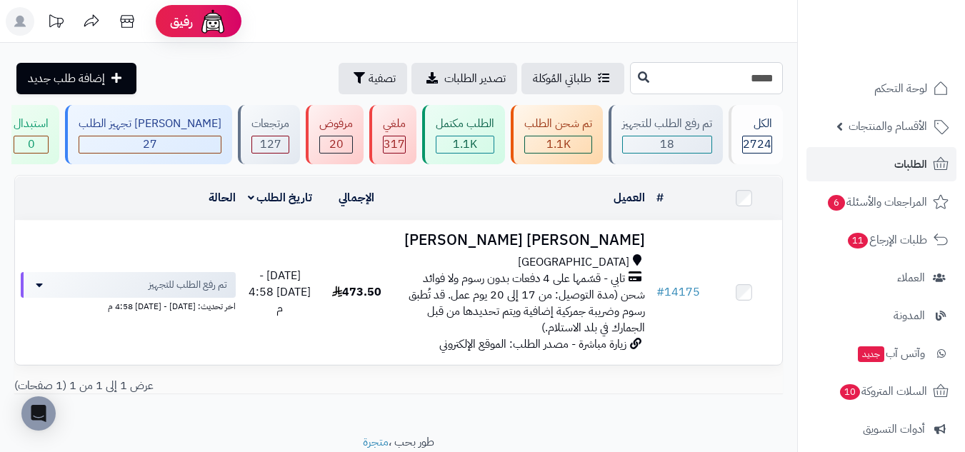
click at [728, 74] on input "*****" at bounding box center [706, 78] width 153 height 32
paste input "*****"
type input "*****"
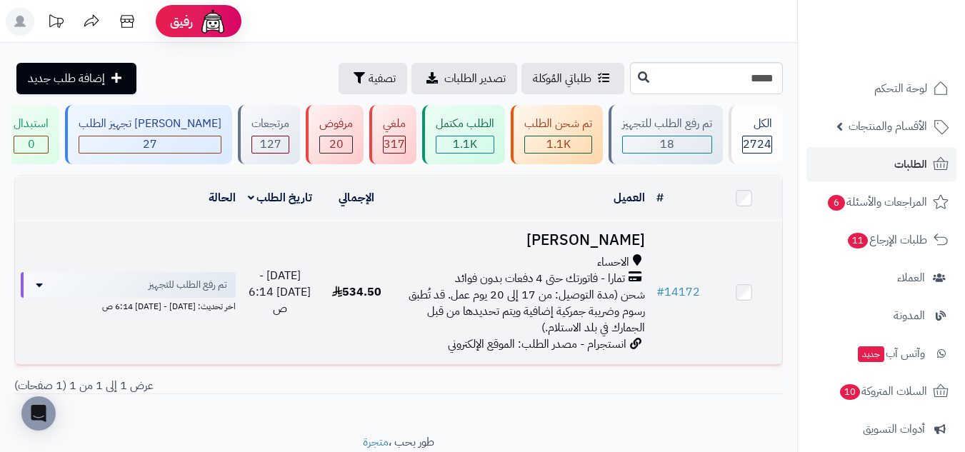
click at [397, 264] on td "[PERSON_NAME] الاحساء تمارا - فاتورتك حتى 4 دفعات بدون فوائد شحن (مدة التوصيل: …" at bounding box center [523, 293] width 256 height 144
click at [463, 250] on td "محمد الوطيان الاحساء تمارا - فاتورتك حتى 4 دفعات بدون فوائد شحن (مدة التوصيل: م…" at bounding box center [523, 293] width 256 height 144
click at [411, 258] on div "الاحساء" at bounding box center [523, 262] width 244 height 16
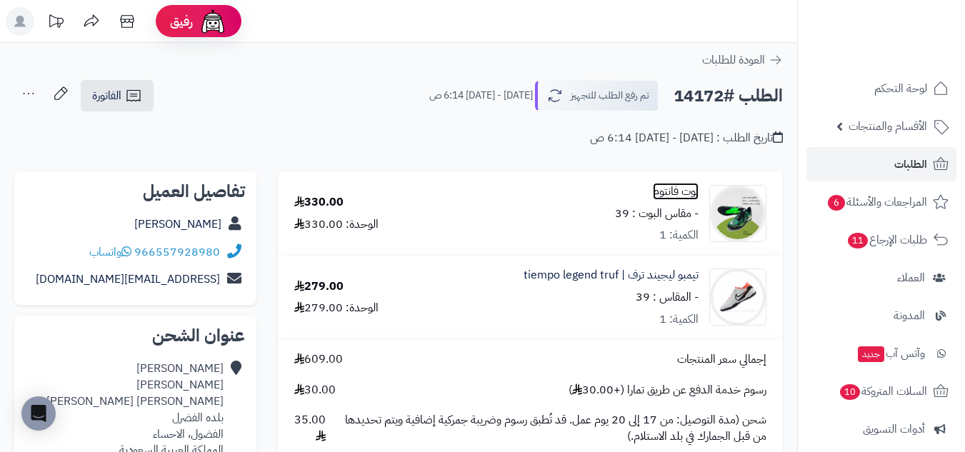
click at [693, 186] on link "بوت فانتوم" at bounding box center [676, 192] width 46 height 16
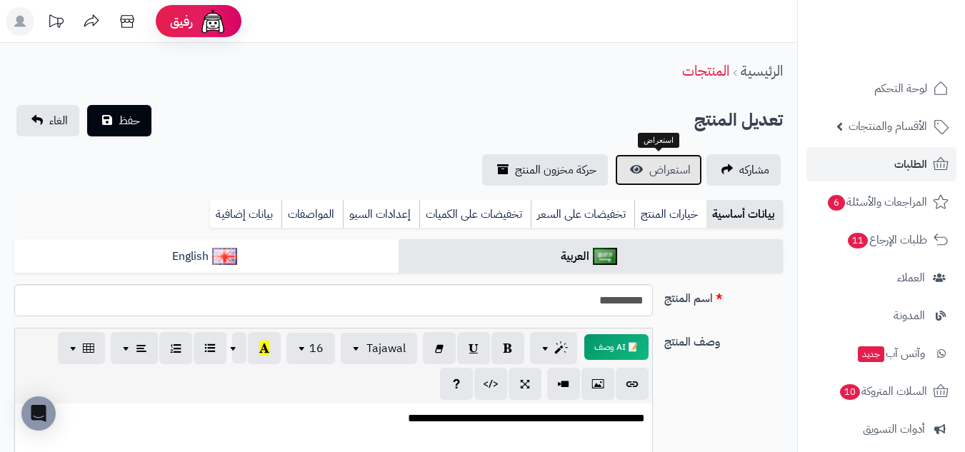
scroll to position [653, 0]
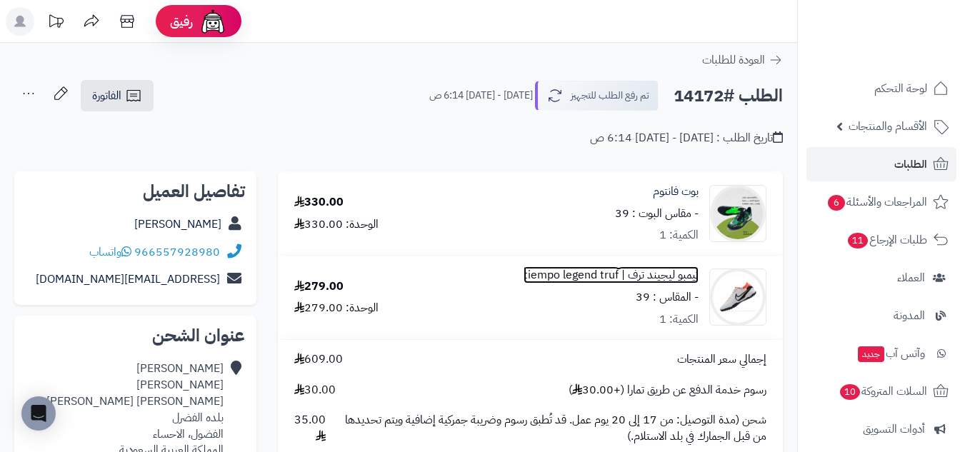
click at [679, 271] on link "تيمبو ليجيند ترف | tiempo legend truf" at bounding box center [611, 275] width 175 height 16
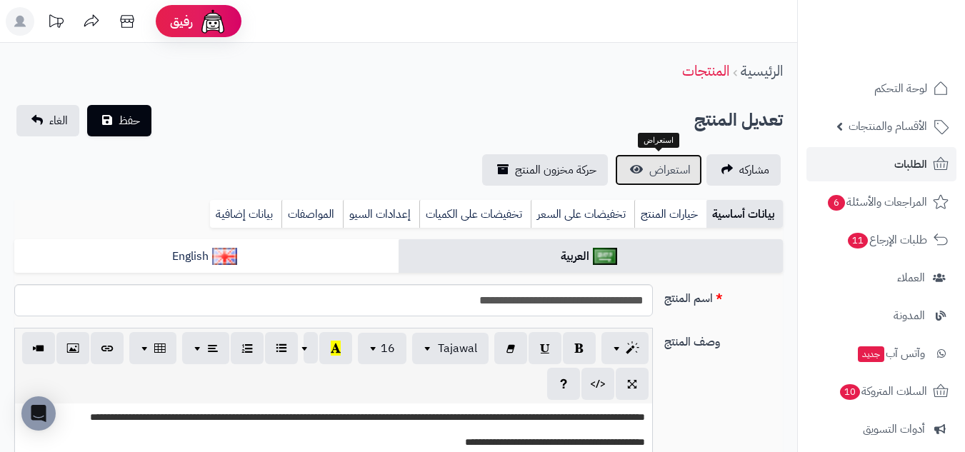
click at [673, 166] on span "استعراض" at bounding box center [669, 169] width 41 height 17
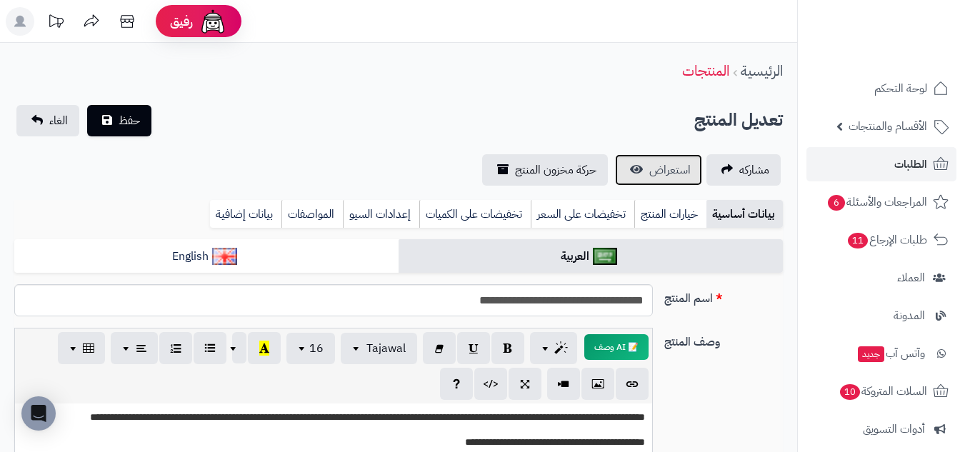
scroll to position [636, 0]
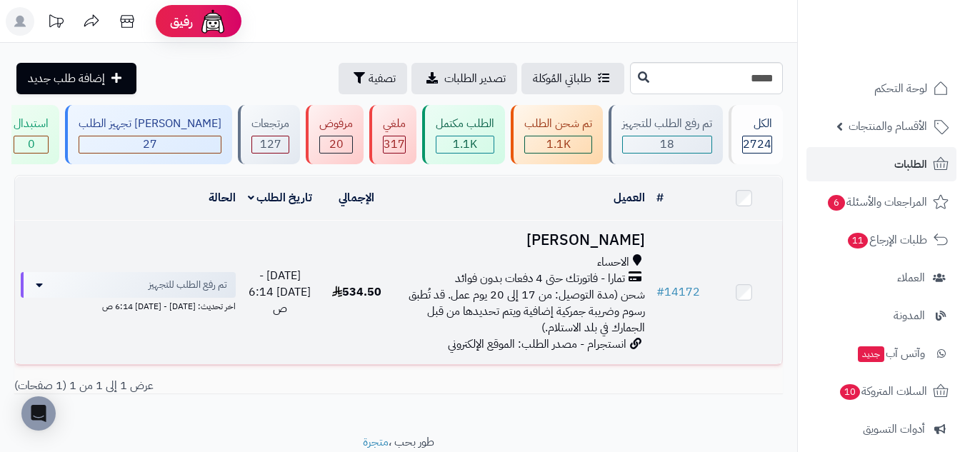
click at [529, 232] on h3 "محمد الوطيان" at bounding box center [523, 240] width 244 height 16
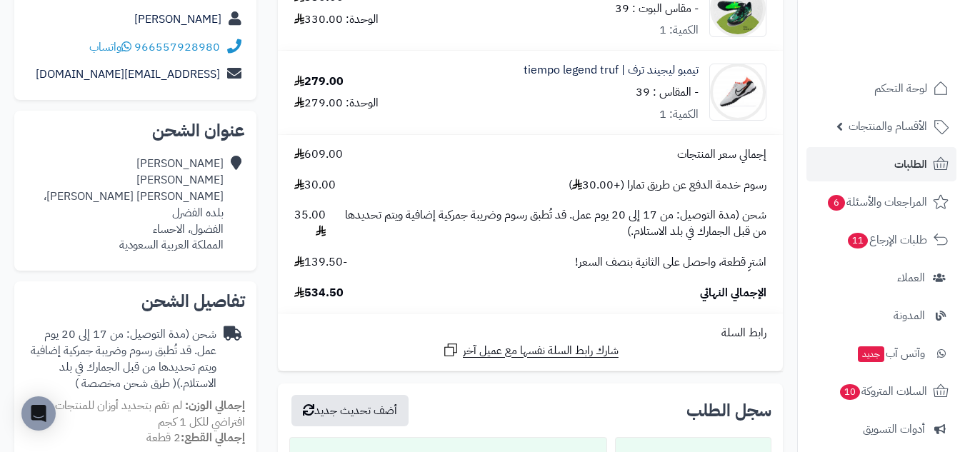
scroll to position [238, 0]
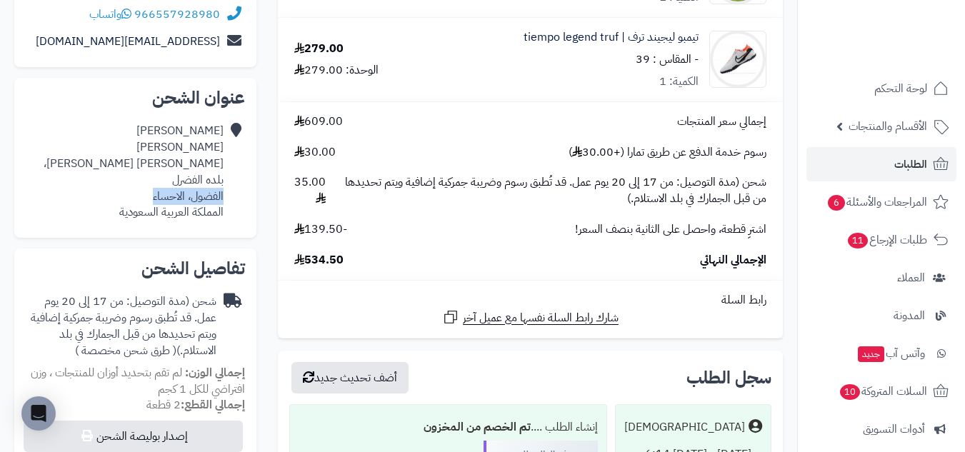
drag, startPoint x: 139, startPoint y: 181, endPoint x: 224, endPoint y: 182, distance: 84.3
click at [224, 182] on div "[PERSON_NAME] [PERSON_NAME] [PERSON_NAME]، بلده الفضرل الفضول، الاحساء المملكة …" at bounding box center [135, 171] width 219 height 109
drag, startPoint x: 223, startPoint y: 180, endPoint x: 151, endPoint y: 181, distance: 72.1
click at [151, 181] on div "[PERSON_NAME] [PERSON_NAME] [PERSON_NAME]، بلده الفضرل الفضول، الاحساء المملكة …" at bounding box center [125, 172] width 198 height 98
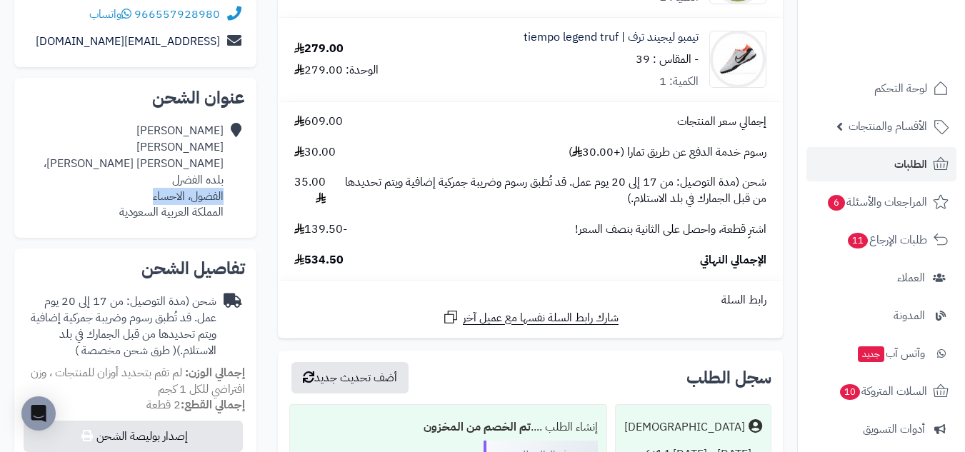
copy div "الفضول، الاحساء"
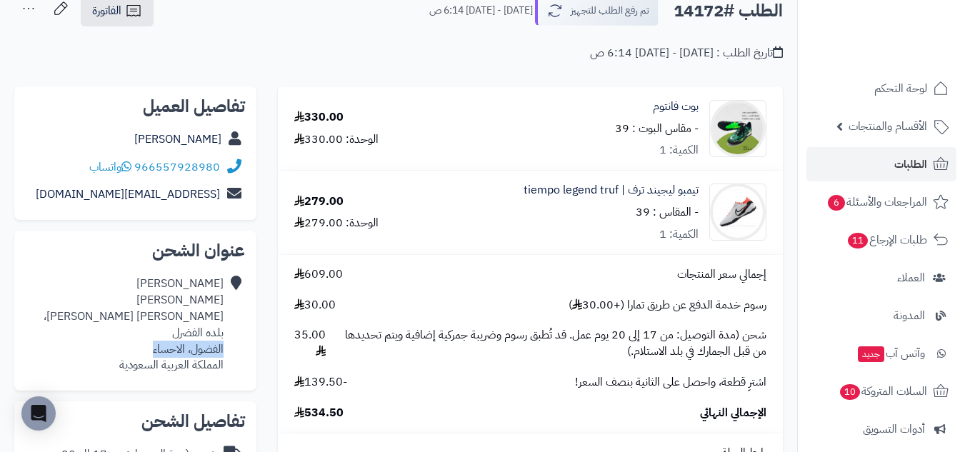
scroll to position [119, 0]
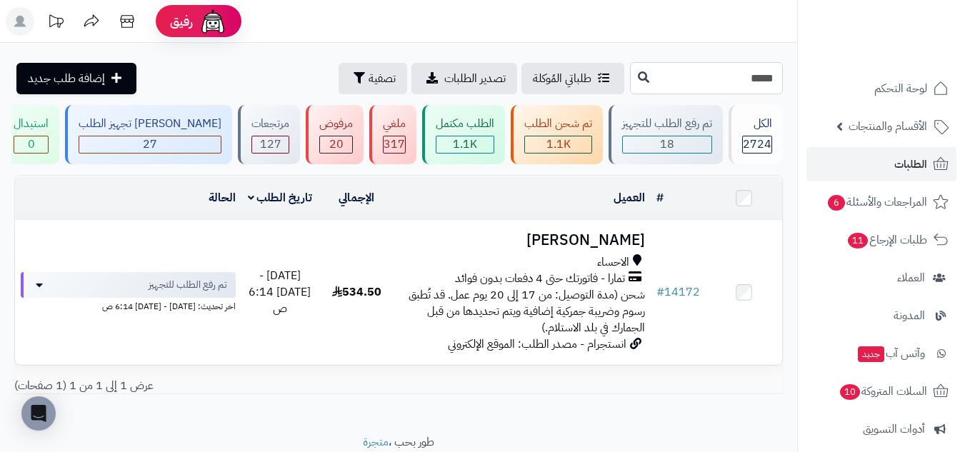
click at [734, 83] on input "*****" at bounding box center [706, 78] width 153 height 32
paste input "*****"
type input "*****"
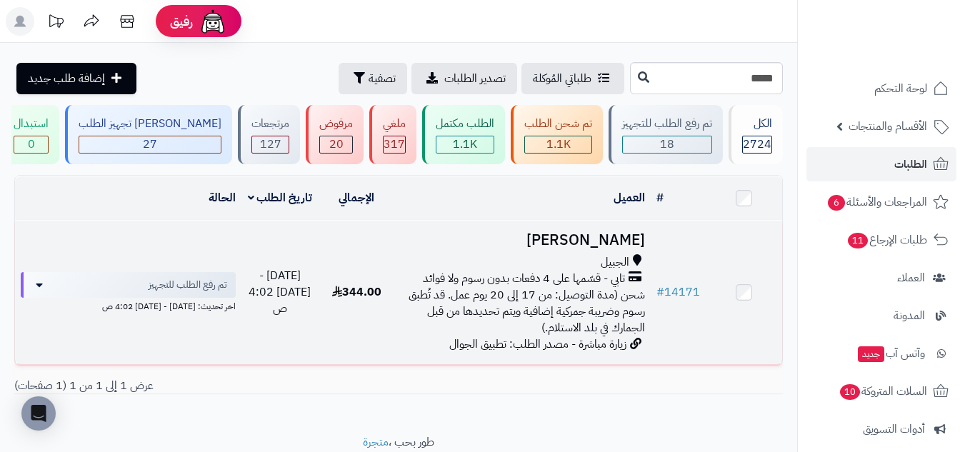
click at [399, 260] on td "عبدالمجيد هزازي الجبيل تابي - قسّمها على 4 دفعات بدون رسوم ولا فوائد شحن (مدة ا…" at bounding box center [523, 293] width 256 height 144
click at [405, 245] on h3 "عبدالمجيد هزازي" at bounding box center [523, 240] width 244 height 16
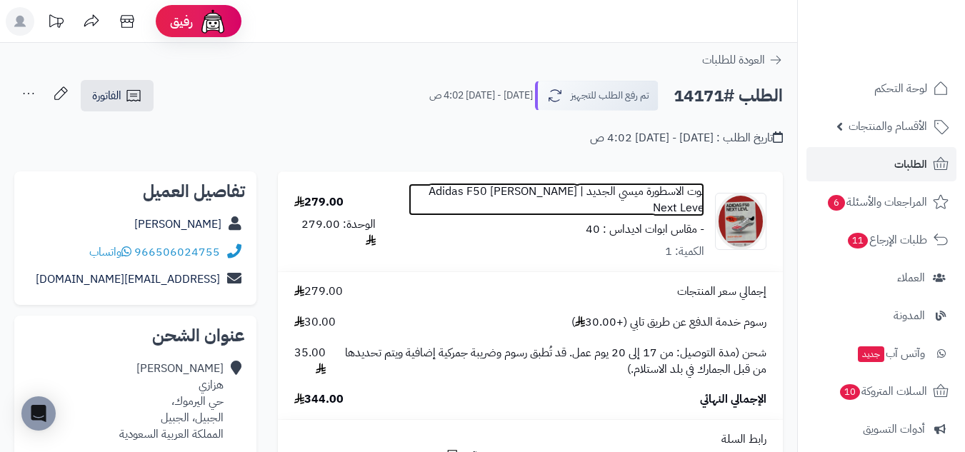
click at [664, 186] on link "بوت الاسطورة ميسي الجديد | Adidas F50 [PERSON_NAME] Next Leve" at bounding box center [557, 200] width 296 height 33
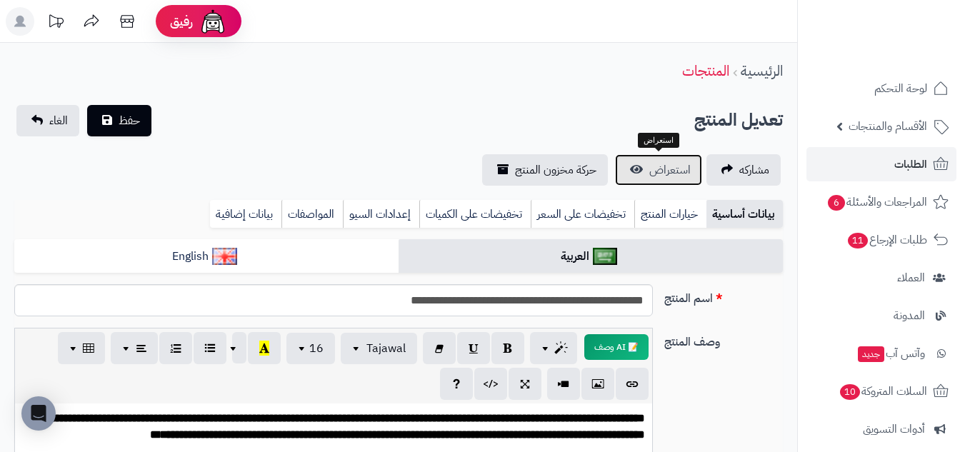
scroll to position [29, 0]
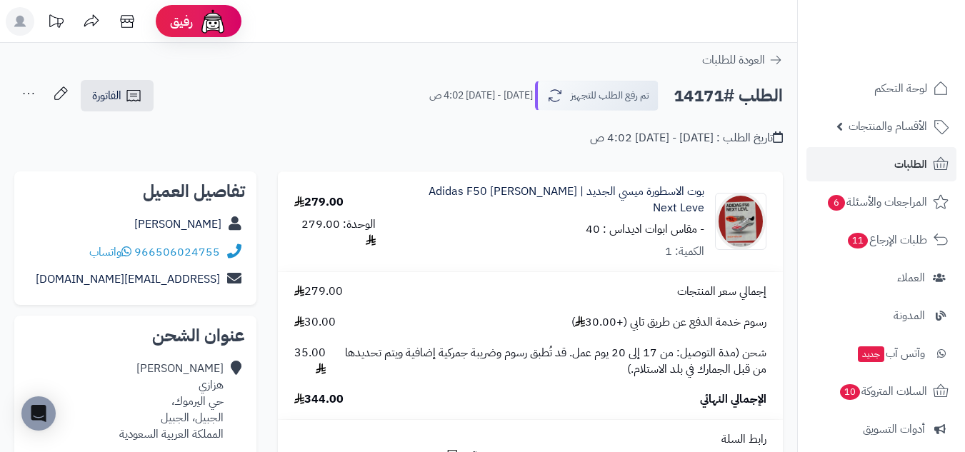
scroll to position [119, 0]
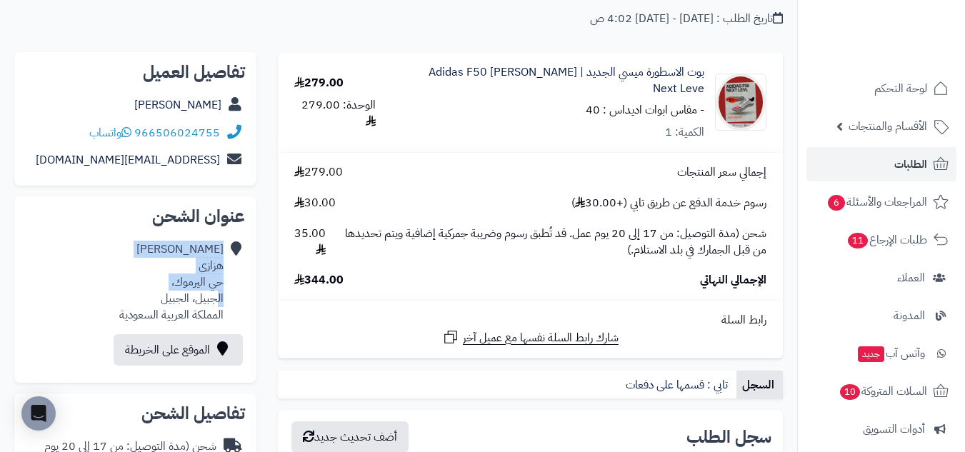
drag, startPoint x: 225, startPoint y: 282, endPoint x: 219, endPoint y: 295, distance: 14.4
click at [219, 295] on div "عبدالمجيد هزازي حي اليرموك، الجبيل، الجبيل المملكة العربية السعودية" at bounding box center [135, 282] width 219 height 93
click at [221, 284] on div "عبدالمجيد هزازي حي اليرموك، الجبيل، الجبيل المملكة العربية السعودية" at bounding box center [171, 281] width 104 height 81
drag, startPoint x: 221, startPoint y: 284, endPoint x: 217, endPoint y: 294, distance: 10.2
click at [217, 294] on div "عبدالمجيد هزازي حي اليرموك، الجبيل، الجبيل المملكة العربية السعودية" at bounding box center [171, 281] width 104 height 81
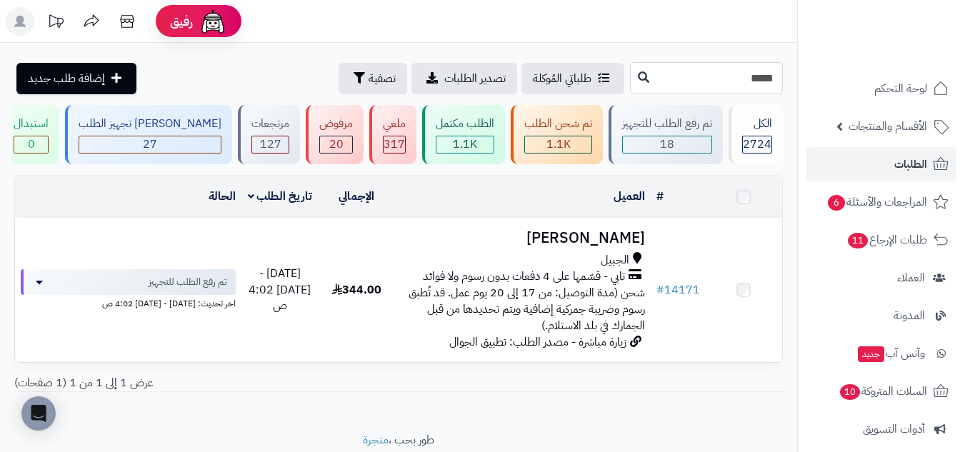
drag, startPoint x: 0, startPoint y: 0, endPoint x: 690, endPoint y: 74, distance: 693.8
click at [690, 74] on input "*****" at bounding box center [706, 78] width 153 height 32
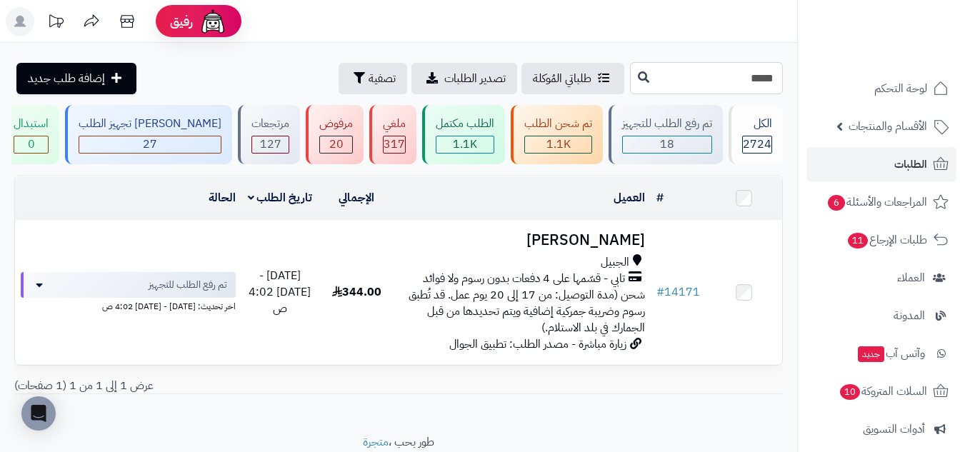
click at [690, 74] on input "*****" at bounding box center [706, 78] width 153 height 32
paste input "*****"
type input "*****"
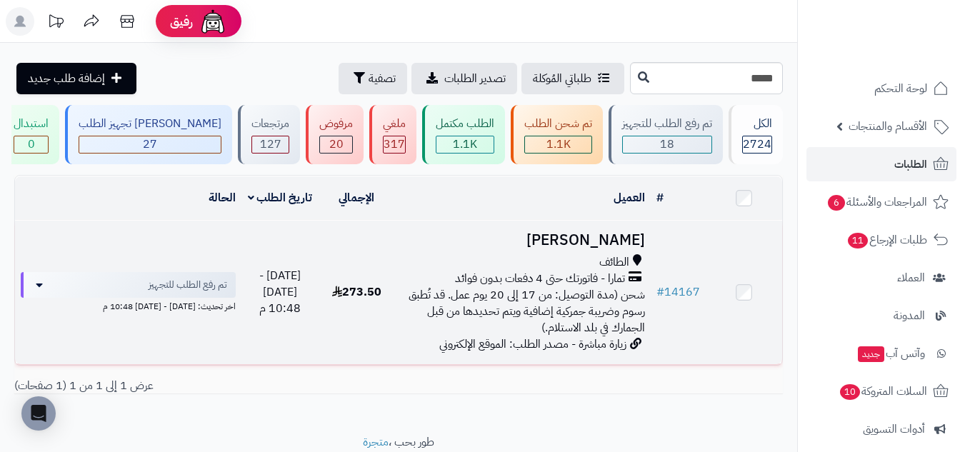
click at [444, 251] on td "يوسف الشريف الطائف تمارا - فاتورتك حتى 4 دفعات بدون فوائد شحن (مدة التوصيل: من …" at bounding box center [523, 293] width 256 height 144
click at [546, 244] on h3 "يوسف الشريف" at bounding box center [523, 240] width 244 height 16
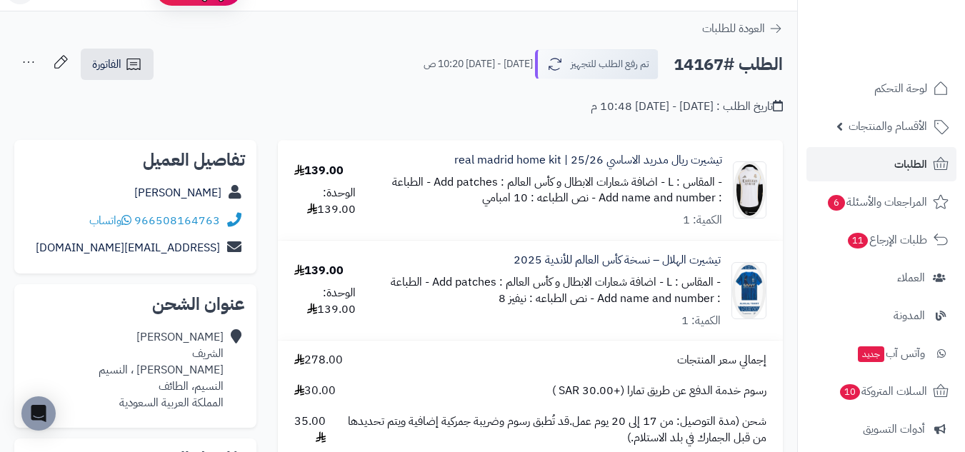
scroll to position [119, 0]
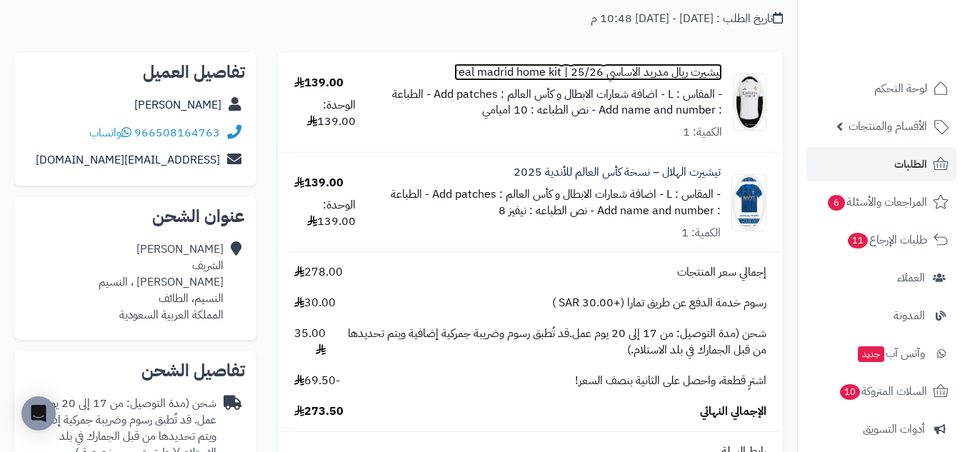
click at [711, 70] on link "تيشيرت ريال مدريد الاساسي 25/26 | real madrid home kit" at bounding box center [588, 72] width 268 height 16
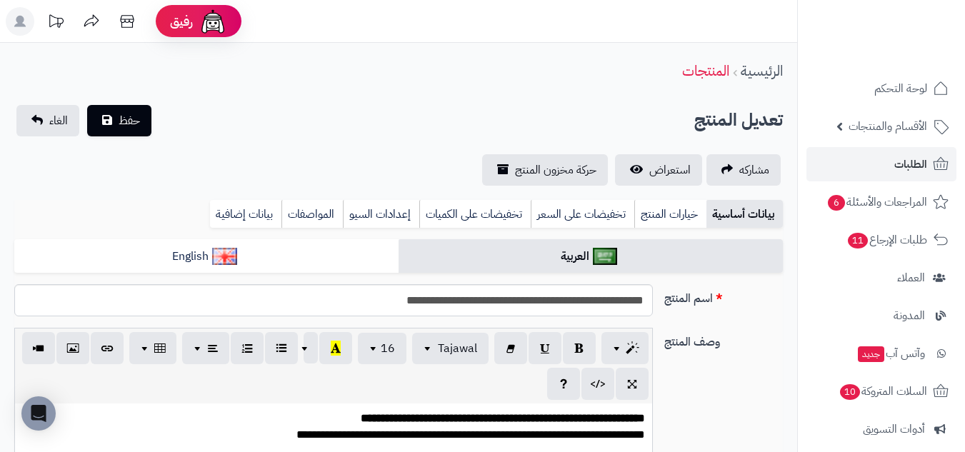
scroll to position [64, 0]
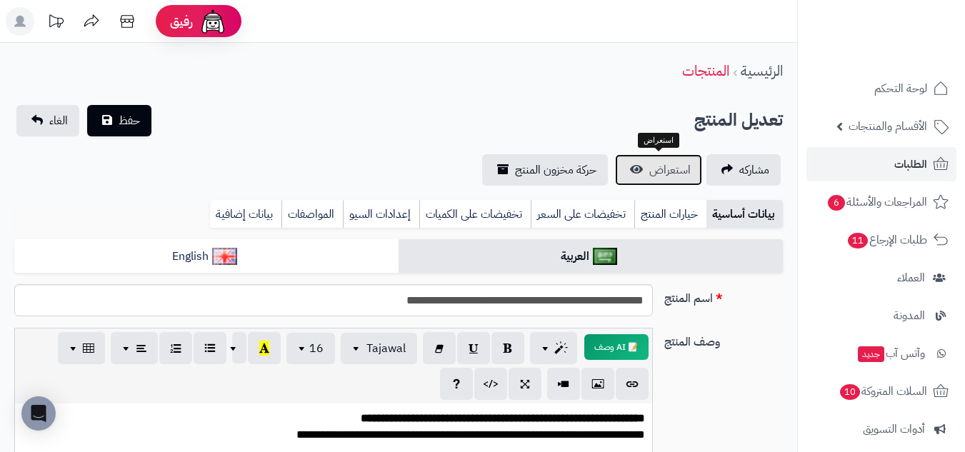
click at [688, 176] on span "استعراض" at bounding box center [669, 169] width 41 height 17
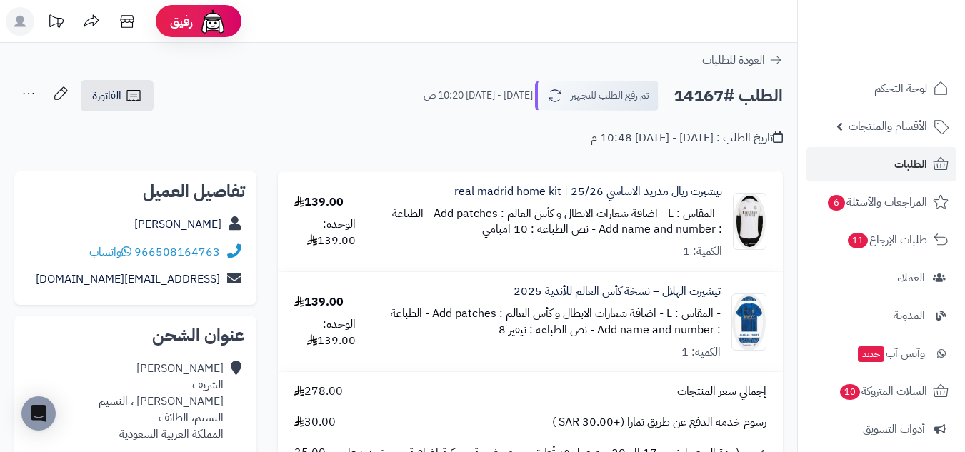
scroll to position [119, 0]
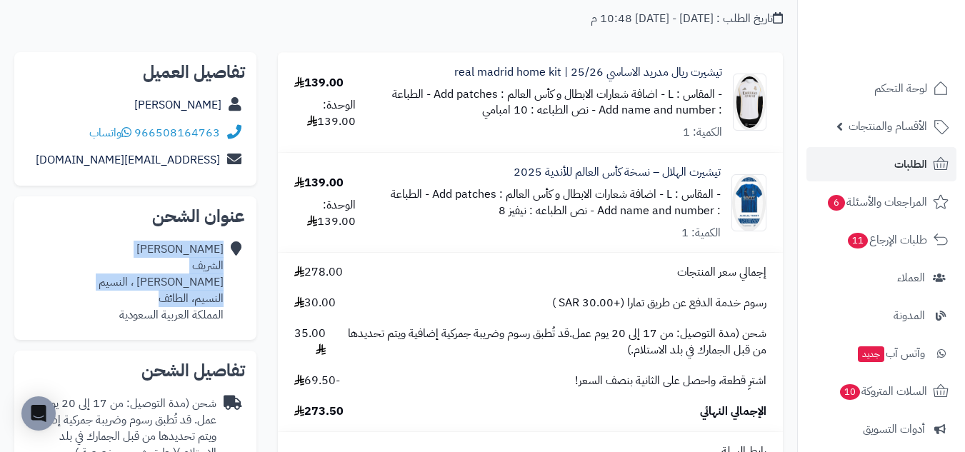
drag, startPoint x: 156, startPoint y: 299, endPoint x: 266, endPoint y: 296, distance: 110.0
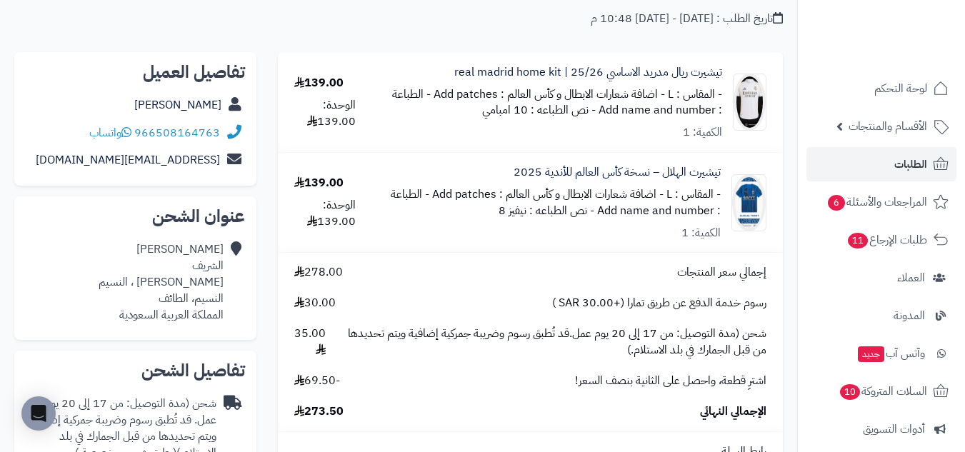
click at [154, 301] on div "يوسف الشريف ابن سينا ، النسيم النسيم، الطائف المملكة العربية السعودية" at bounding box center [161, 281] width 125 height 81
drag, startPoint x: 154, startPoint y: 301, endPoint x: 224, endPoint y: 302, distance: 70.0
click at [224, 302] on div "يوسف الشريف ابن سينا ، النسيم النسيم، الطائف المملكة العربية السعودية" at bounding box center [135, 282] width 219 height 93
copy div "النسيم، الطائف"
click at [699, 174] on link "تيشيرت الهلال – نسخة كأس العالم للأندية 2025" at bounding box center [617, 172] width 207 height 16
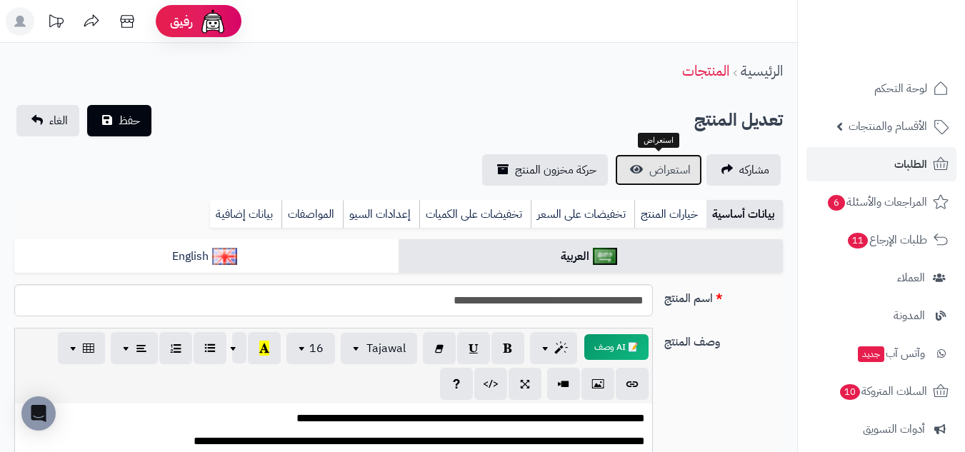
scroll to position [439, 0]
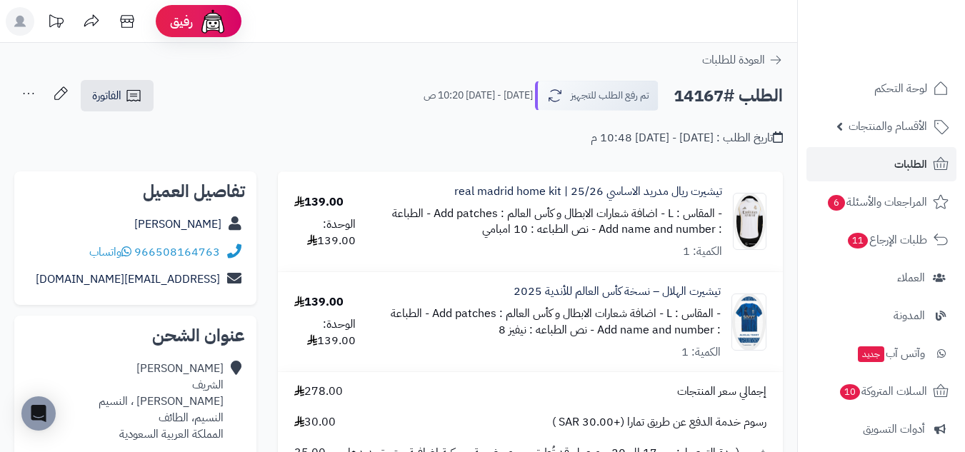
scroll to position [119, 0]
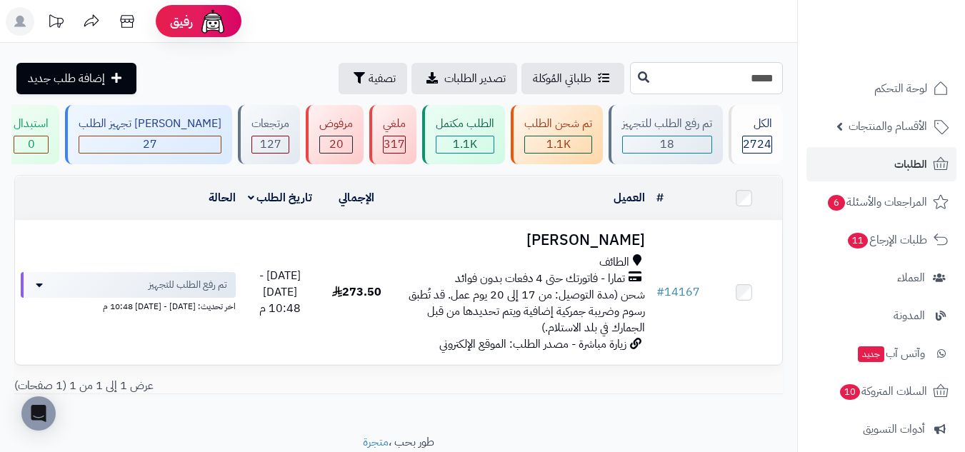
click at [750, 74] on input "*****" at bounding box center [706, 78] width 153 height 32
paste input "*****"
type input "*****"
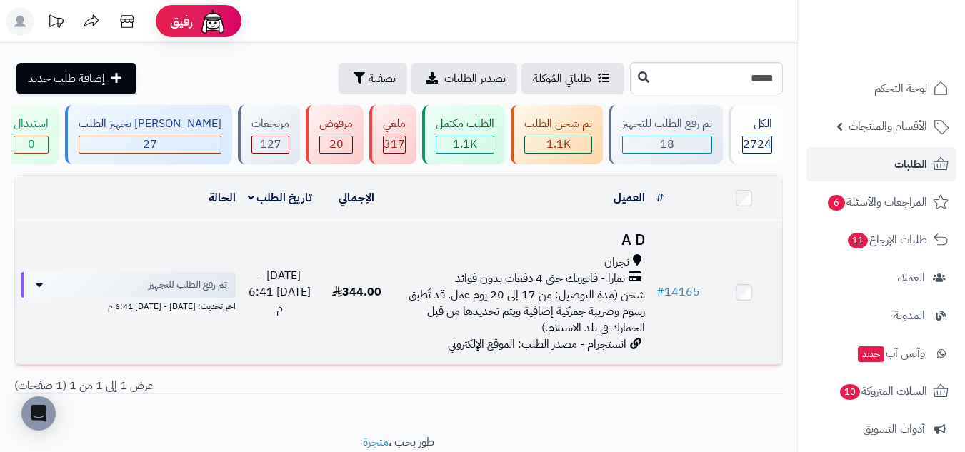
click at [436, 251] on td "A D نجران تمارا - فاتورتك حتى 4 دفعات بدون فوائد شحن (مدة التوصيل: من 17 إلى 20…" at bounding box center [523, 293] width 256 height 144
click at [436, 266] on div "نجران" at bounding box center [523, 262] width 244 height 16
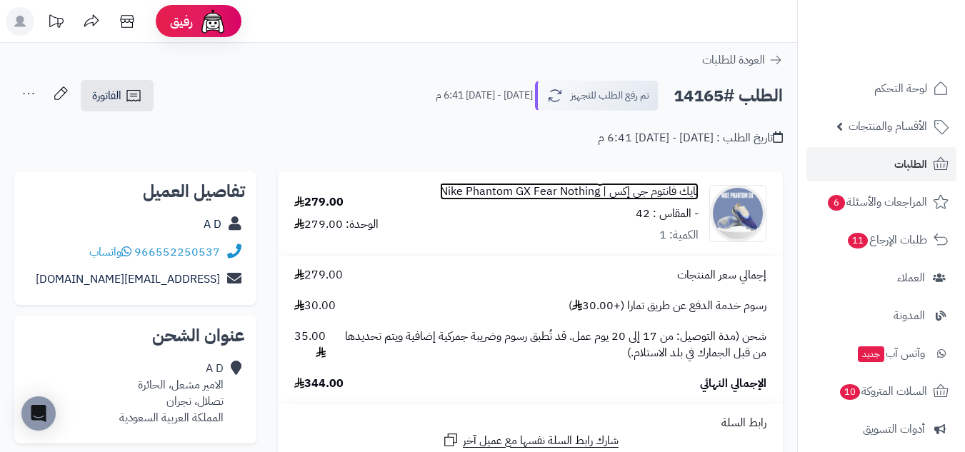
click at [662, 186] on link "نايك فانتوم جي إكس | Nike Phantom GX Fear Nothing" at bounding box center [569, 192] width 259 height 16
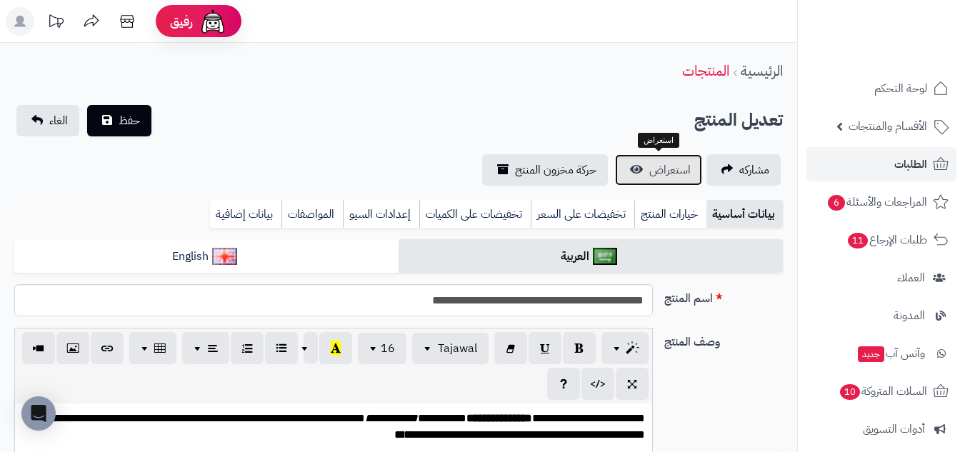
scroll to position [636, 0]
click at [676, 166] on span "استعراض" at bounding box center [669, 169] width 41 height 17
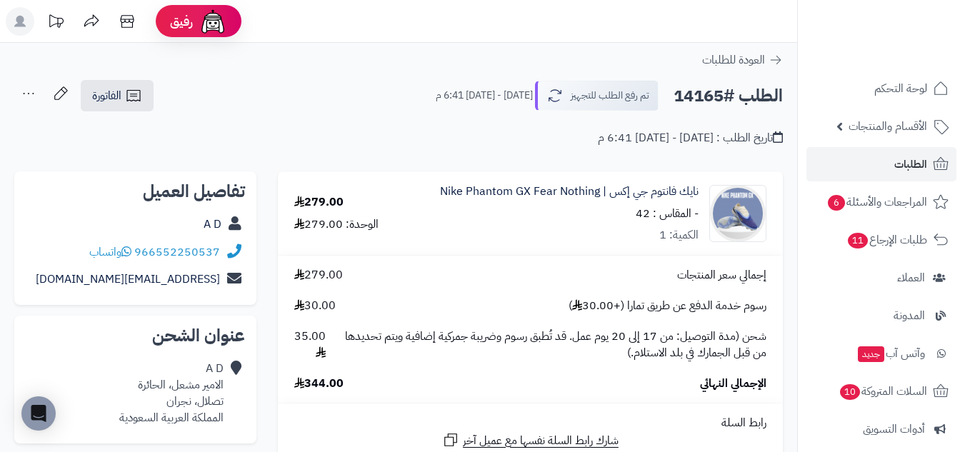
scroll to position [119, 0]
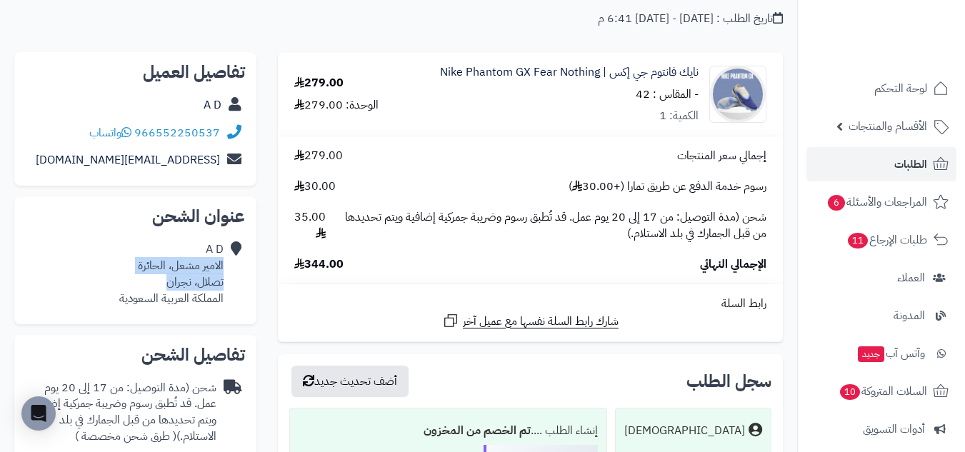
drag, startPoint x: 223, startPoint y: 265, endPoint x: 164, endPoint y: 287, distance: 63.3
click at [164, 287] on div "A D الامير مشعل، الحائرة تصلال، نجران المملكة العربية السعودية" at bounding box center [171, 273] width 104 height 65
copy div "الامير مشعل، الحائرة تصلال، نجران"
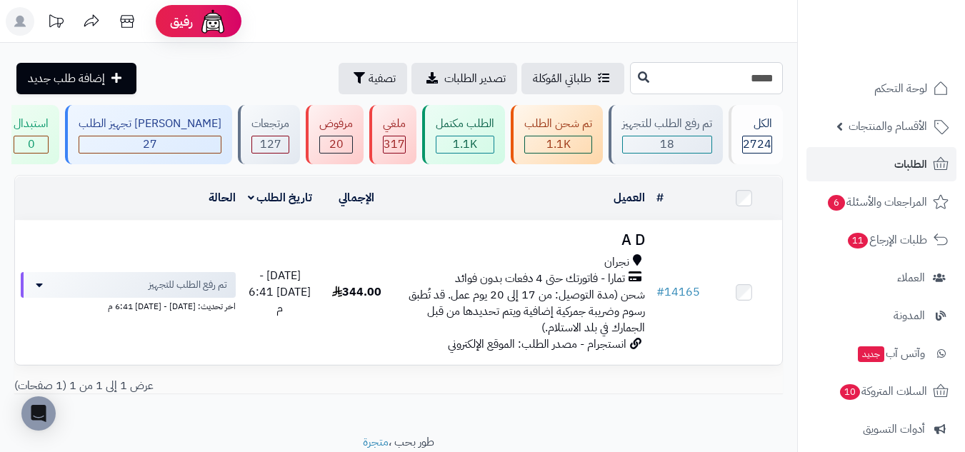
click at [766, 85] on input "*****" at bounding box center [706, 78] width 153 height 32
click at [766, 84] on input "*****" at bounding box center [706, 78] width 153 height 32
paste input "*****"
type input "*****"
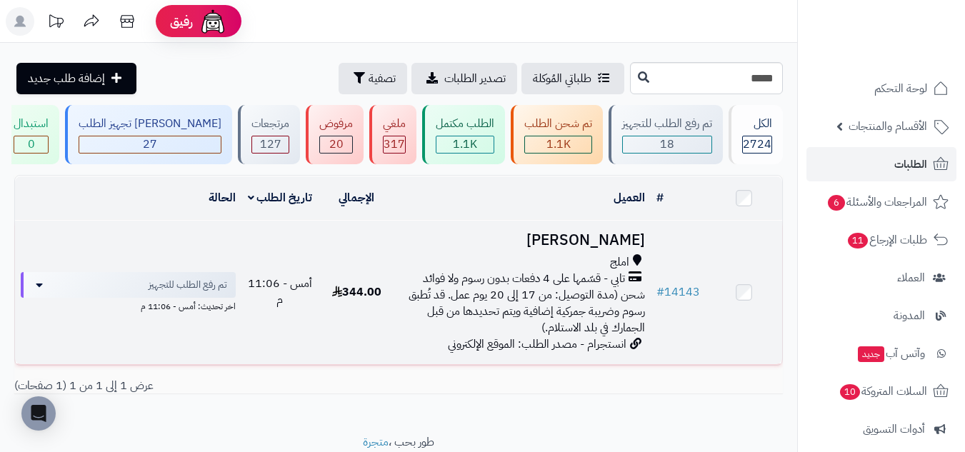
click at [481, 246] on h3 "[PERSON_NAME]" at bounding box center [523, 240] width 244 height 16
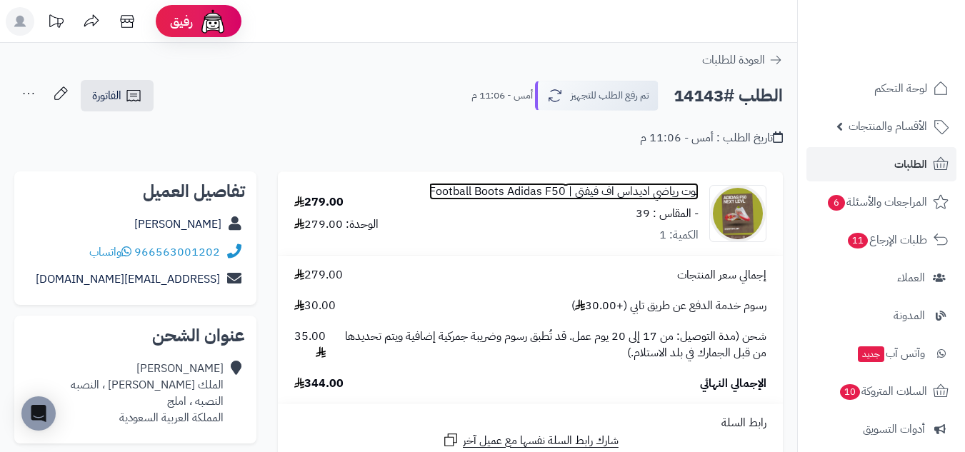
click at [679, 191] on link "بوت رياضي اديداس اف فيفتي | Football Boots Adidas F50" at bounding box center [563, 192] width 269 height 16
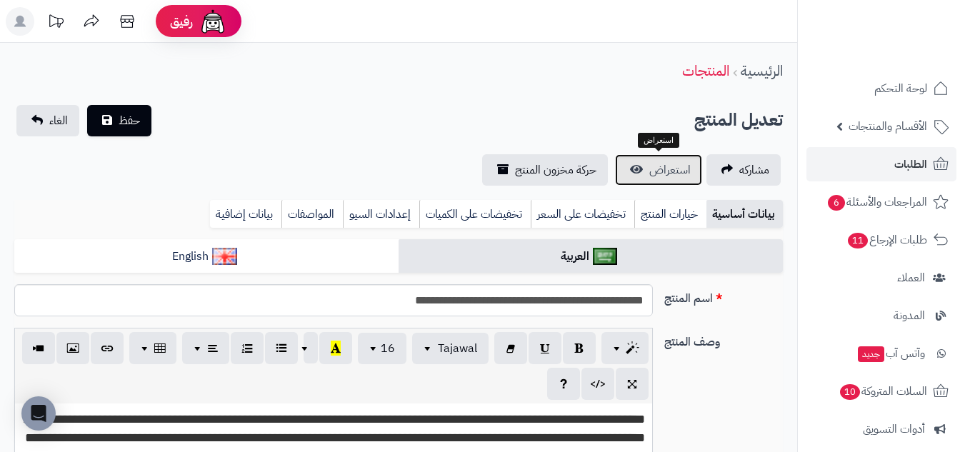
scroll to position [29, 0]
click at [667, 174] on span "استعراض" at bounding box center [669, 169] width 41 height 17
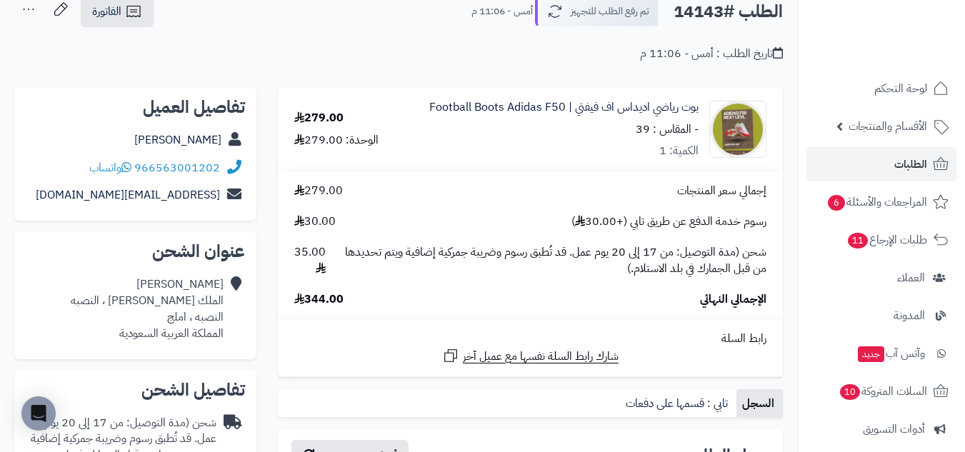
scroll to position [119, 0]
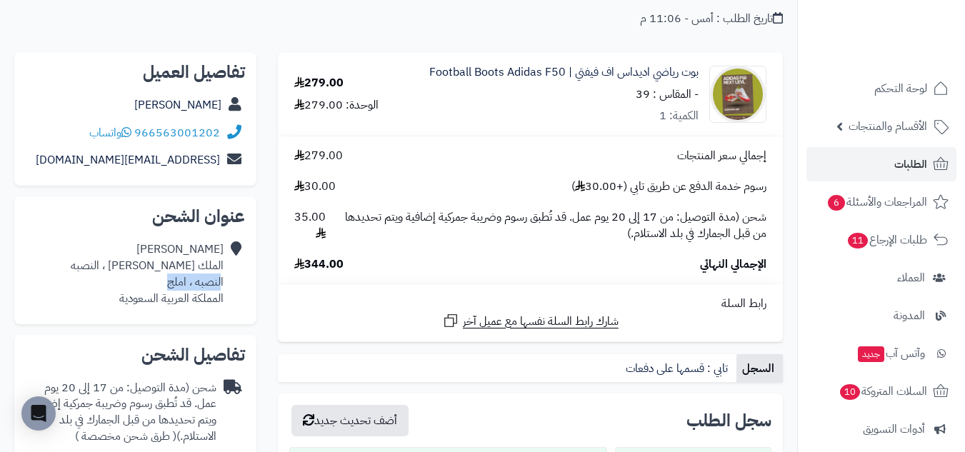
drag, startPoint x: 221, startPoint y: 283, endPoint x: 153, endPoint y: 283, distance: 68.6
click at [153, 283] on div "محمد الجهني الملك عبد العزيز ، النصبه النصبه ، املج المملكة العربية السعودية" at bounding box center [147, 273] width 153 height 65
click at [225, 284] on div "محمد الجهني الملك عبد العزيز ، النصبه النصبه ، املج المملكة العربية السعودية" at bounding box center [135, 274] width 219 height 76
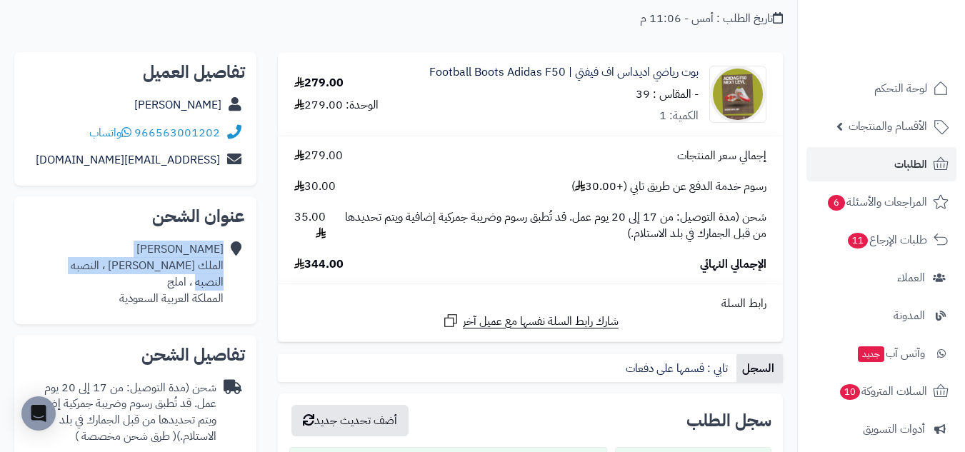
drag, startPoint x: 225, startPoint y: 284, endPoint x: 213, endPoint y: 284, distance: 12.1
click at [213, 284] on div "محمد الجهني الملك عبد العزيز ، النصبه النصبه ، املج المملكة العربية السعودية" at bounding box center [135, 274] width 219 height 76
click at [213, 285] on div "محمد الجهني الملك عبد العزيز ، النصبه النصبه ، املج المملكة العربية السعودية" at bounding box center [147, 273] width 153 height 65
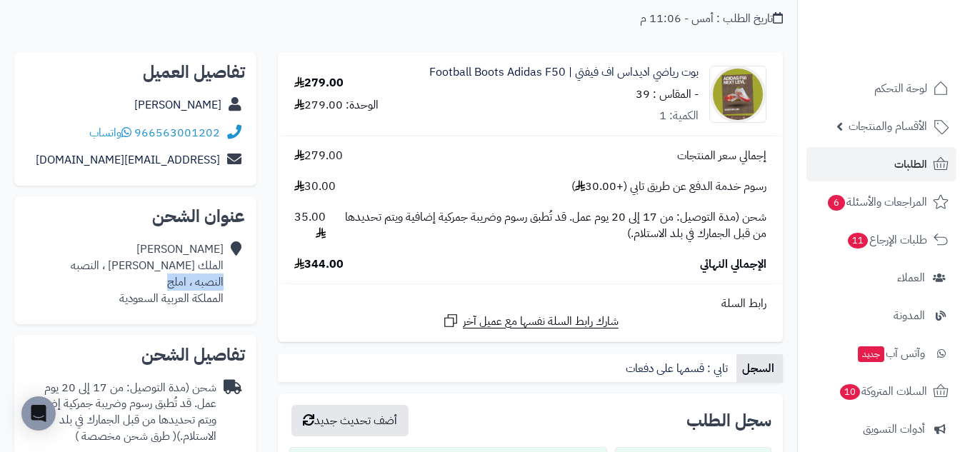
drag, startPoint x: 222, startPoint y: 281, endPoint x: 162, endPoint y: 279, distance: 60.0
click at [162, 279] on div "محمد الجهني الملك عبد العزيز ، النصبه النصبه ، املج المملكة العربية السعودية" at bounding box center [147, 273] width 153 height 65
copy div "النصبه ، املج"
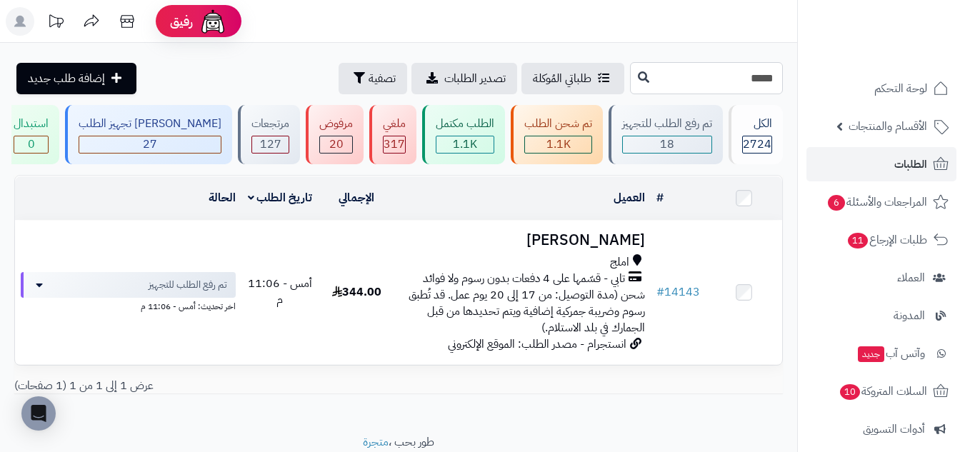
click at [695, 68] on input "*****" at bounding box center [706, 78] width 153 height 32
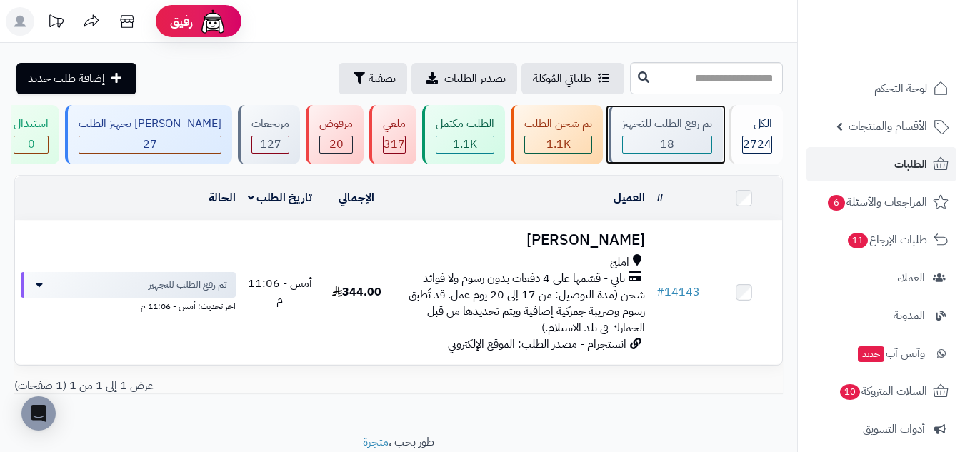
click at [678, 146] on div "18" at bounding box center [667, 144] width 89 height 16
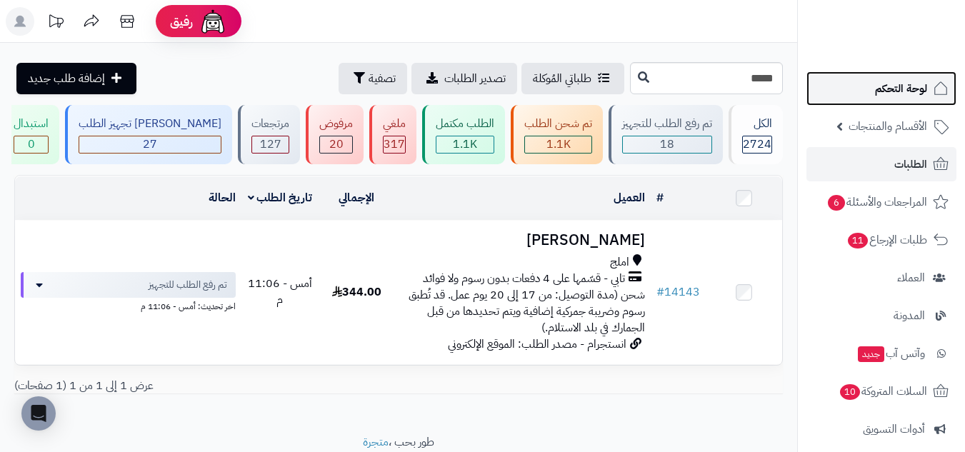
click at [888, 89] on span "لوحة التحكم" at bounding box center [901, 89] width 52 height 20
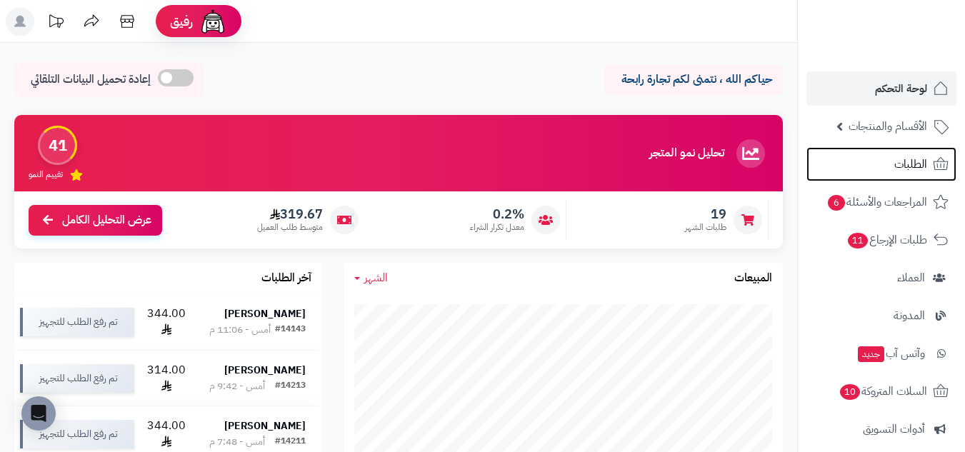
click at [911, 163] on span "الطلبات" at bounding box center [910, 164] width 33 height 20
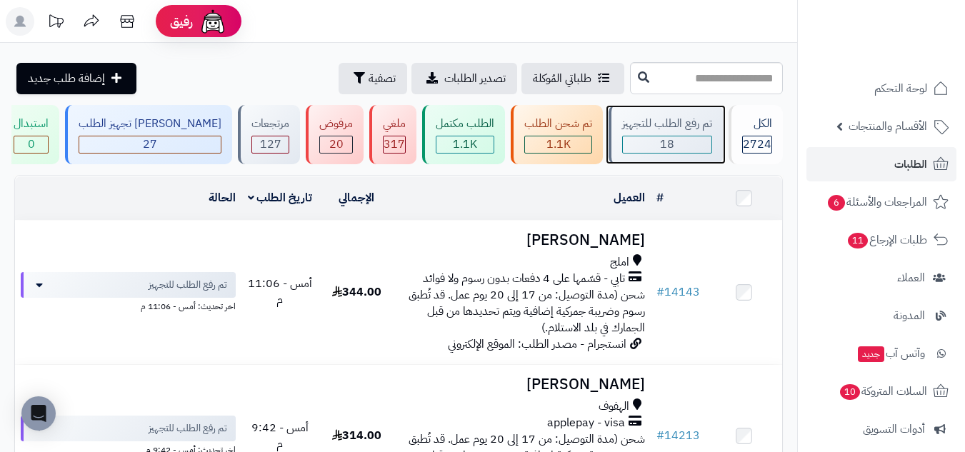
click at [663, 140] on span "18" at bounding box center [667, 144] width 14 height 17
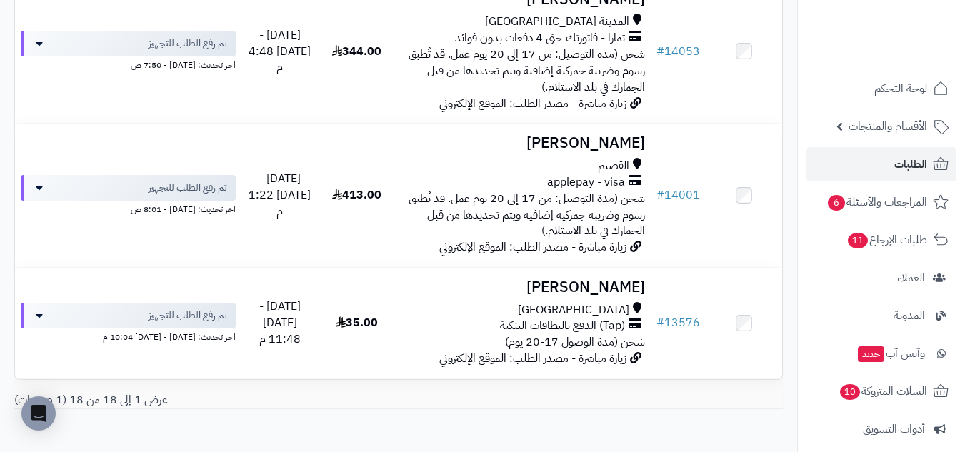
scroll to position [2468, 0]
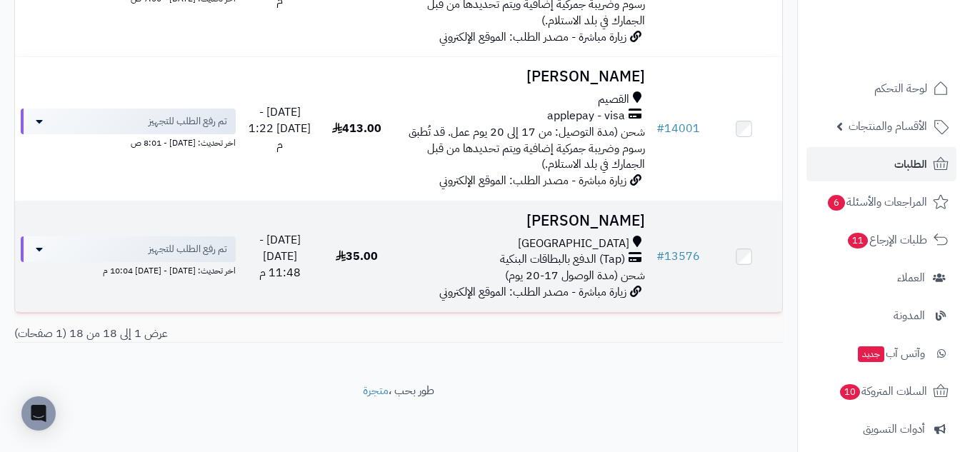
click at [494, 222] on h3 "[PERSON_NAME]" at bounding box center [523, 221] width 244 height 16
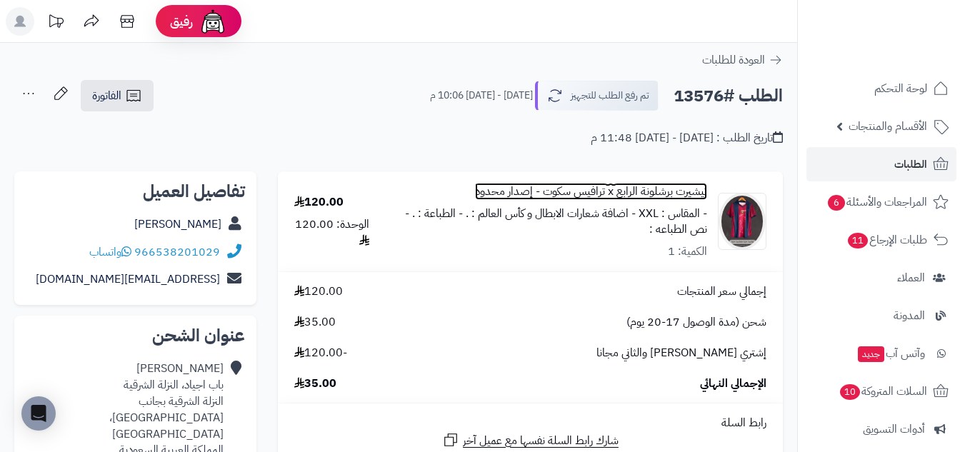
click at [667, 192] on link "تيشيرت برشلونة الرابع x ترافيس سكوت - إصدار محدود" at bounding box center [591, 192] width 232 height 16
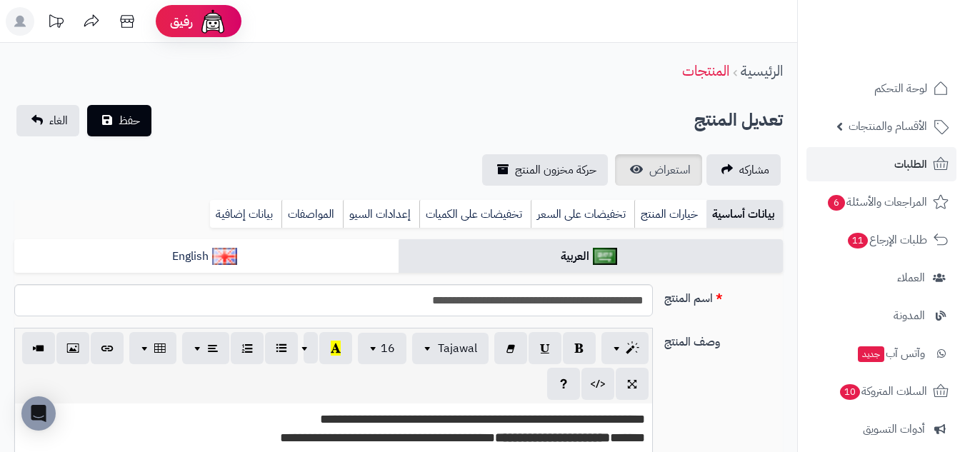
scroll to position [64, 0]
click at [671, 167] on span "استعراض" at bounding box center [669, 169] width 41 height 17
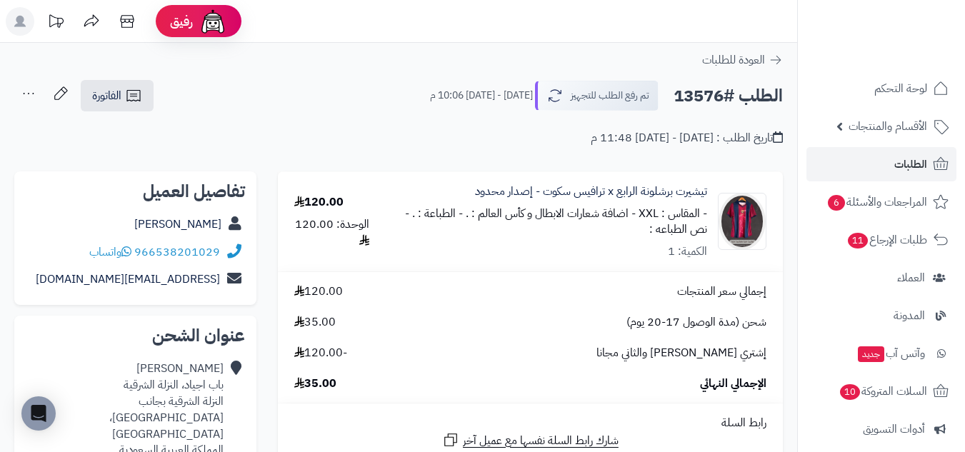
scroll to position [119, 0]
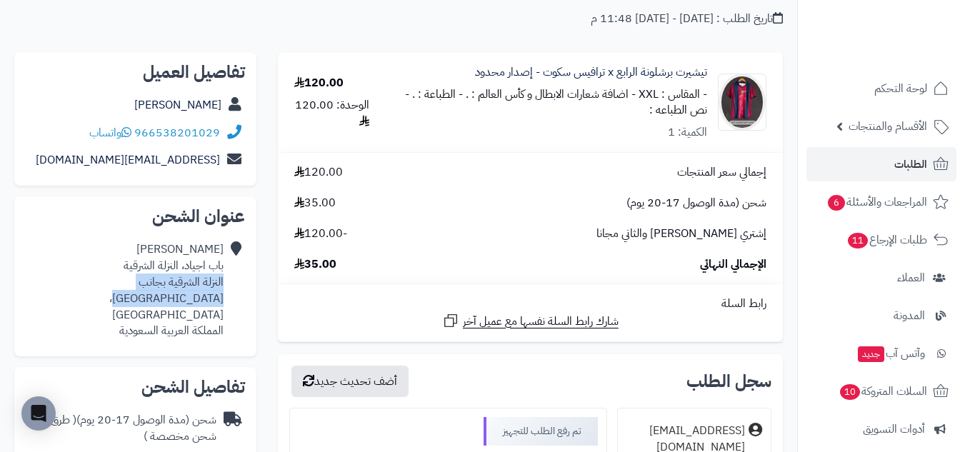
drag, startPoint x: 224, startPoint y: 282, endPoint x: 39, endPoint y: 289, distance: 184.4
click at [39, 289] on div "يوسف مالديني باب اجياد، النزلة الشرقية النزلة الشرقية بجانب مسجد الراجحي، جدة ا…" at bounding box center [135, 290] width 219 height 109
copy div "النزلة الشرقية بجانب مسجد الراجحي، جدة"
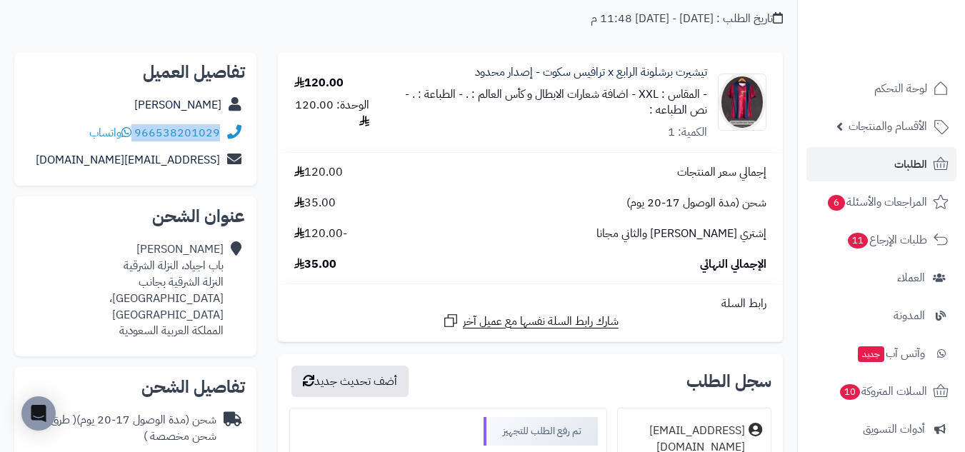
drag, startPoint x: 148, startPoint y: 135, endPoint x: 254, endPoint y: 136, distance: 106.4
click at [254, 136] on div "تفاصيل العميل يوسف مالديني 966538201029 واتساب m3ldini33@gmail.com" at bounding box center [135, 119] width 242 height 134
copy div "966538201029"
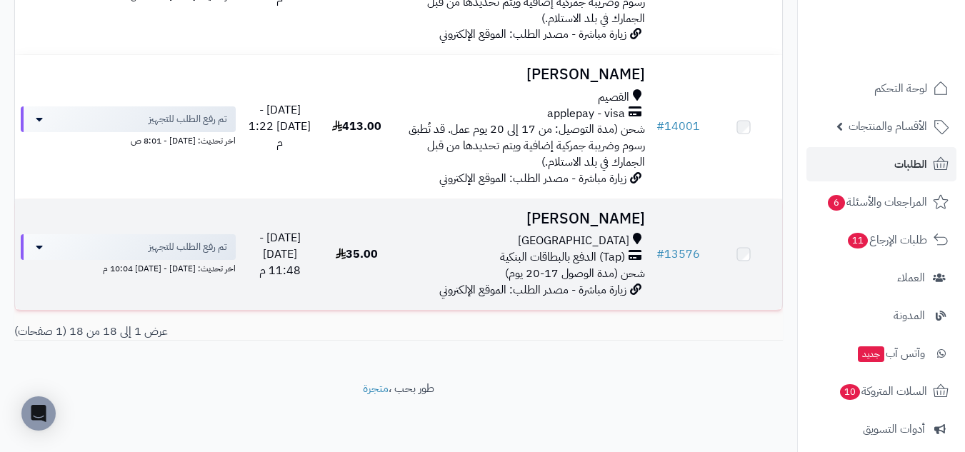
scroll to position [2468, 0]
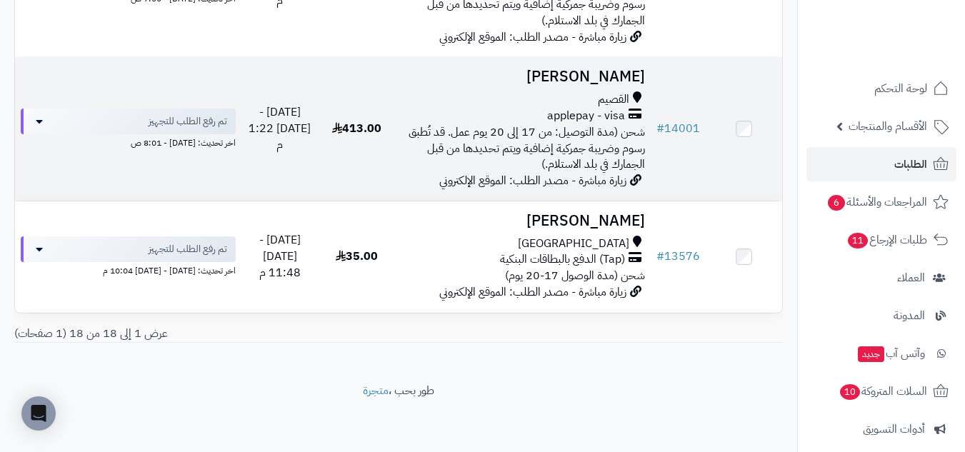
click at [446, 108] on div "applepay - visa" at bounding box center [523, 116] width 244 height 16
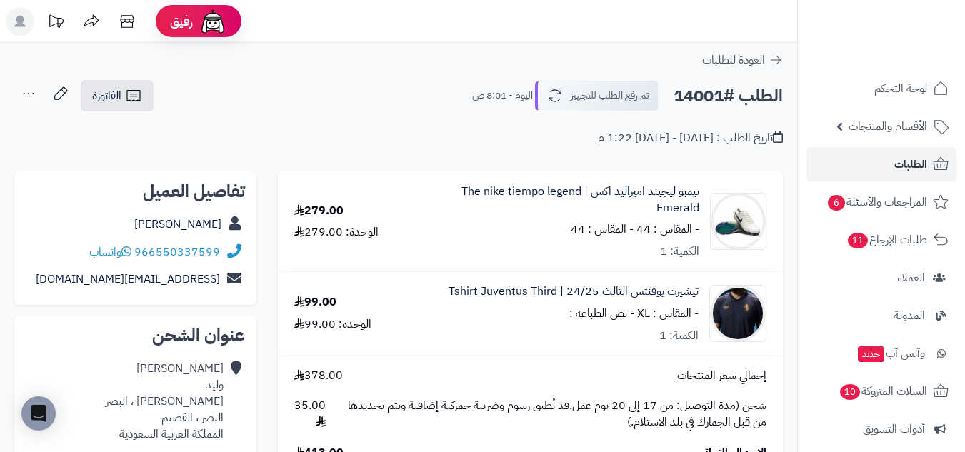
click at [696, 99] on h2 "الطلب #14001" at bounding box center [727, 95] width 109 height 29
copy h2 "14001"
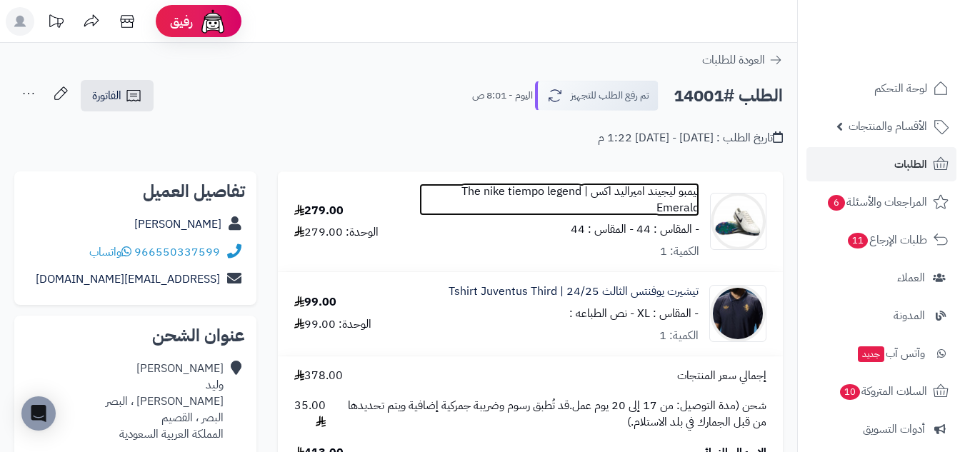
click at [681, 190] on link "تيمبو ليجيند اميراليد اكس | The nike tiempo legend Emerald" at bounding box center [559, 200] width 280 height 33
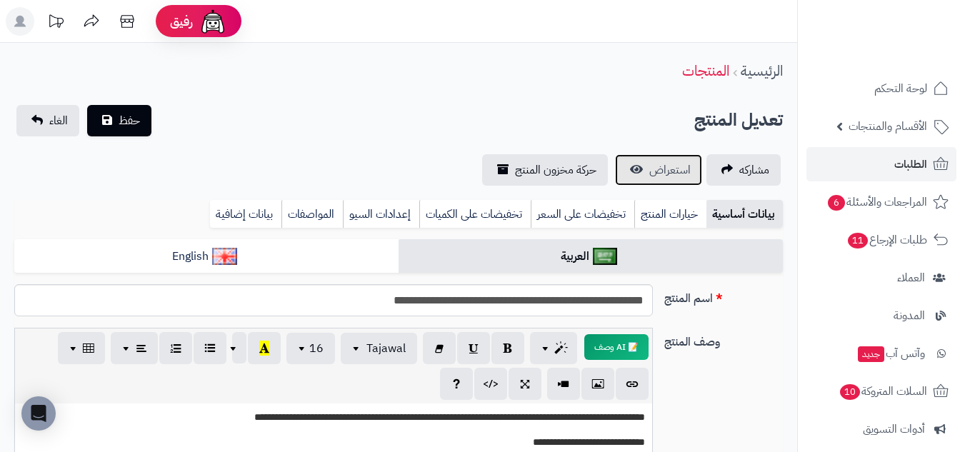
scroll to position [636, 0]
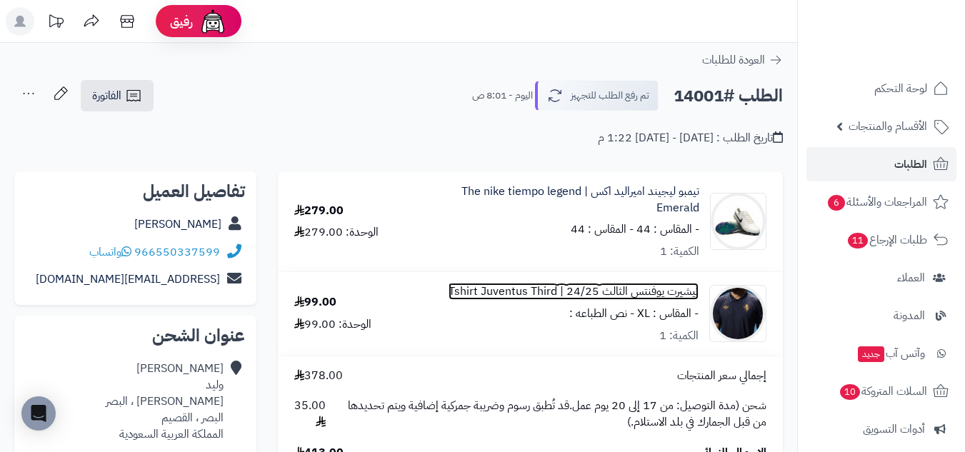
click at [676, 285] on link "تيشيرت يوفنتس الثالث 24/25 | Tshirt Juventus Third" at bounding box center [574, 292] width 250 height 16
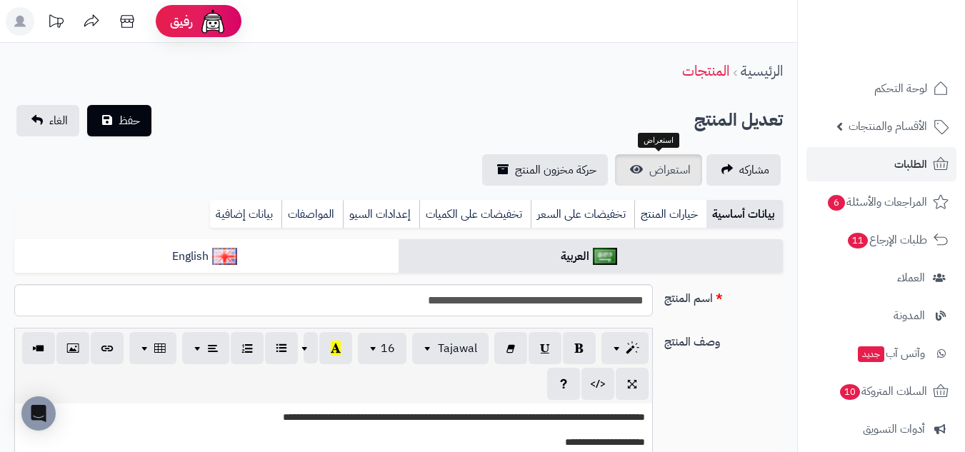
scroll to position [350, 0]
click at [680, 165] on span "استعراض" at bounding box center [669, 169] width 41 height 17
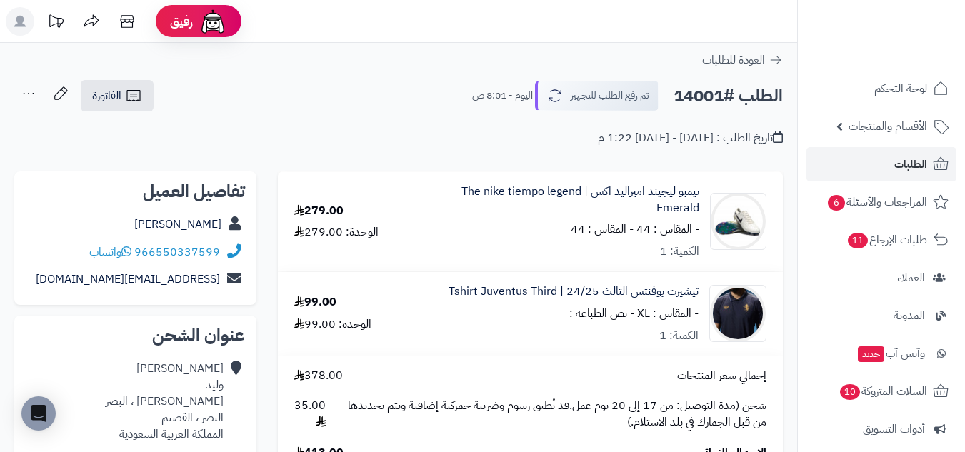
scroll to position [119, 0]
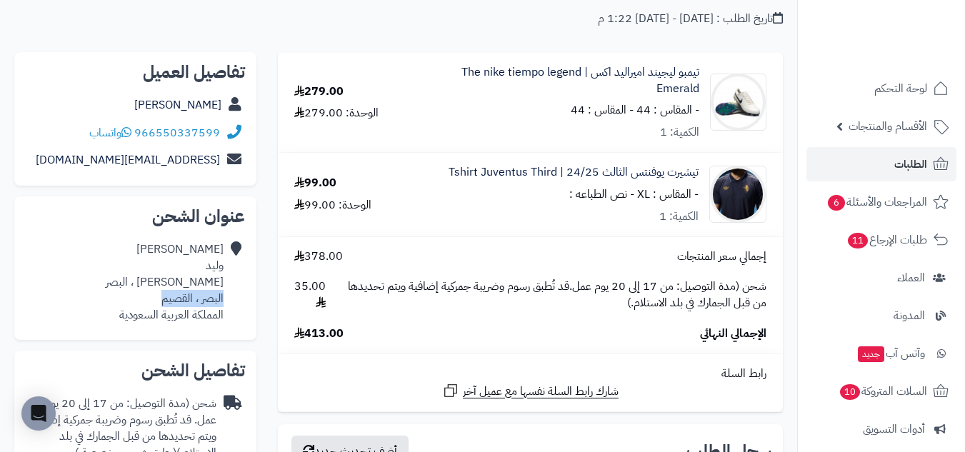
drag, startPoint x: 224, startPoint y: 300, endPoint x: 159, endPoint y: 301, distance: 65.7
click at [159, 301] on div "[PERSON_NAME] [PERSON_NAME] ، البصر البصر ، [PERSON_NAME] العربية السعودية" at bounding box center [135, 282] width 219 height 93
copy div "البصر ، القصيم"
drag, startPoint x: 136, startPoint y: 130, endPoint x: 258, endPoint y: 139, distance: 122.4
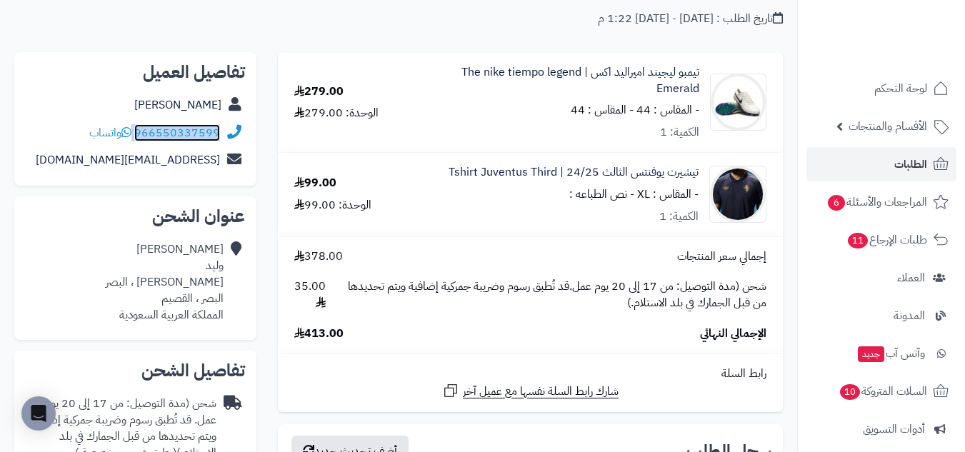
copy div "966550337599"
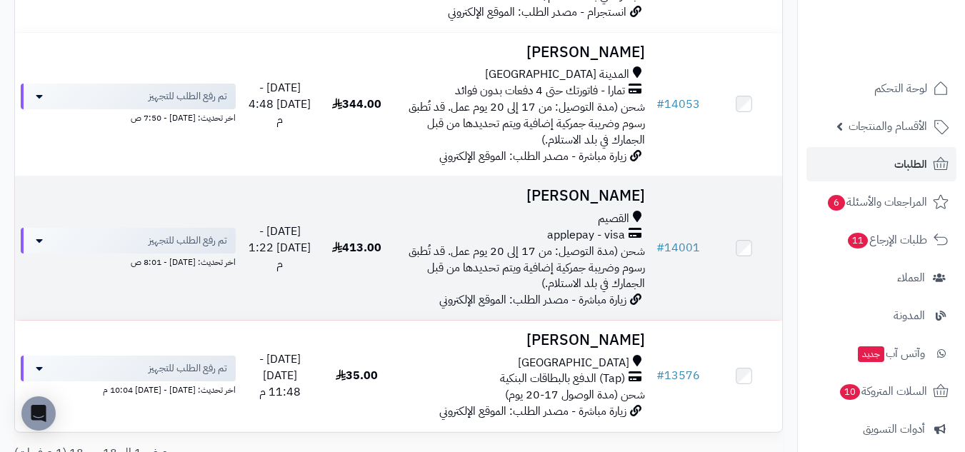
scroll to position [2230, 0]
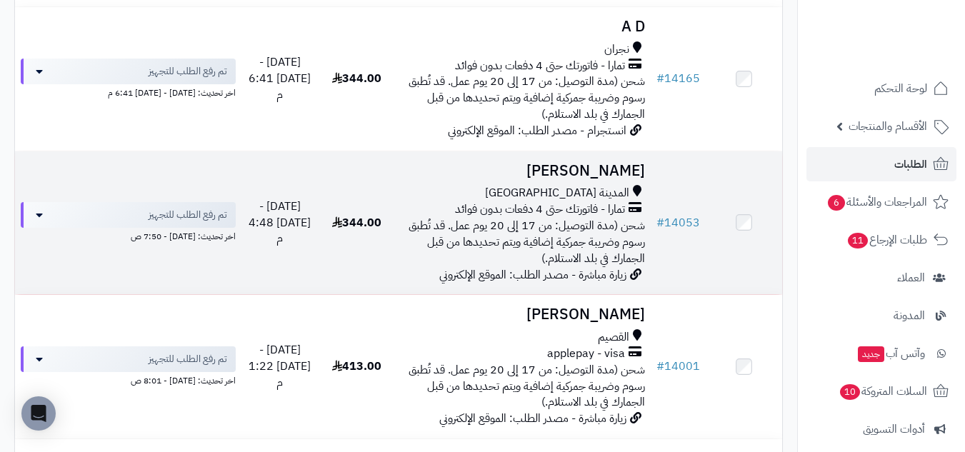
click at [444, 181] on td "[PERSON_NAME] المدينة [GEOGRAPHIC_DATA] تمارا - فاتورتك حتى 4 دفعات بدون فوائد …" at bounding box center [523, 223] width 256 height 144
click at [528, 175] on h3 "فارس الحربي" at bounding box center [523, 171] width 244 height 16
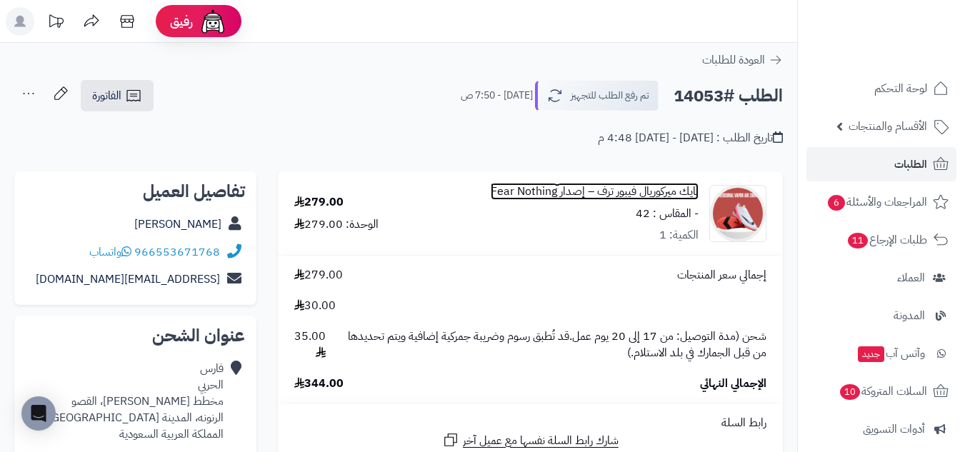
click at [682, 190] on link "نايك ميركوريال فيبور ترف – إصدار Fear Nothing" at bounding box center [595, 192] width 208 height 16
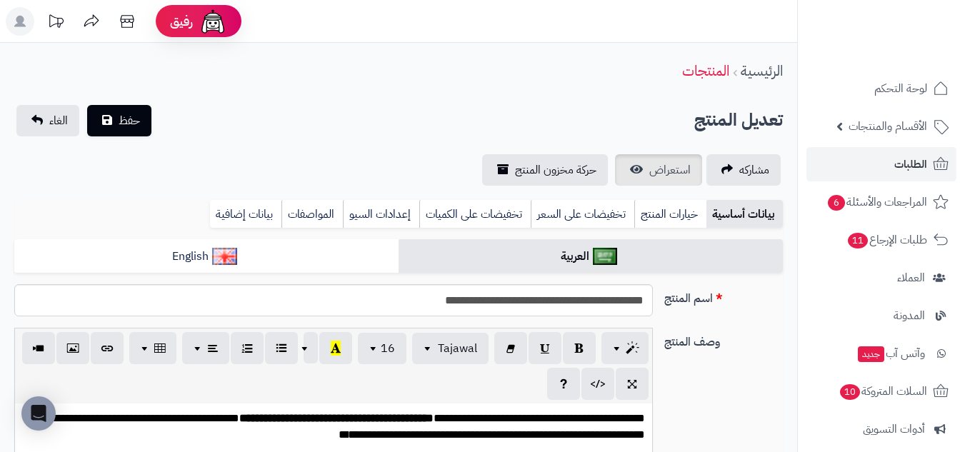
scroll to position [636, 0]
click at [681, 164] on span "استعراض" at bounding box center [669, 169] width 41 height 17
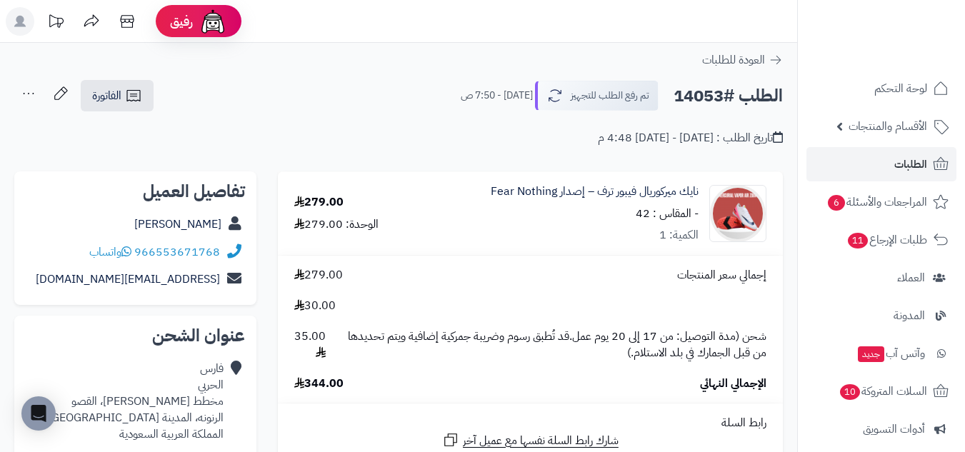
drag, startPoint x: 673, startPoint y: 96, endPoint x: 719, endPoint y: 99, distance: 46.6
click at [719, 99] on div "الطلب #14053 تم رفع الطلب للتجهيز اليوم - 7:50 ص" at bounding box center [615, 96] width 335 height 30
copy h2 "14053"
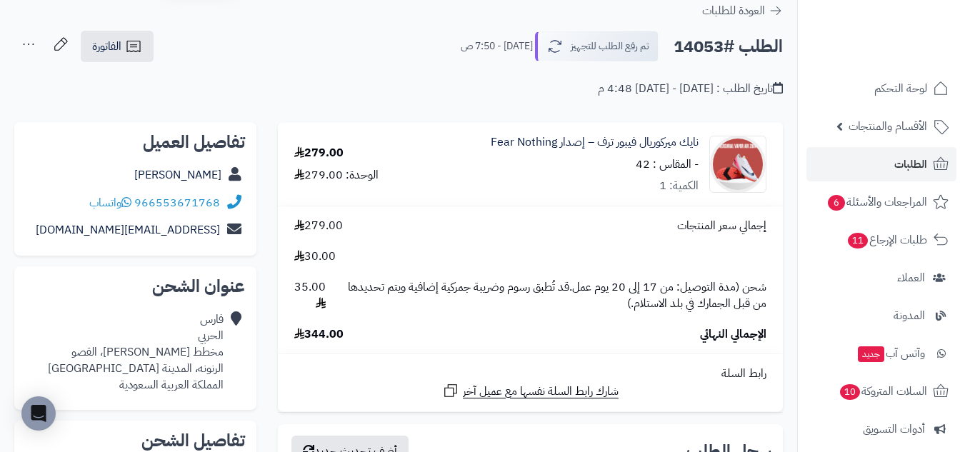
scroll to position [119, 0]
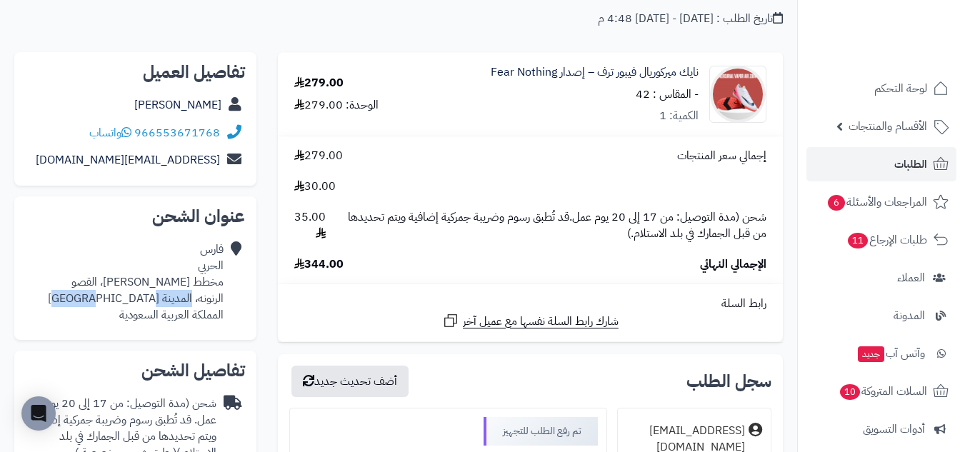
drag, startPoint x: 191, startPoint y: 300, endPoint x: 113, endPoint y: 297, distance: 78.6
click at [113, 297] on div "فارس الحربي مخطط المير نايف، القصو الرنونه، المدينة المنورة المملكة العربية الس…" at bounding box center [135, 282] width 219 height 93
copy div "المدينة المنورة"
drag, startPoint x: 226, startPoint y: 279, endPoint x: 155, endPoint y: 284, distance: 70.9
click at [155, 284] on div "فارس الحربي مخطط المير نايف، القصو الرنونه، المدينة المنورة المملكة العربية الس…" at bounding box center [135, 282] width 219 height 93
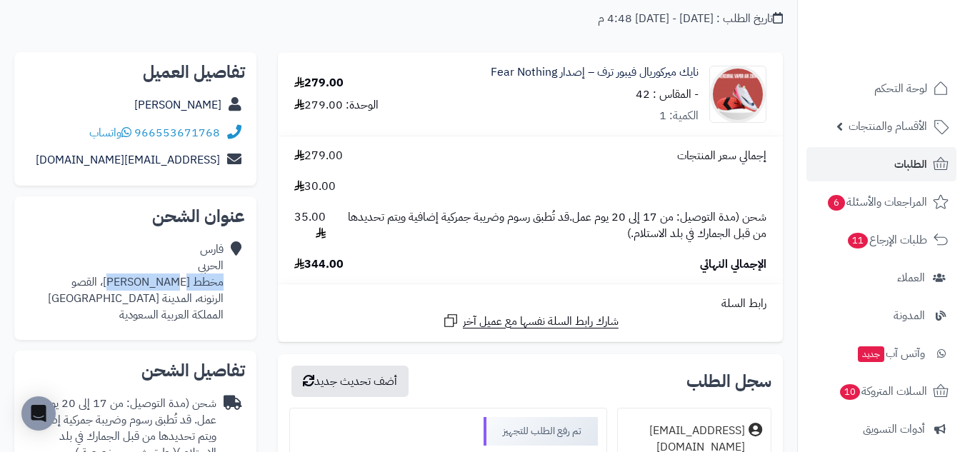
drag, startPoint x: 146, startPoint y: 285, endPoint x: 224, endPoint y: 288, distance: 77.9
click at [224, 288] on div "فارس الحربي مخطط المير نايف، القصو الرنونه، المدينة المنورة المملكة العربية الس…" at bounding box center [135, 282] width 219 height 93
copy div "مخطط المير نايف،"
drag, startPoint x: 136, startPoint y: 129, endPoint x: 252, endPoint y: 133, distance: 115.8
click at [252, 133] on div "تفاصيل العميل فارس الحربي 966553671768 واتساب alhrbyfars854@gmail.com" at bounding box center [135, 119] width 242 height 134
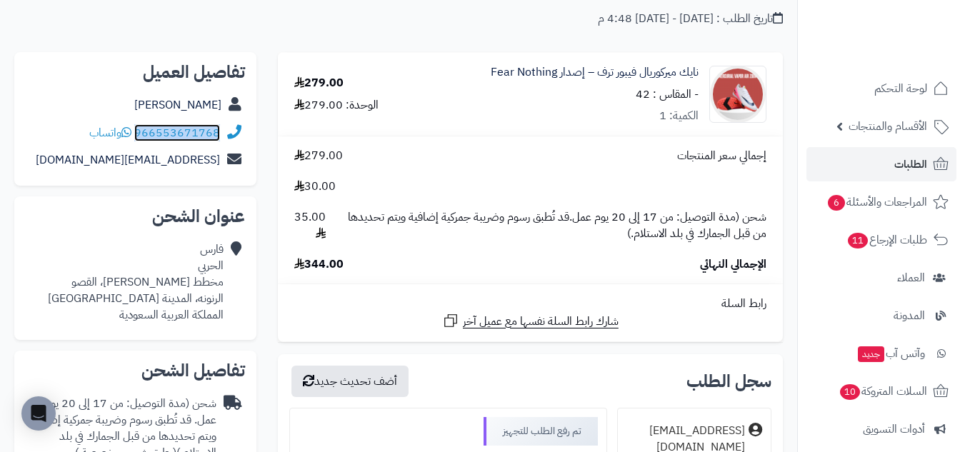
copy div "966553671768"
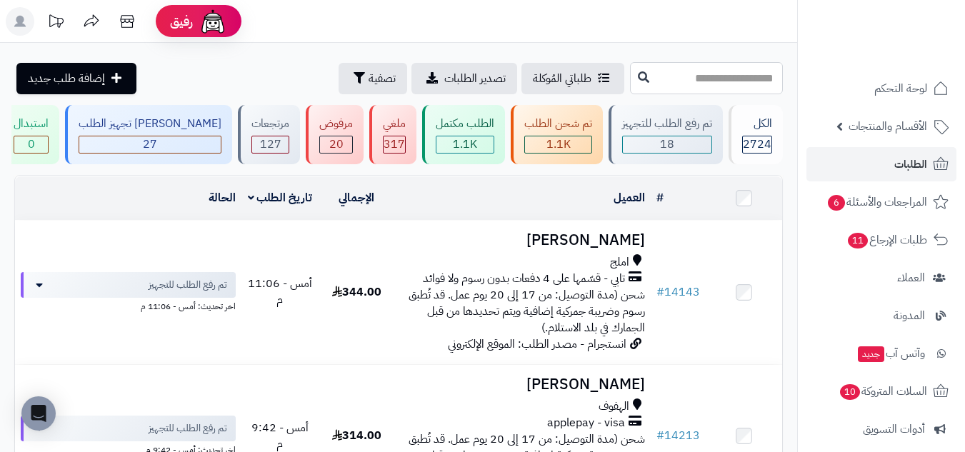
click at [760, 83] on input "text" at bounding box center [706, 78] width 153 height 32
click at [758, 81] on input "text" at bounding box center [706, 78] width 153 height 32
type input "*****"
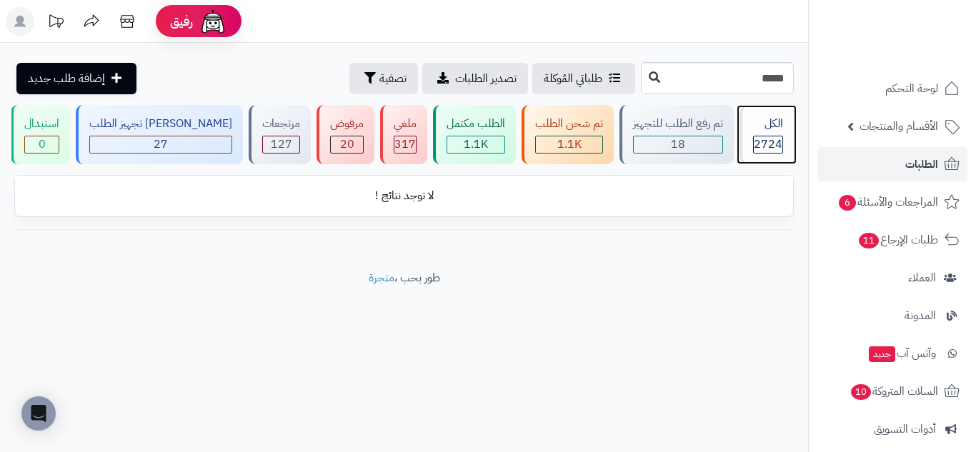
click at [754, 153] on div "2724" at bounding box center [768, 145] width 30 height 18
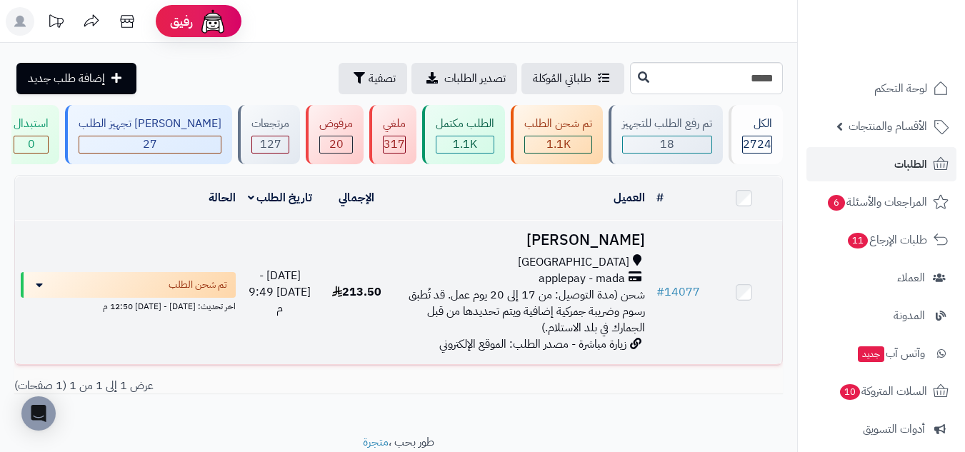
click at [531, 250] on td "[PERSON_NAME] جدة applepay - mada شحن (مدة التوصيل: من 17 إلى 20 يوم عمل. قد تُ…" at bounding box center [523, 293] width 256 height 144
click at [489, 266] on div "[GEOGRAPHIC_DATA]" at bounding box center [523, 262] width 244 height 16
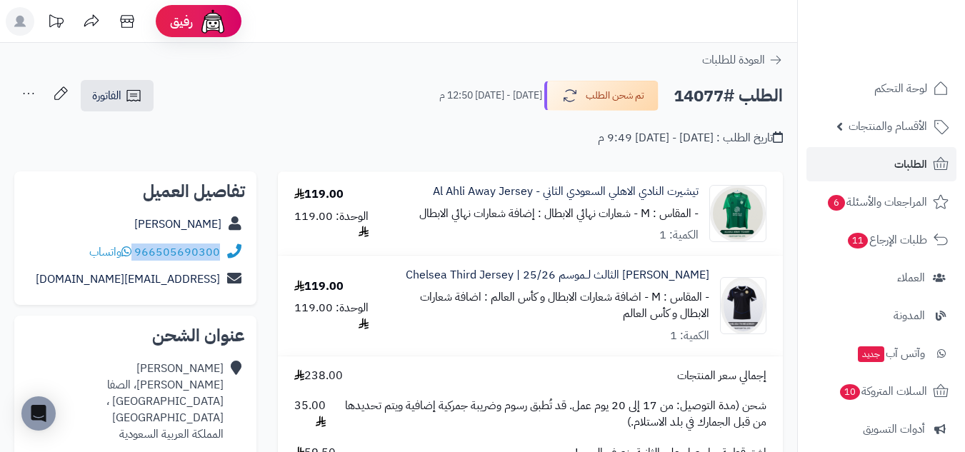
drag, startPoint x: 136, startPoint y: 253, endPoint x: 246, endPoint y: 253, distance: 110.0
click at [246, 253] on div "تفاصيل العميل [PERSON_NAME] 966505690300 واتساب [EMAIL_ADDRESS][DOMAIN_NAME]" at bounding box center [135, 238] width 242 height 134
copy div "966505690300"
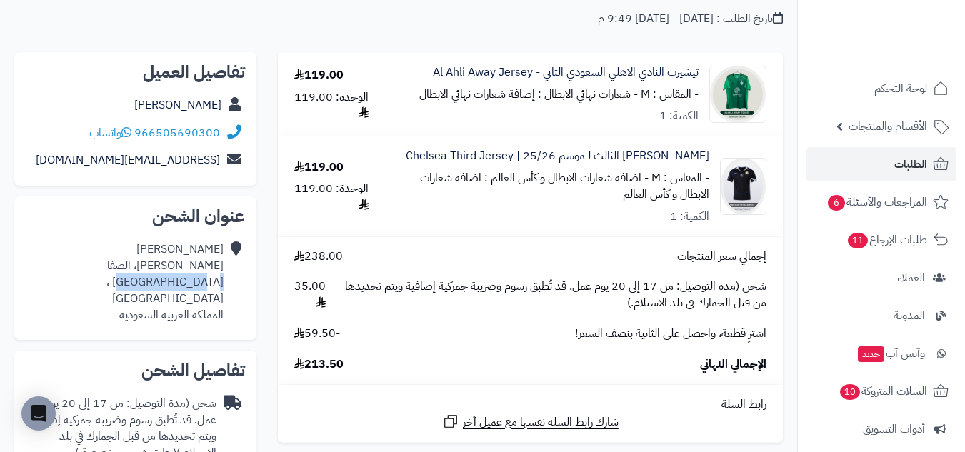
drag, startPoint x: 223, startPoint y: 281, endPoint x: 115, endPoint y: 288, distance: 108.1
click at [115, 288] on div "[PERSON_NAME] [PERSON_NAME]، الصفا حي [GEOGRAPHIC_DATA] ، [GEOGRAPHIC_DATA] الم…" at bounding box center [135, 282] width 219 height 93
copy div "[GEOGRAPHIC_DATA] ، [GEOGRAPHIC_DATA]"
